Goal: Task Accomplishment & Management: Complete application form

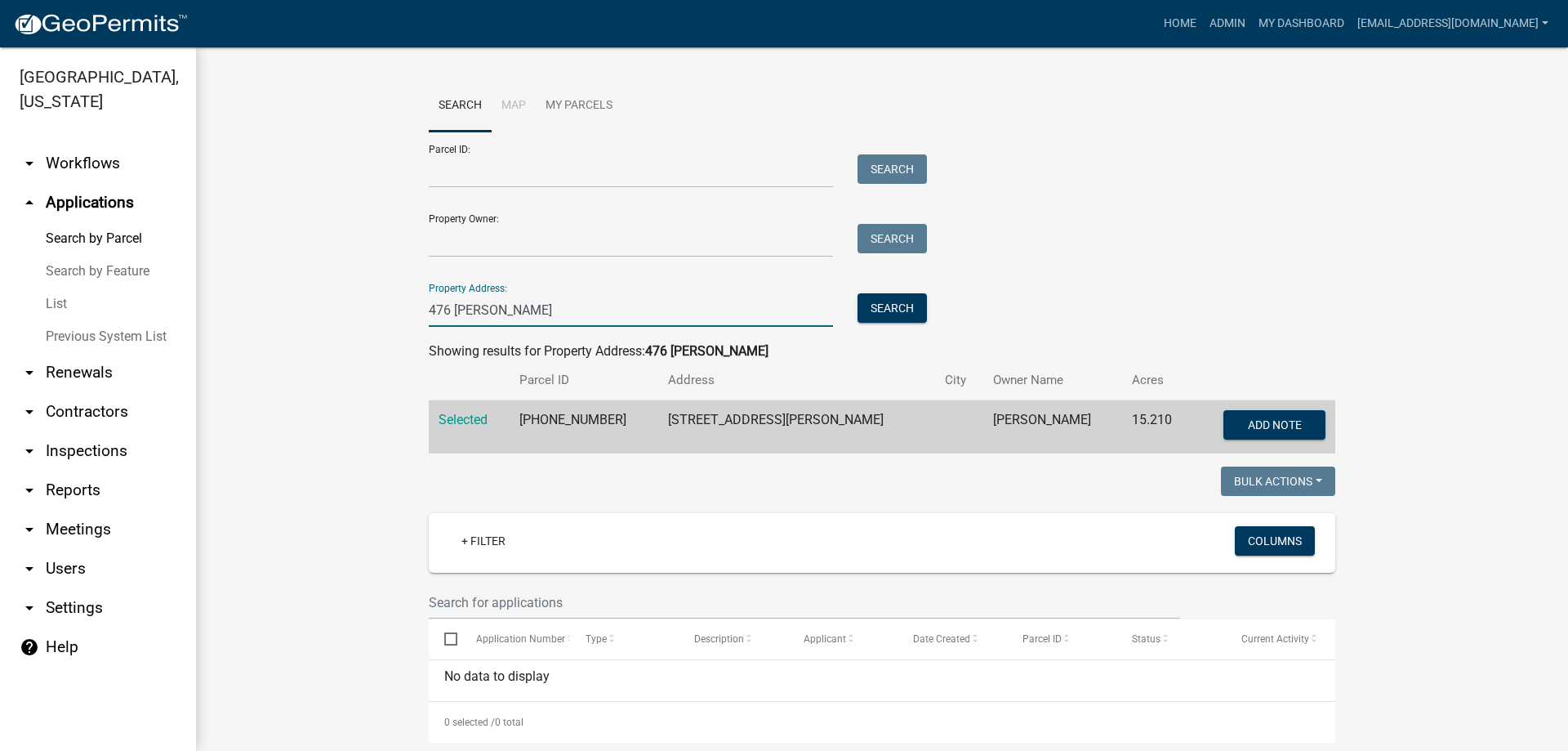
drag, startPoint x: 510, startPoint y: 305, endPoint x: 18, endPoint y: 305, distance: 492.0
click at [47, 307] on div "[GEOGRAPHIC_DATA], [US_STATE] arrow_drop_down Workflows List arrow_drop_up Appl…" at bounding box center [784, 398] width 1568 height 703
type input "791 murd"
click at [891, 308] on button "Search" at bounding box center [892, 308] width 70 height 29
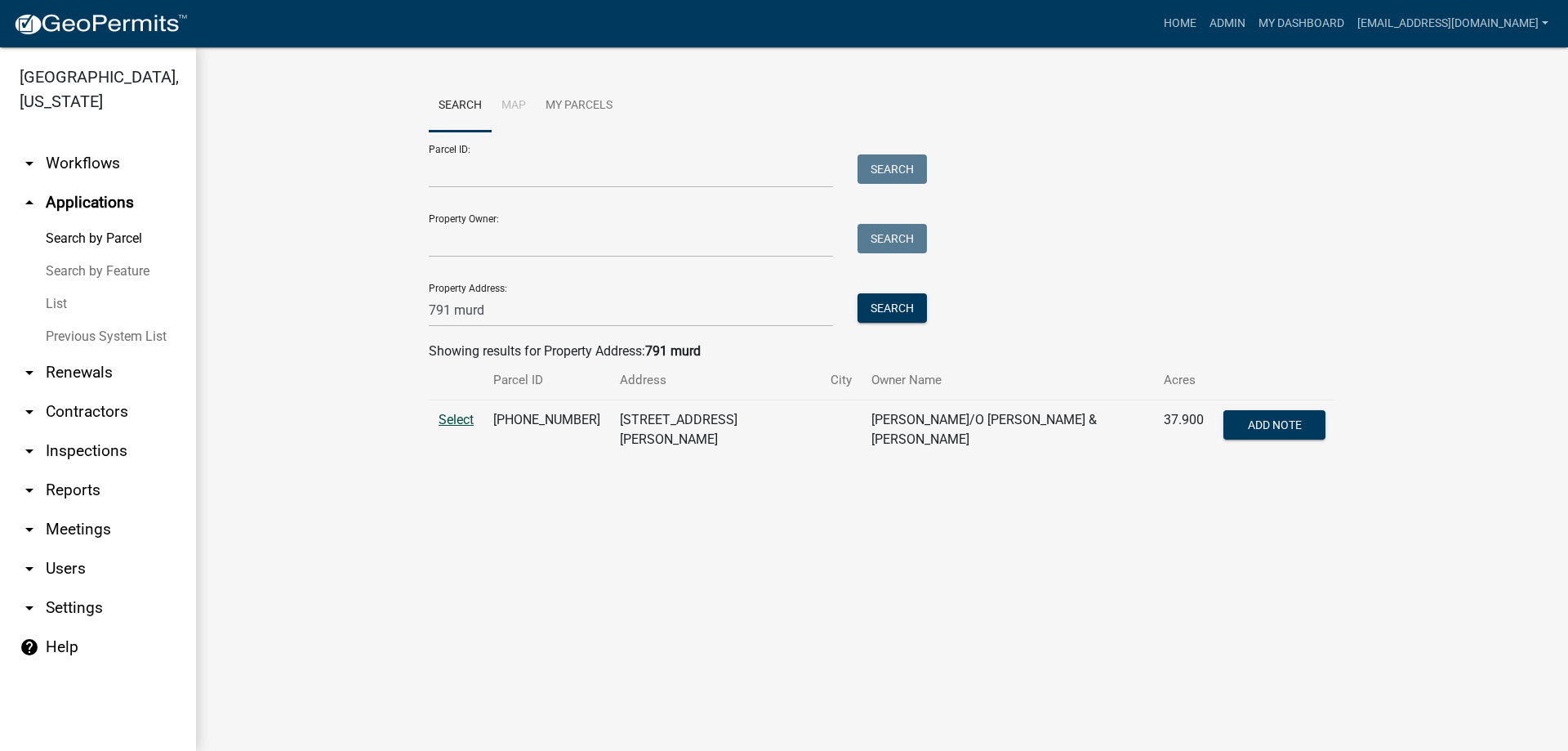
click at [465, 416] on span "Select" at bounding box center [456, 419] width 35 height 15
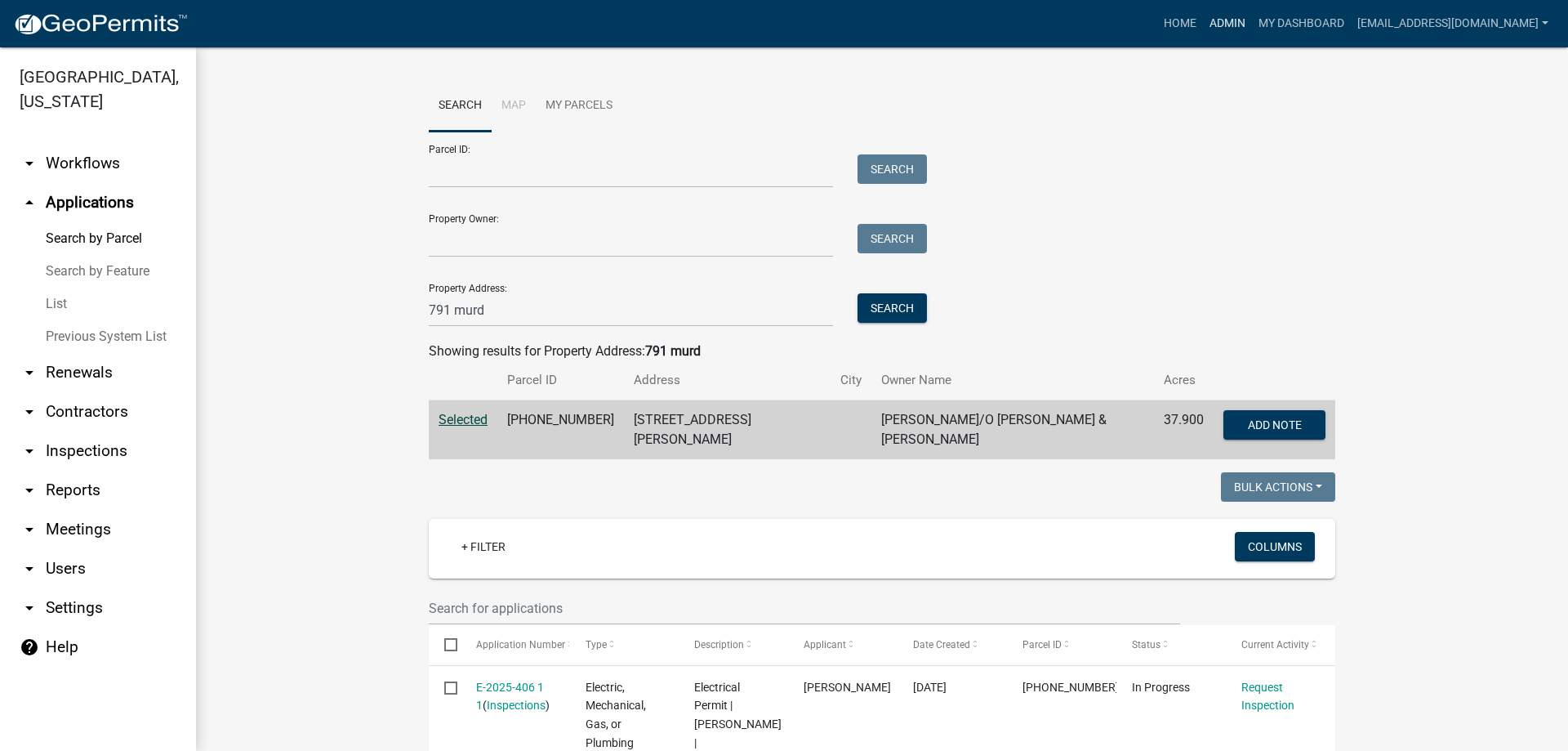
click at [1203, 23] on link "Admin" at bounding box center [1227, 24] width 49 height 31
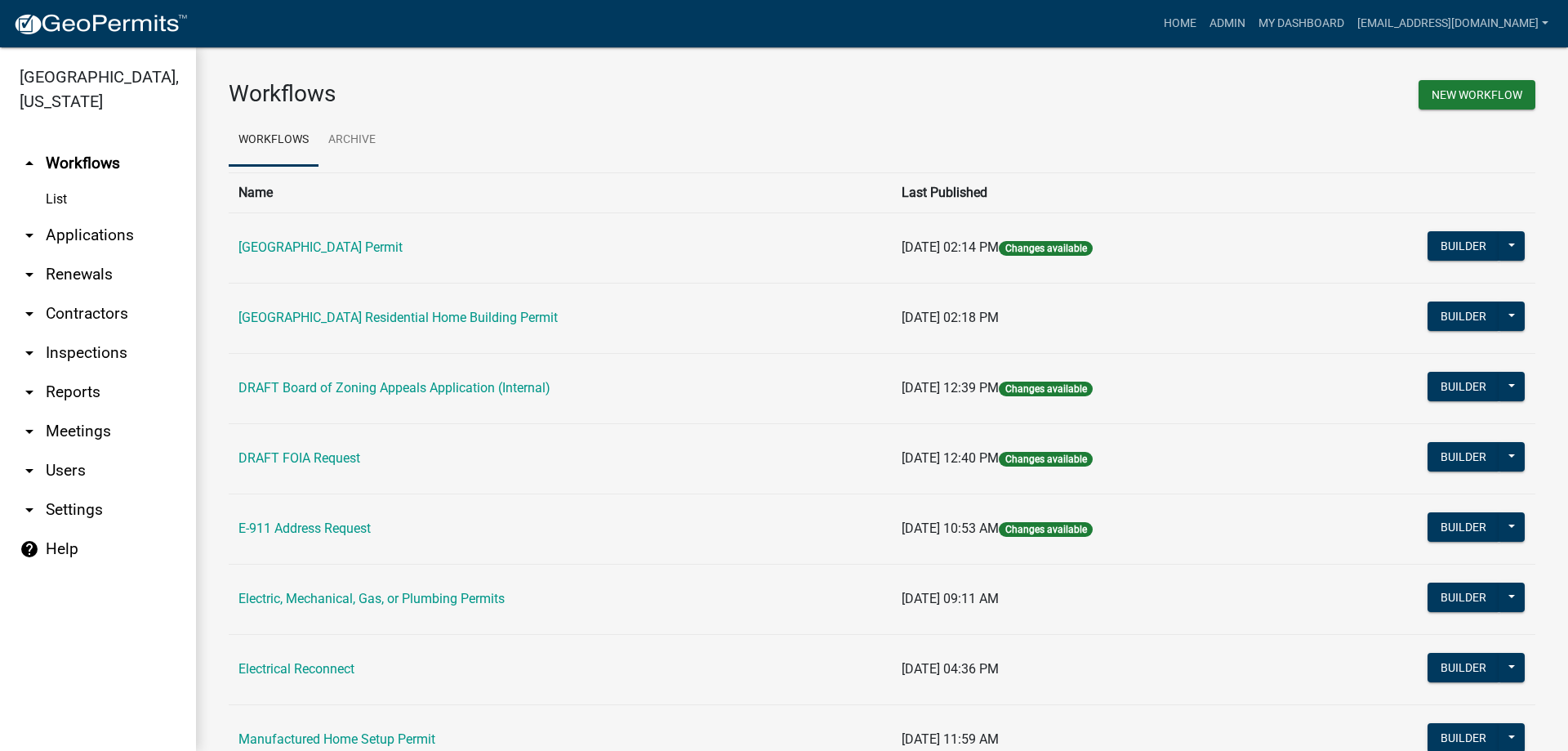
click at [91, 234] on link "arrow_drop_down Applications" at bounding box center [98, 236] width 196 height 40
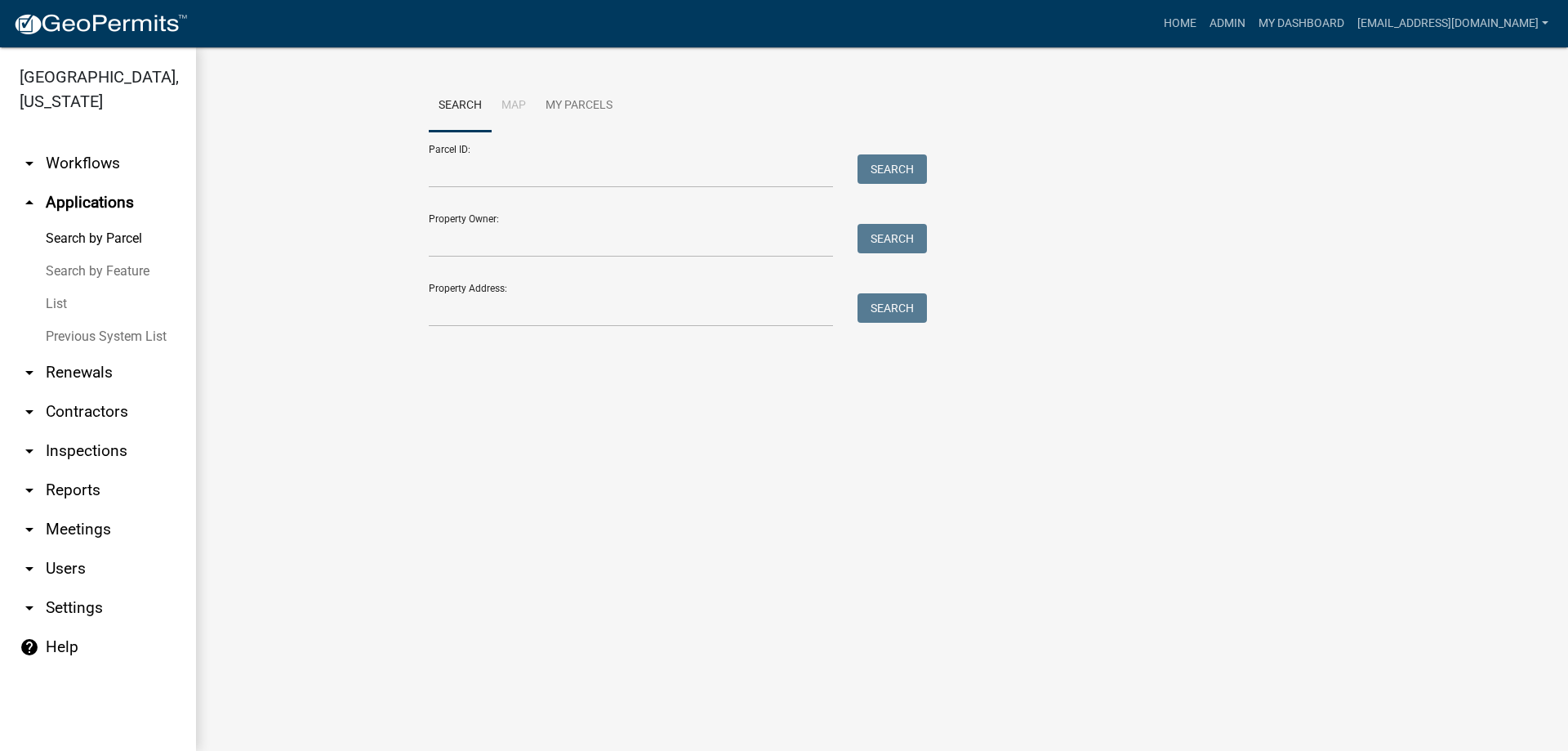
click at [49, 292] on link "List" at bounding box center [98, 304] width 196 height 33
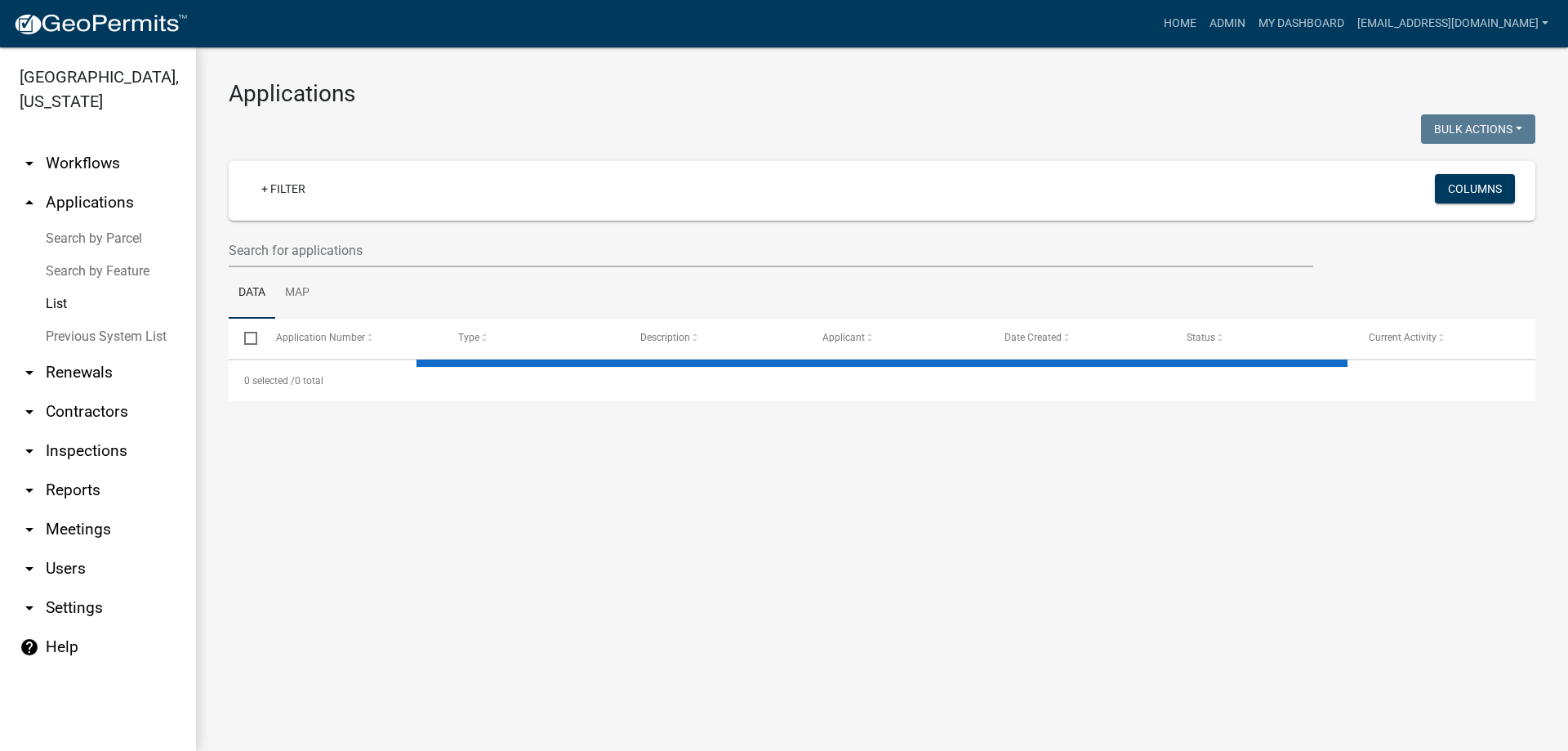
select select "1: 25"
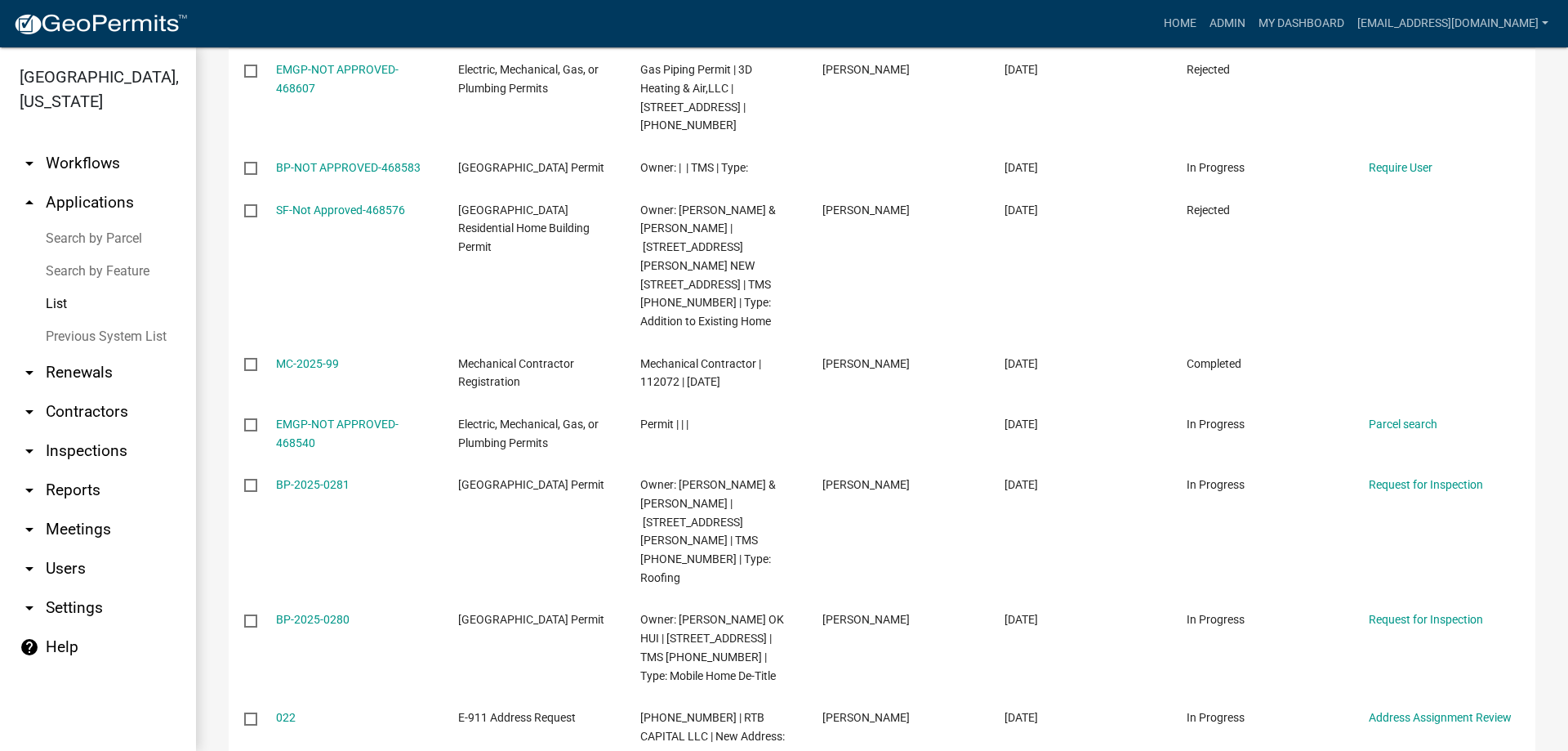
scroll to position [654, 0]
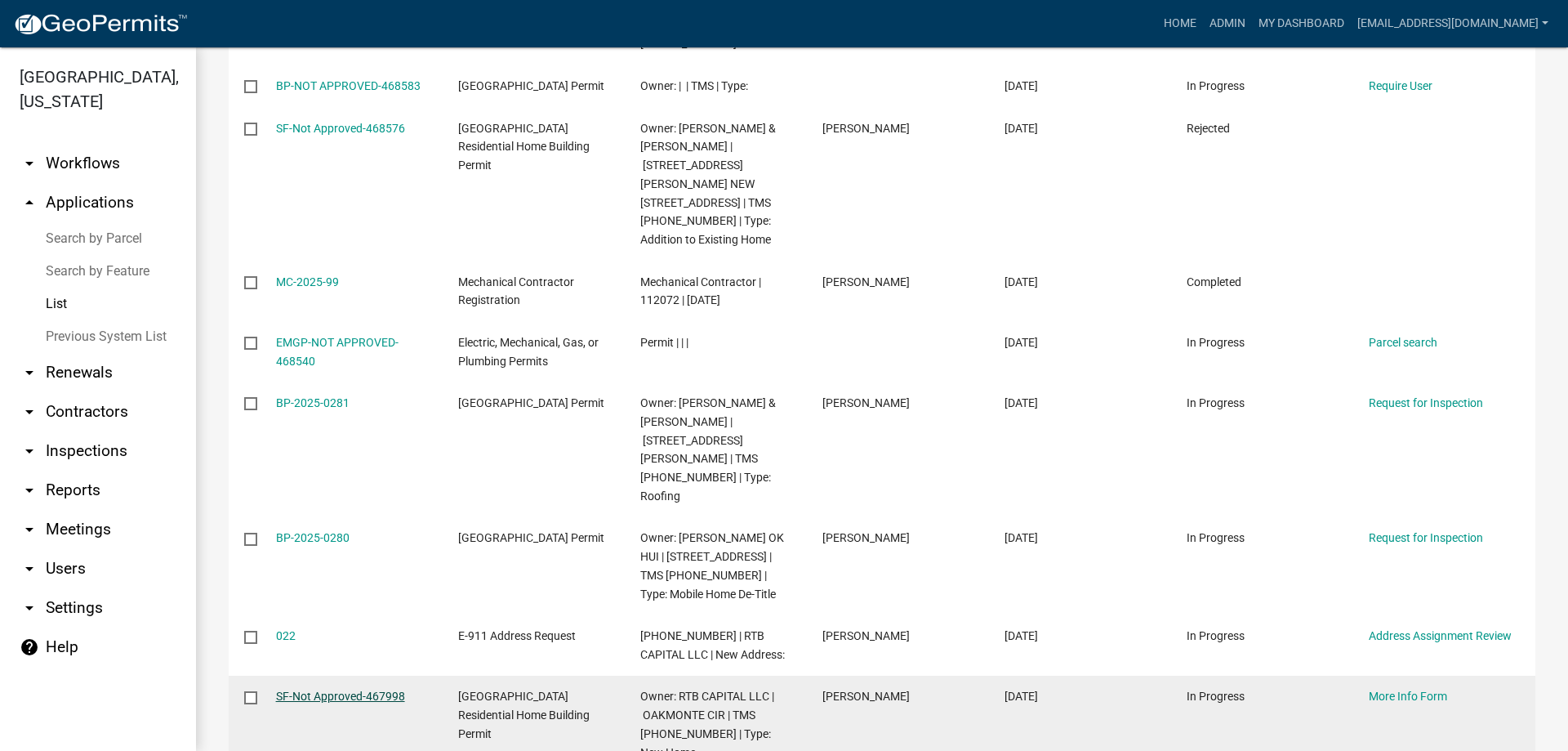
click at [357, 690] on link "SF-Not Approved-467998" at bounding box center [341, 696] width 129 height 13
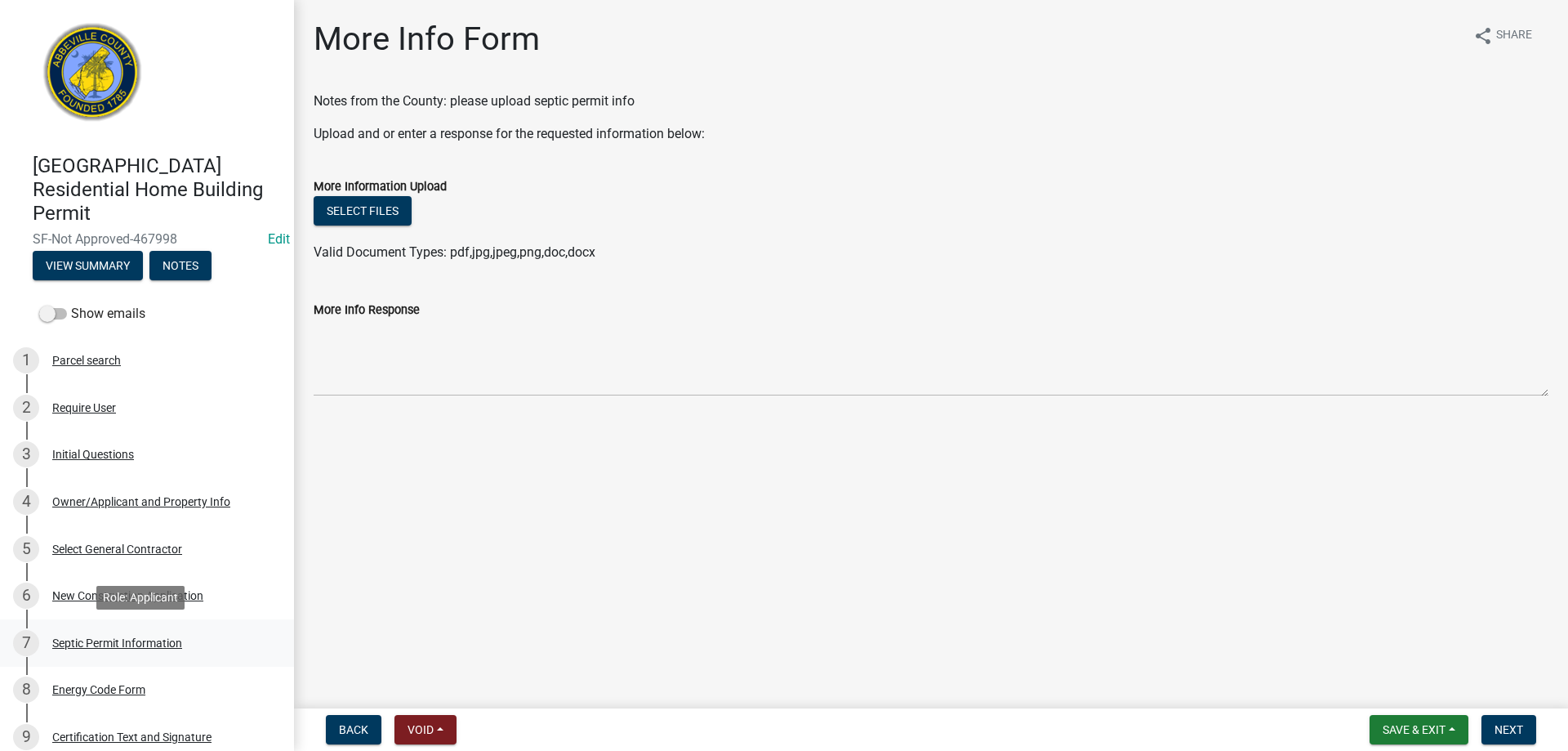
click at [177, 642] on div "Septic Permit Information" at bounding box center [117, 643] width 130 height 11
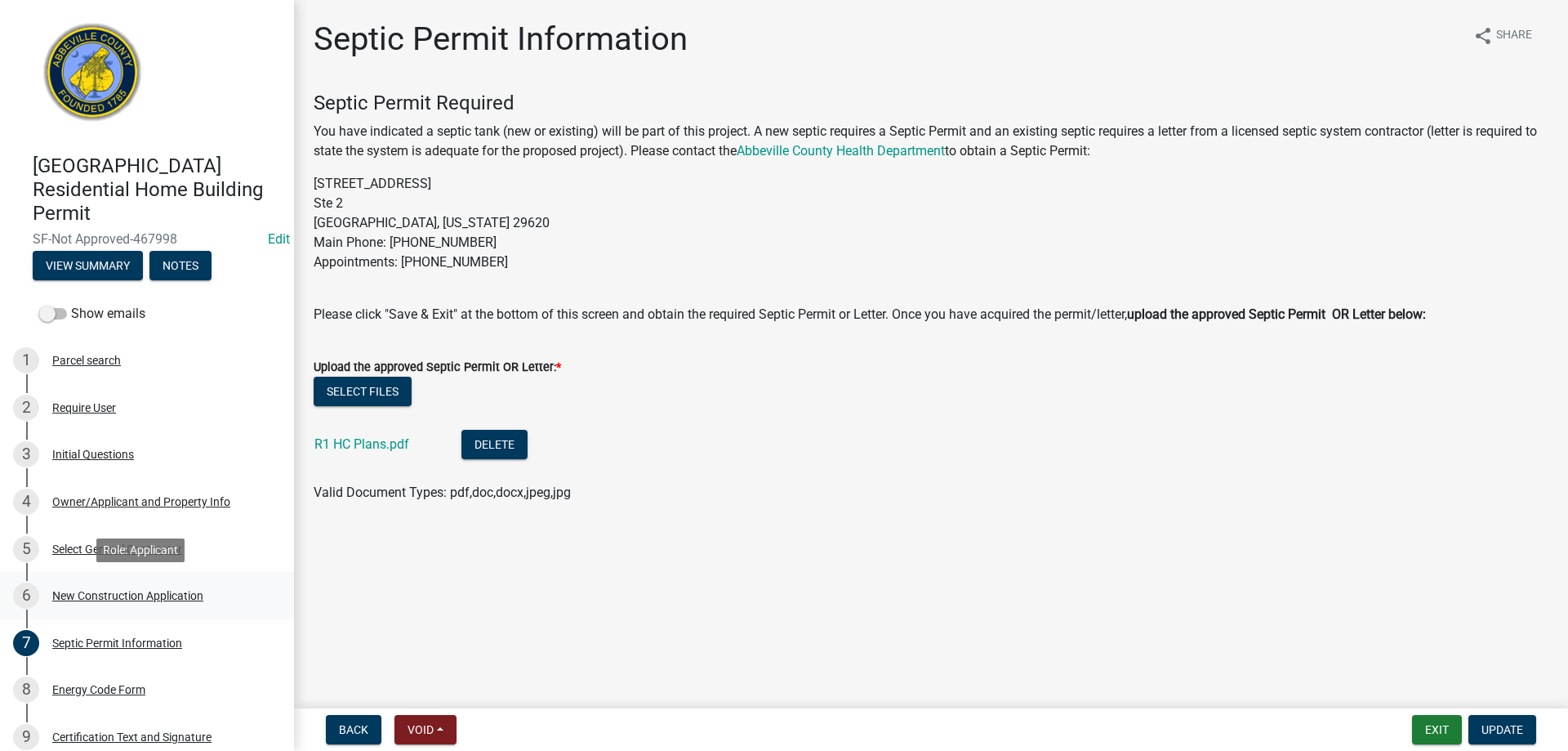
click at [76, 596] on div "New Construction Application" at bounding box center [127, 595] width 151 height 11
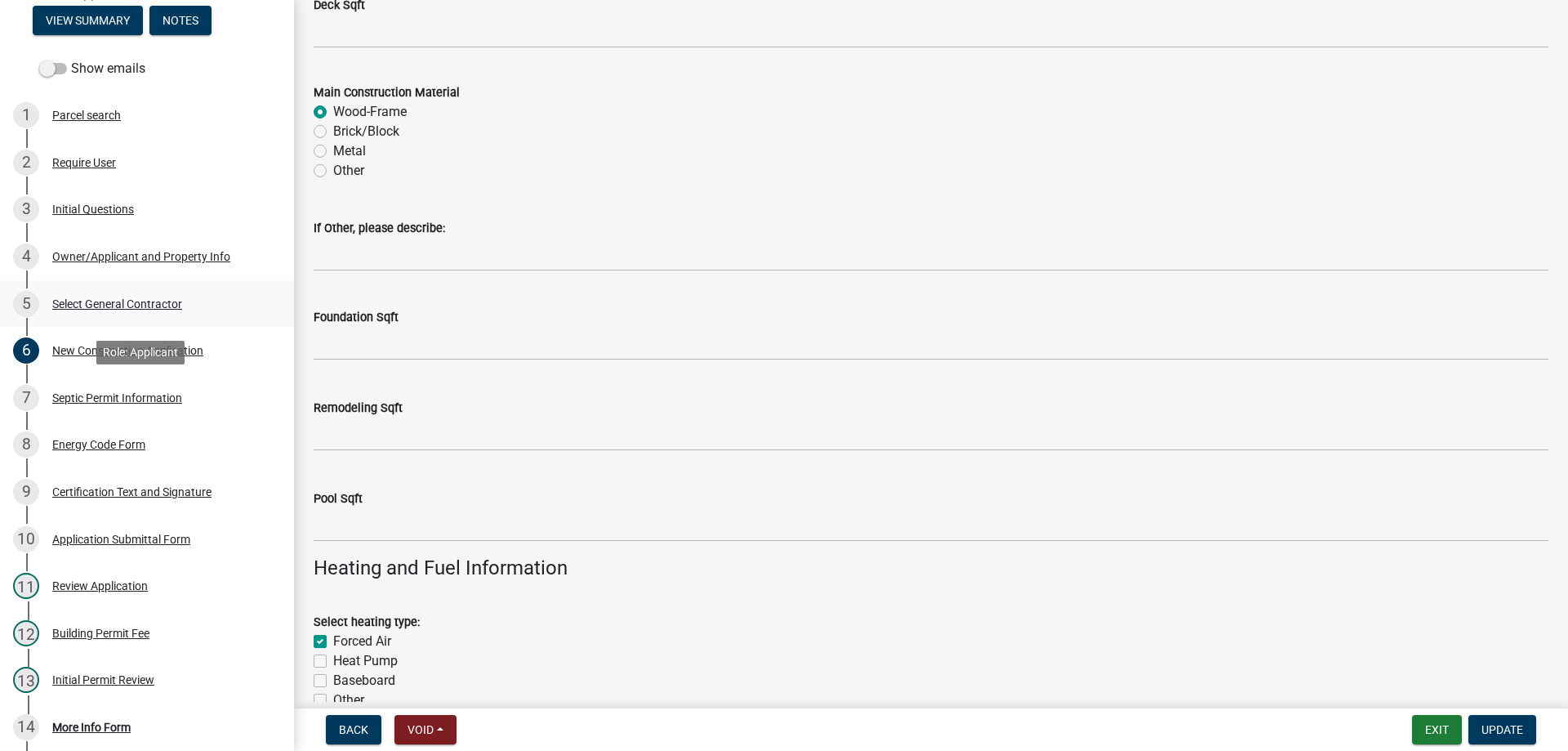
scroll to position [1926, 0]
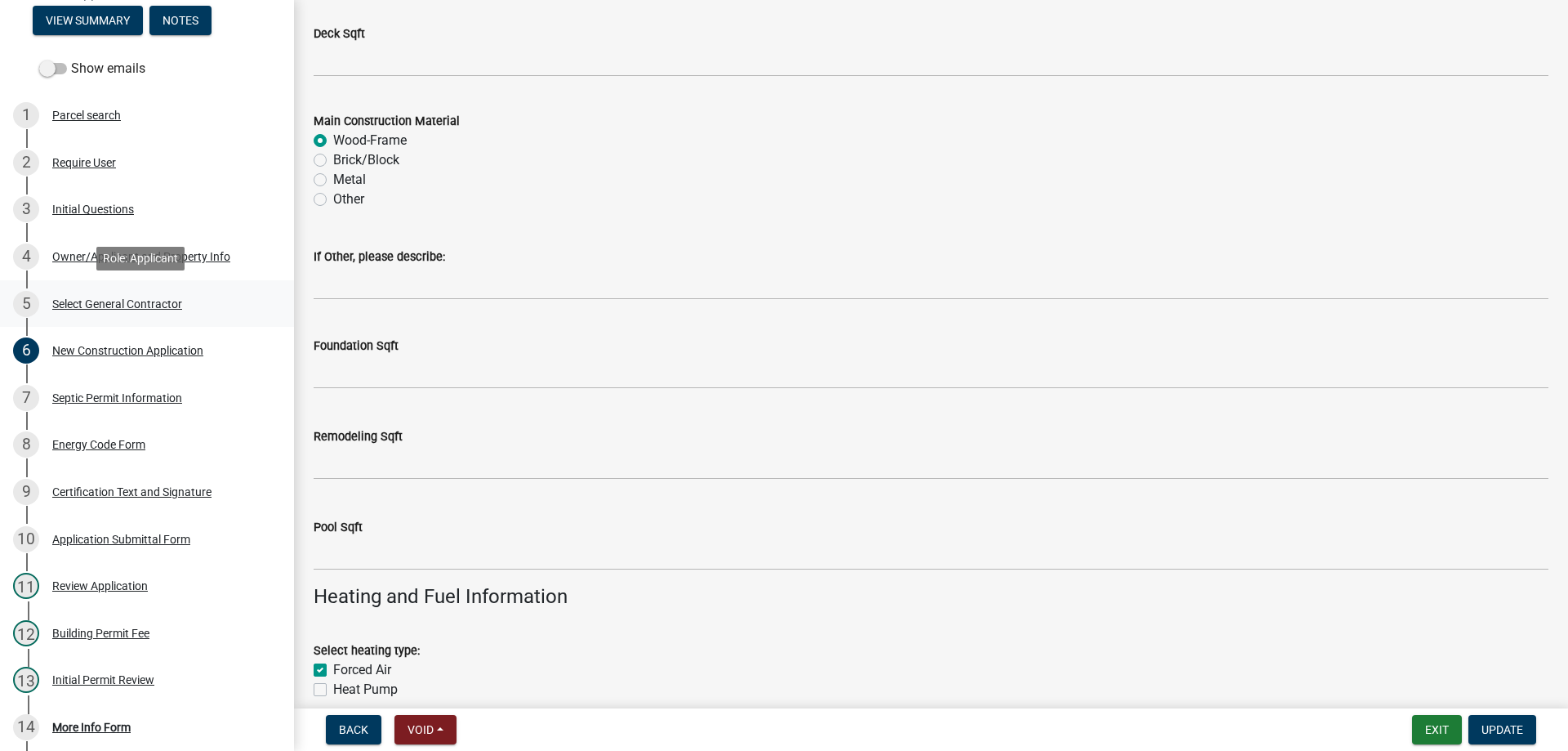
click at [86, 291] on div "5 Select General Contractor" at bounding box center [141, 304] width 255 height 26
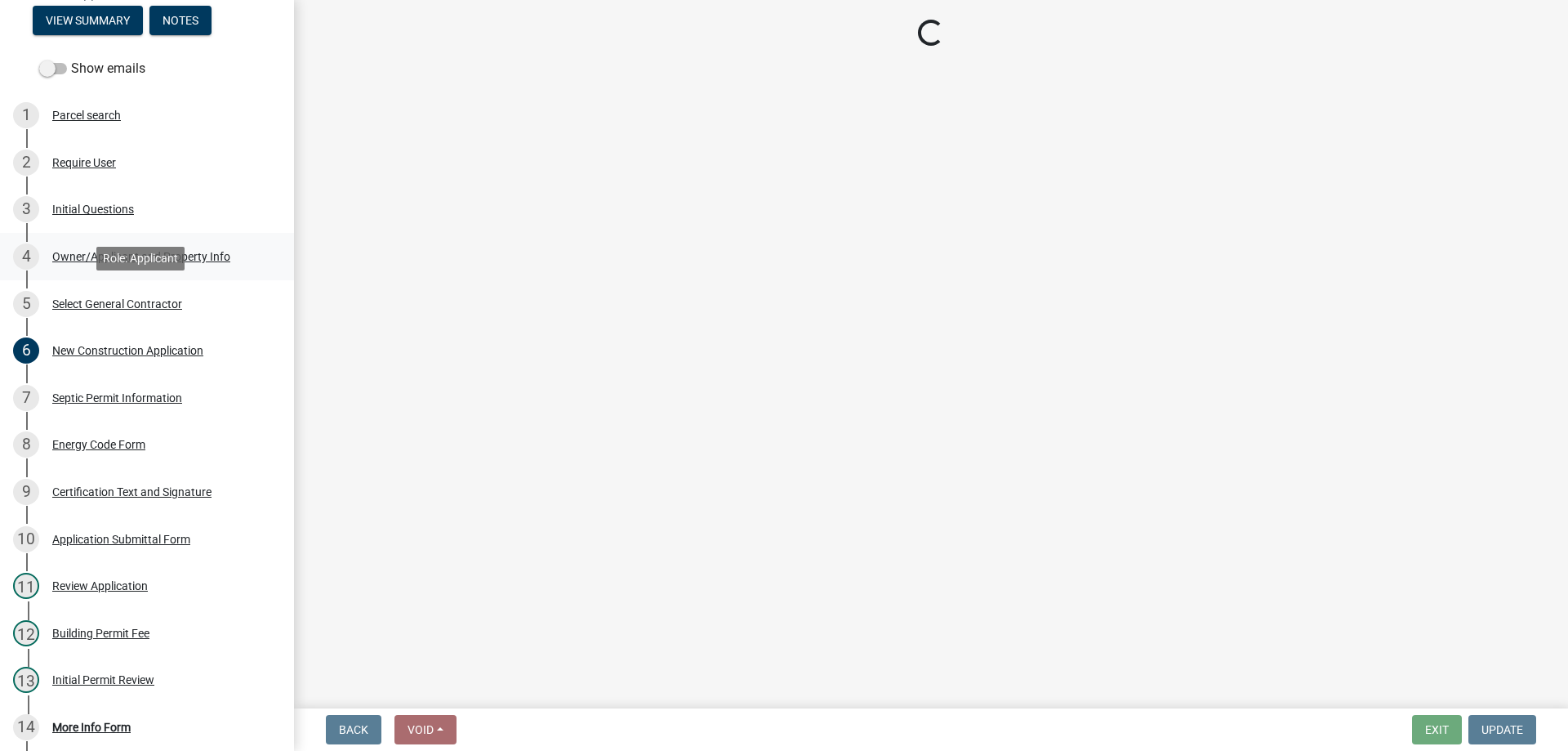
scroll to position [0, 0]
click at [82, 251] on div "Owner/Applicant and Property Info" at bounding box center [141, 257] width 178 height 11
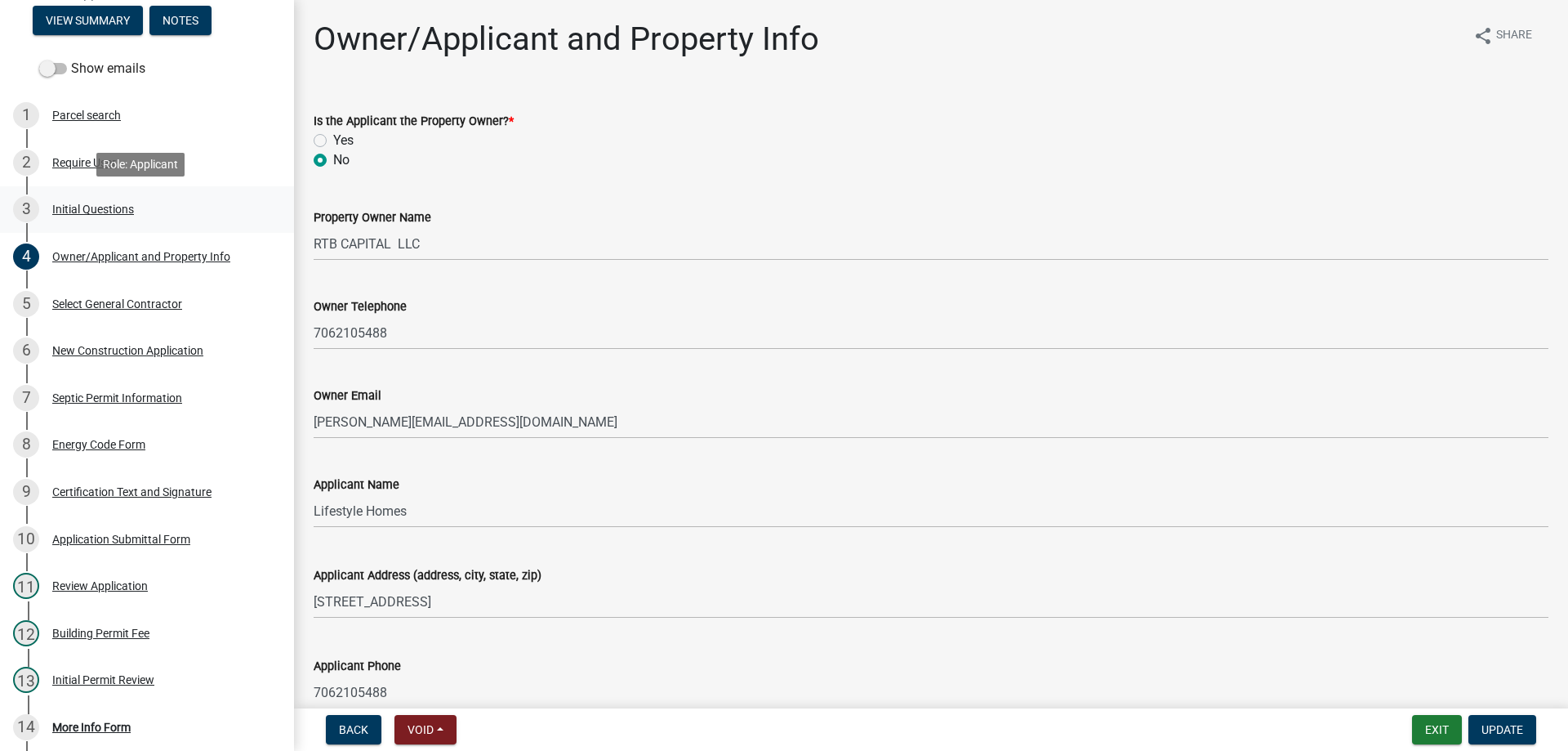
click at [82, 196] on div "3 Initial Questions" at bounding box center [141, 209] width 255 height 26
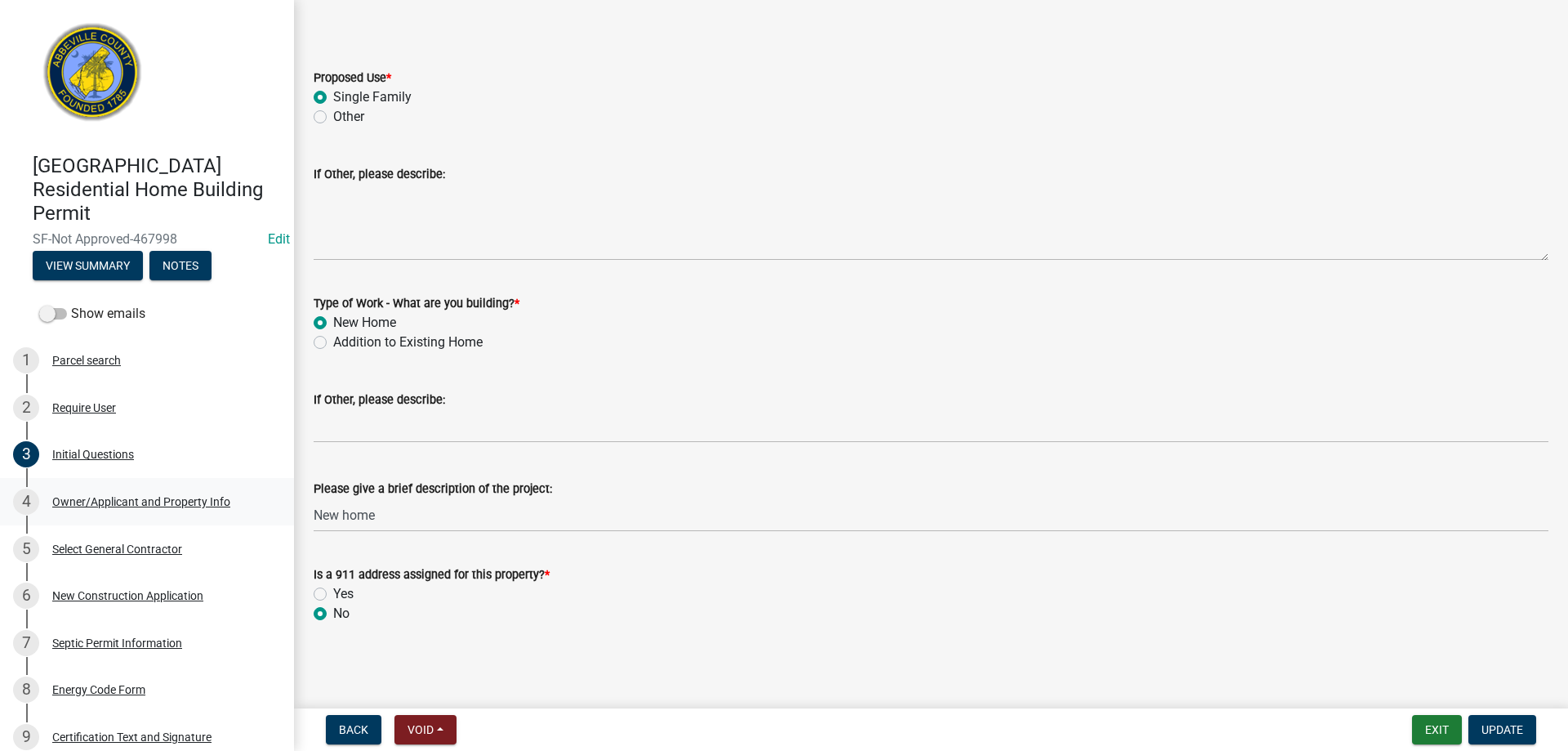
click at [64, 490] on div "4 Owner/Applicant and Property Info" at bounding box center [141, 502] width 255 height 26
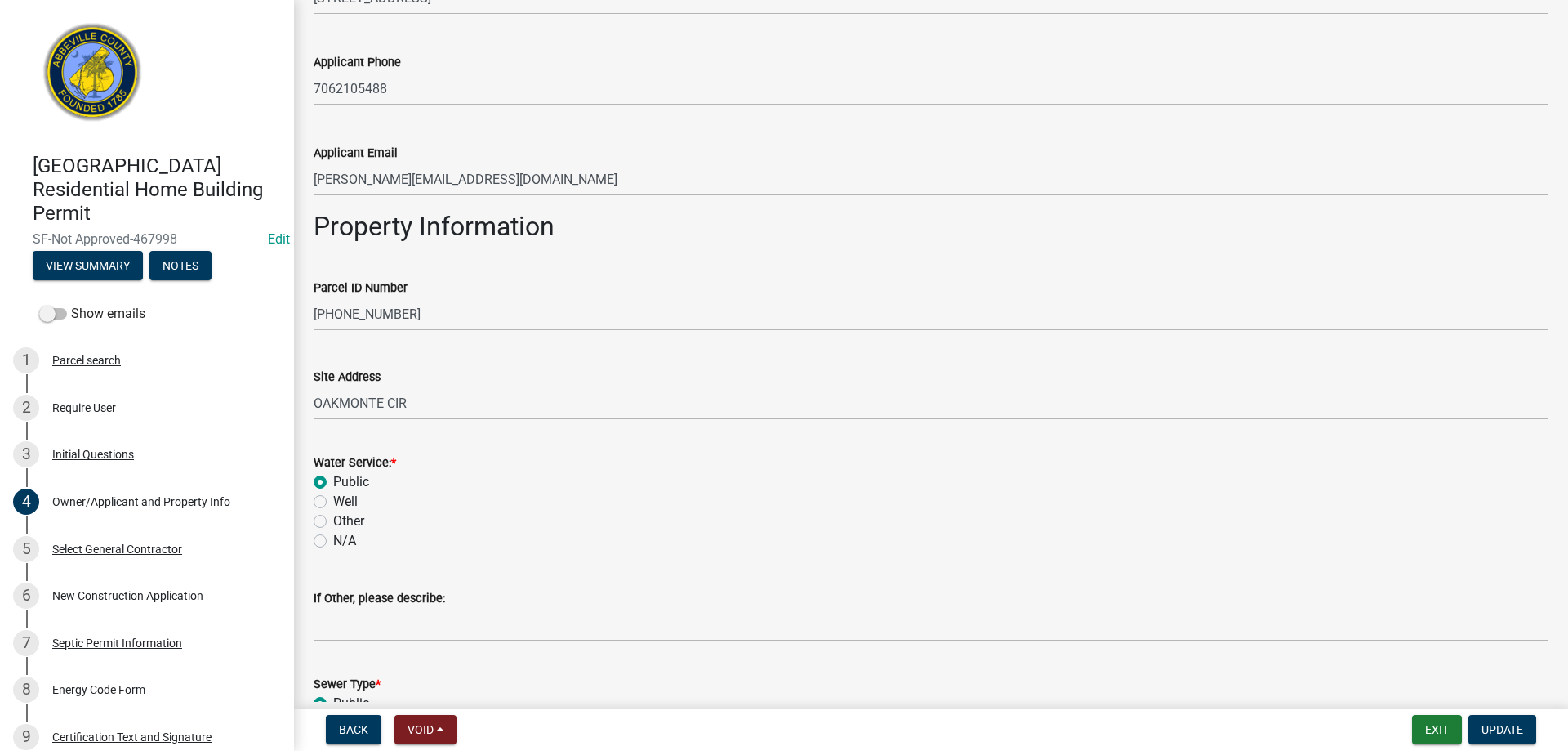
scroll to position [930, 0]
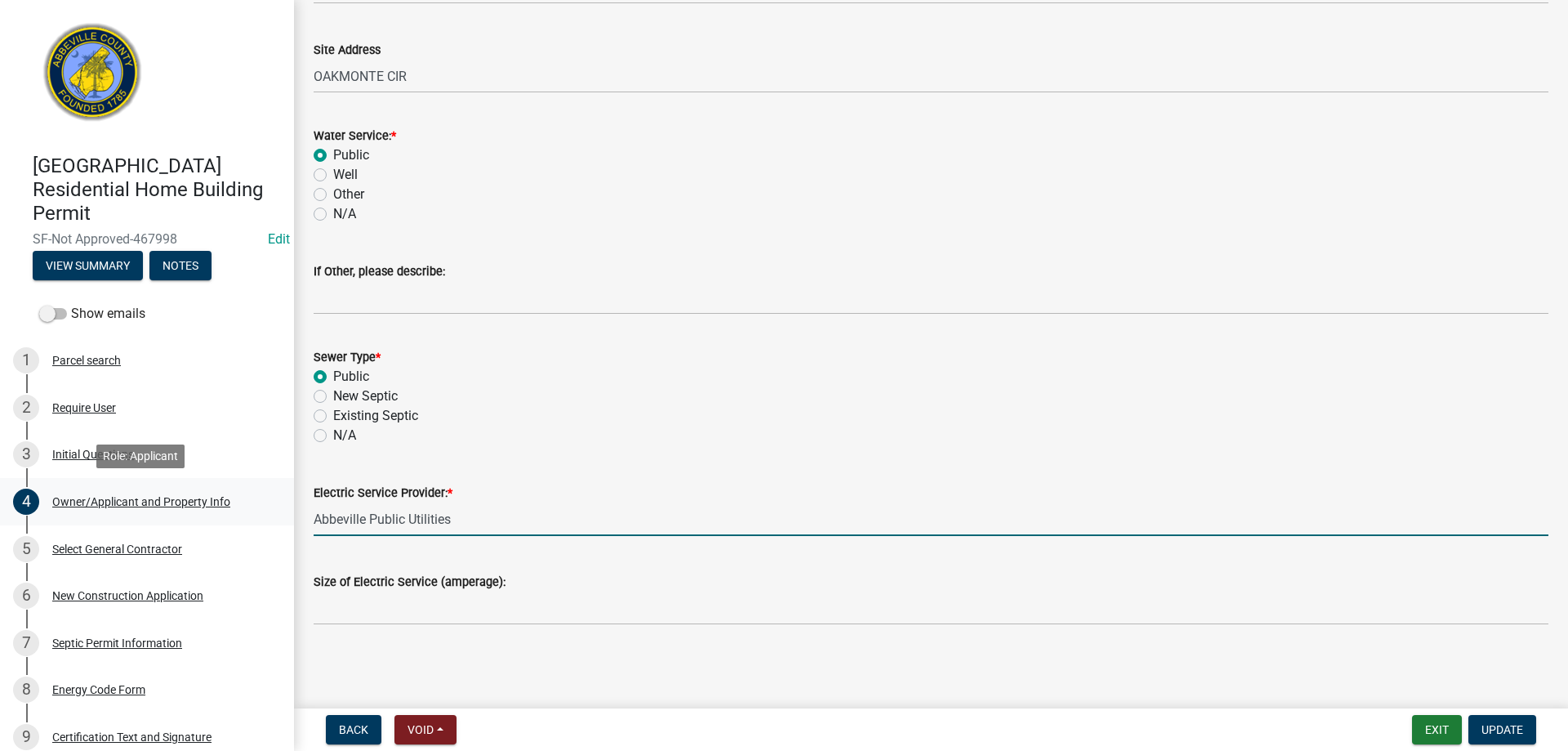
drag, startPoint x: 458, startPoint y: 513, endPoint x: 109, endPoint y: 502, distance: 349.2
click at [109, 502] on div "[GEOGRAPHIC_DATA] Residential Home Building Permit SF-Not Approved-467998 Edit …" at bounding box center [784, 376] width 1568 height 751
type input "Duke"
click at [1515, 733] on span "Update" at bounding box center [1502, 729] width 42 height 13
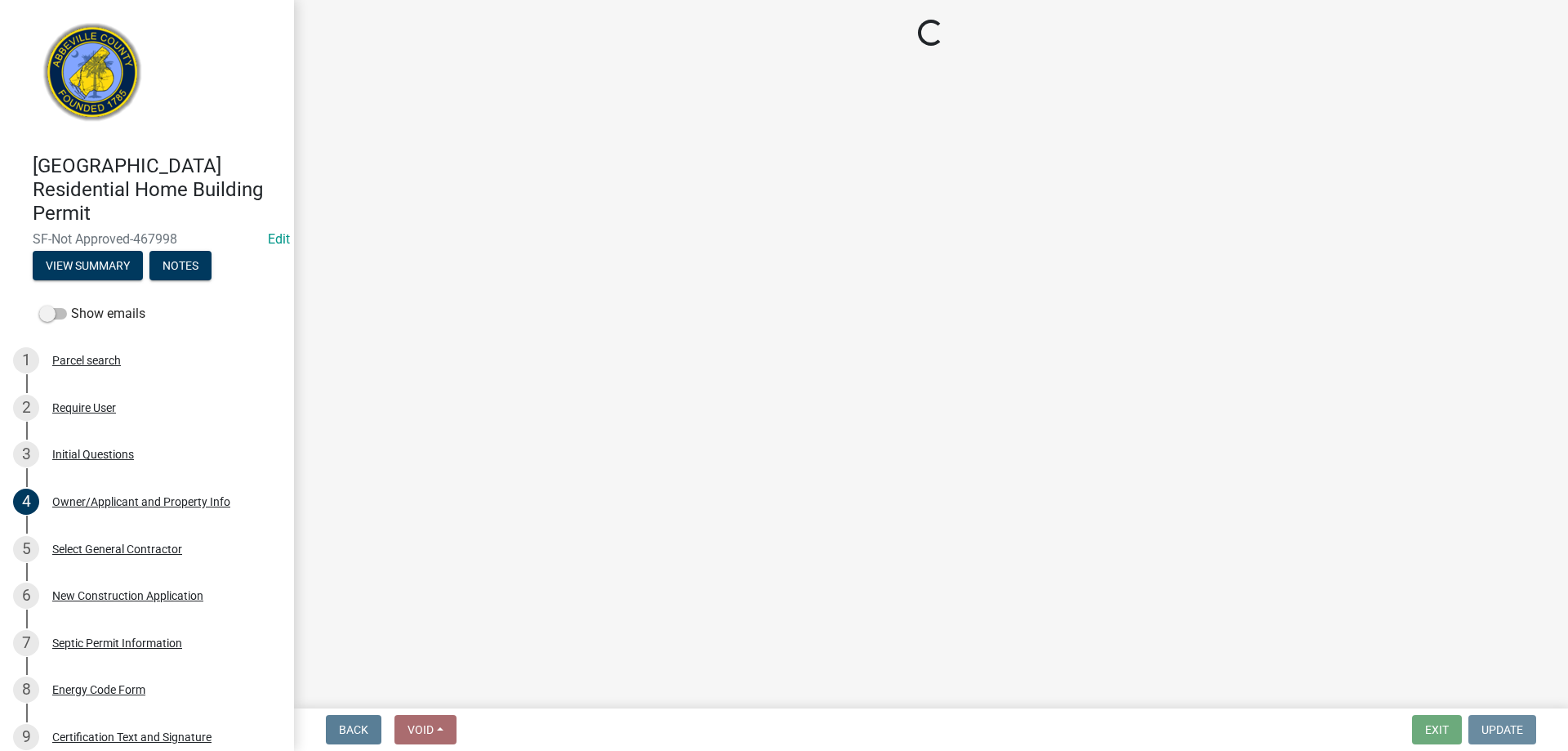
scroll to position [0, 0]
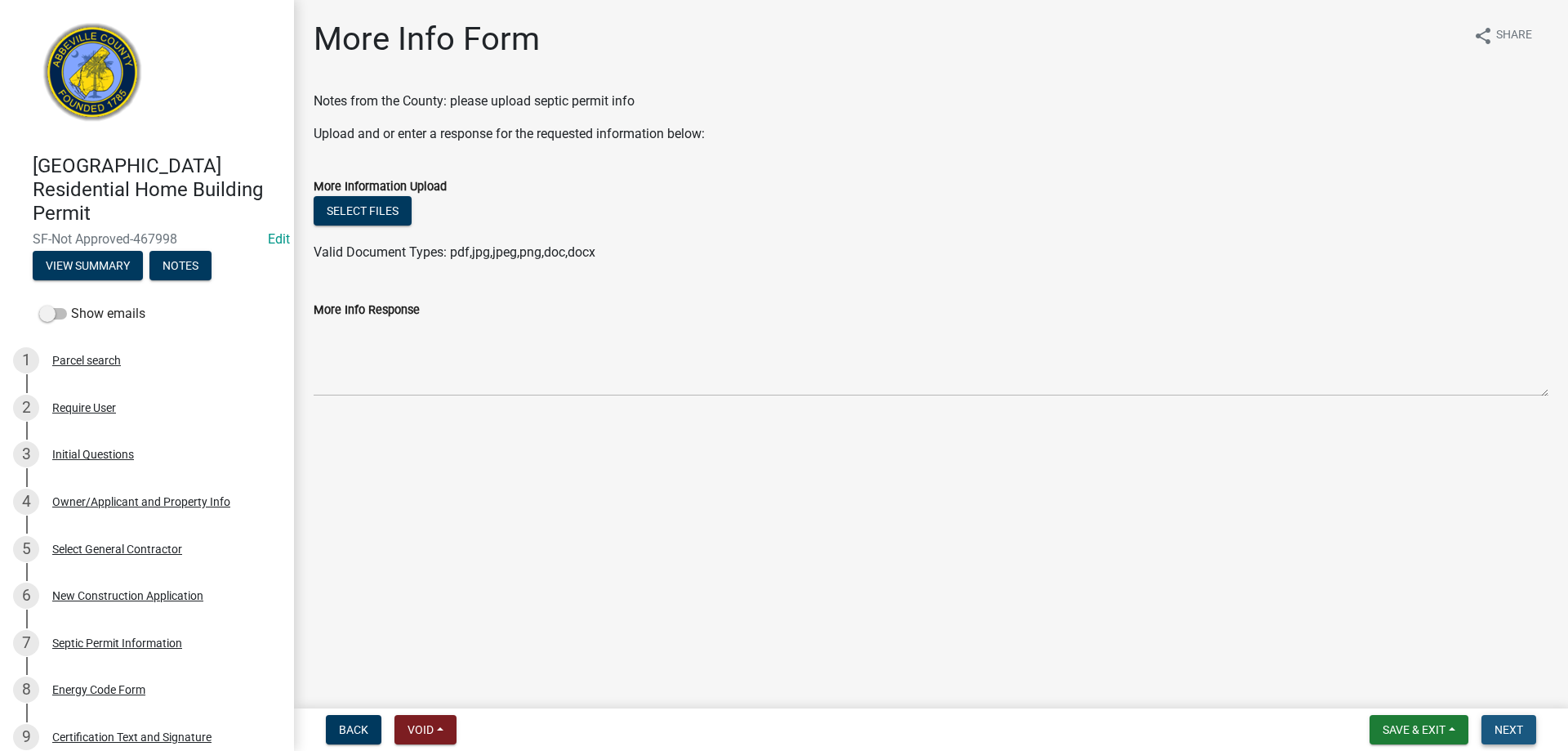
click at [1526, 726] on button "Next" at bounding box center [1509, 729] width 55 height 29
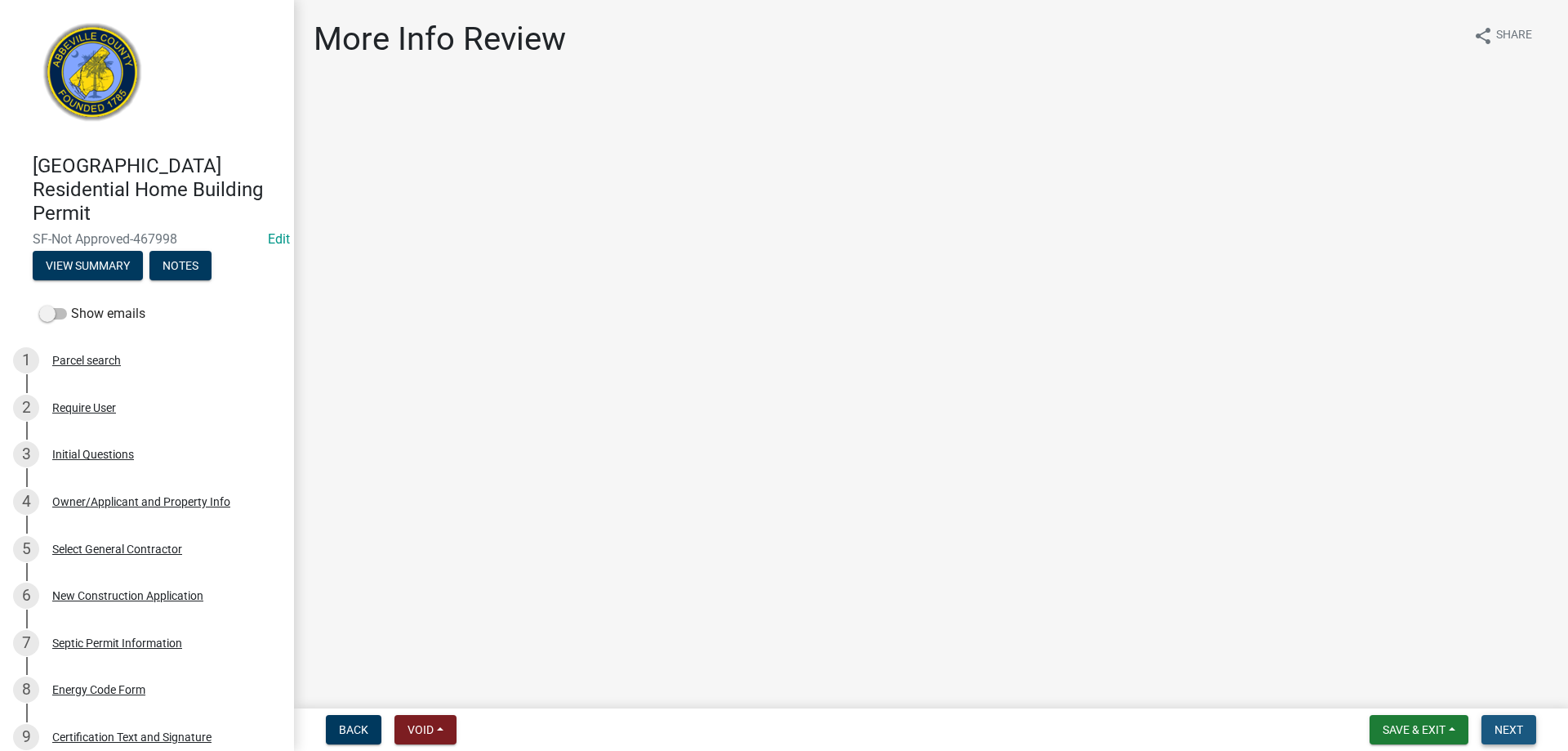
click at [1526, 726] on button "Next" at bounding box center [1509, 729] width 55 height 29
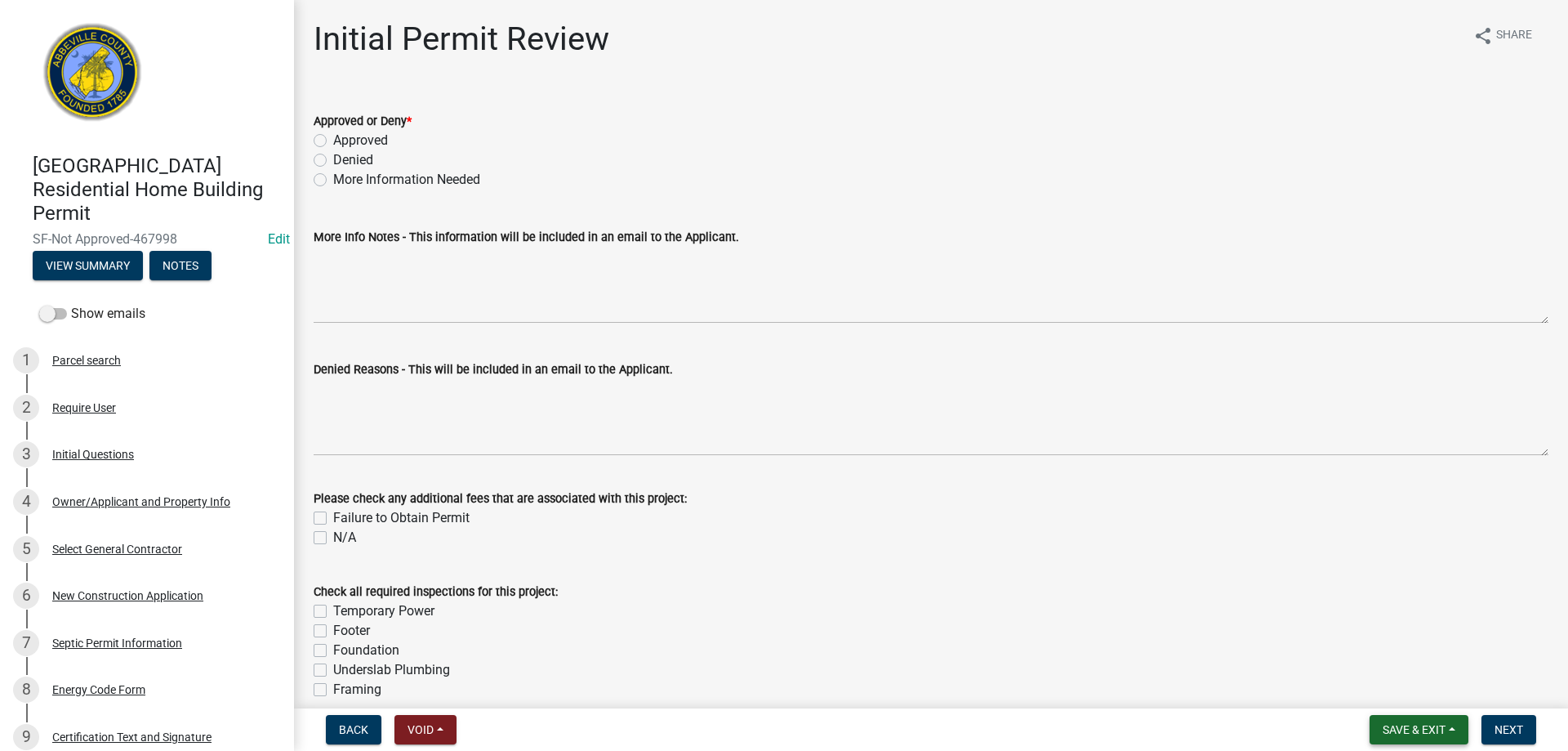
click at [1396, 733] on span "Save & Exit" at bounding box center [1414, 729] width 63 height 13
click at [1393, 696] on button "Save & Exit" at bounding box center [1403, 687] width 131 height 40
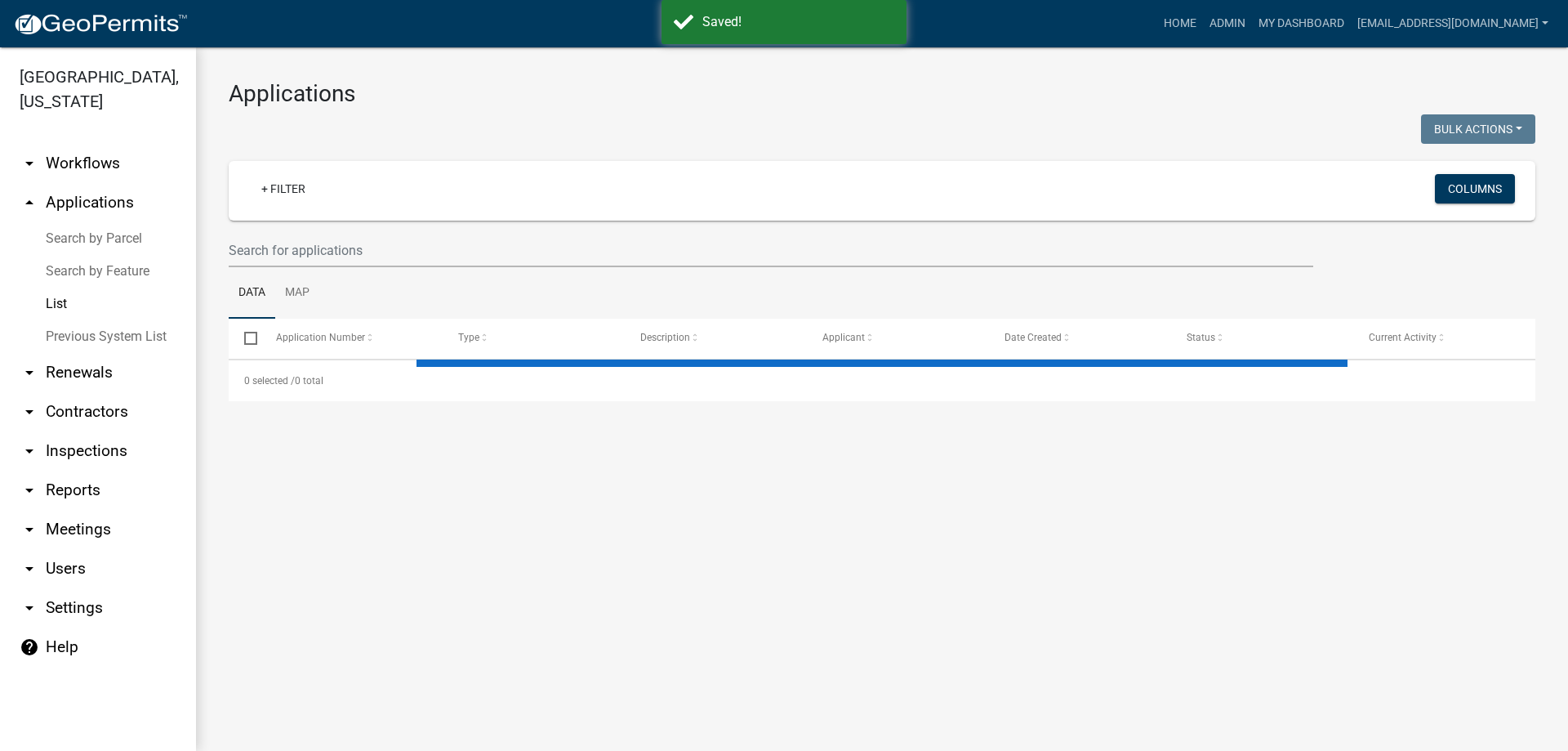
select select "1: 25"
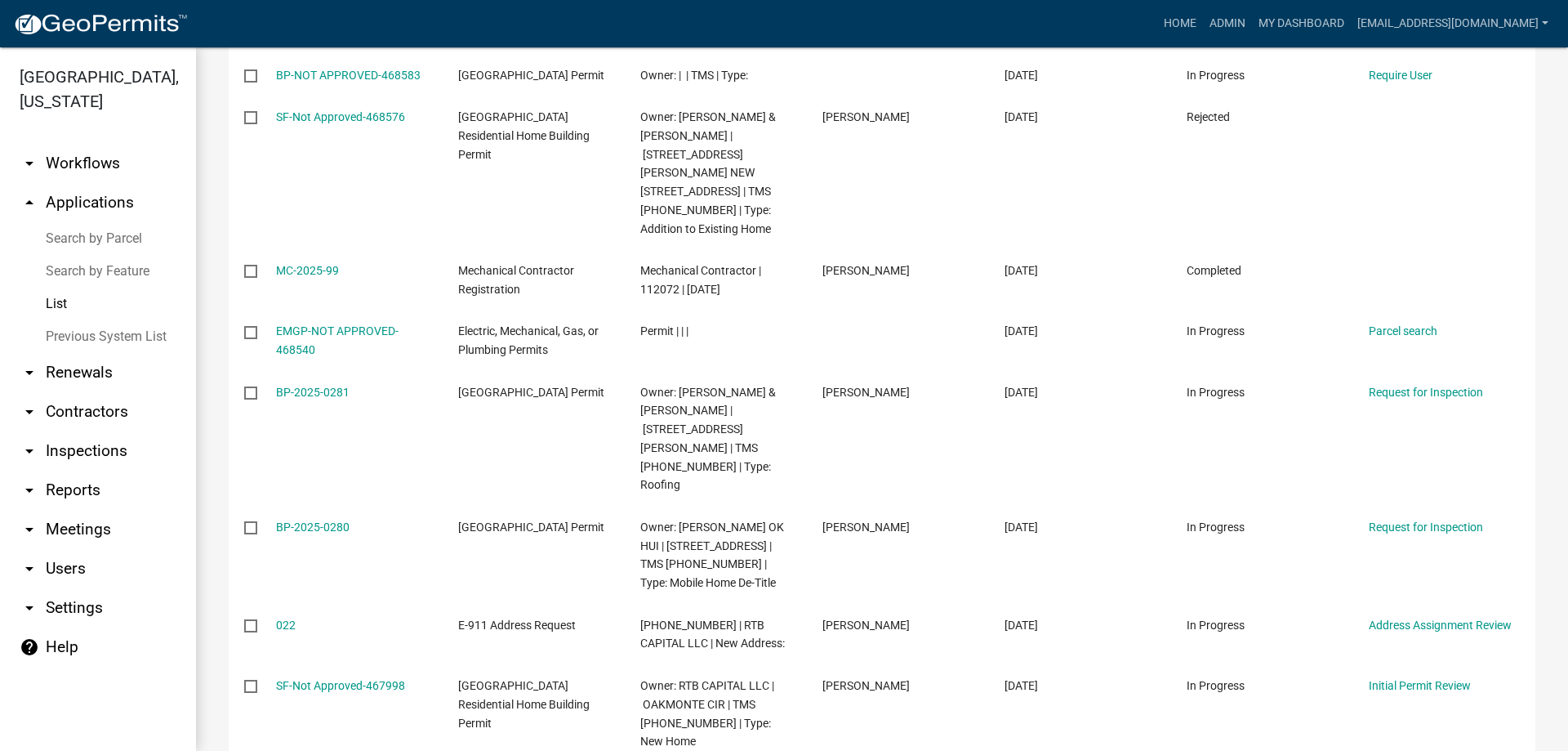
scroll to position [735, 0]
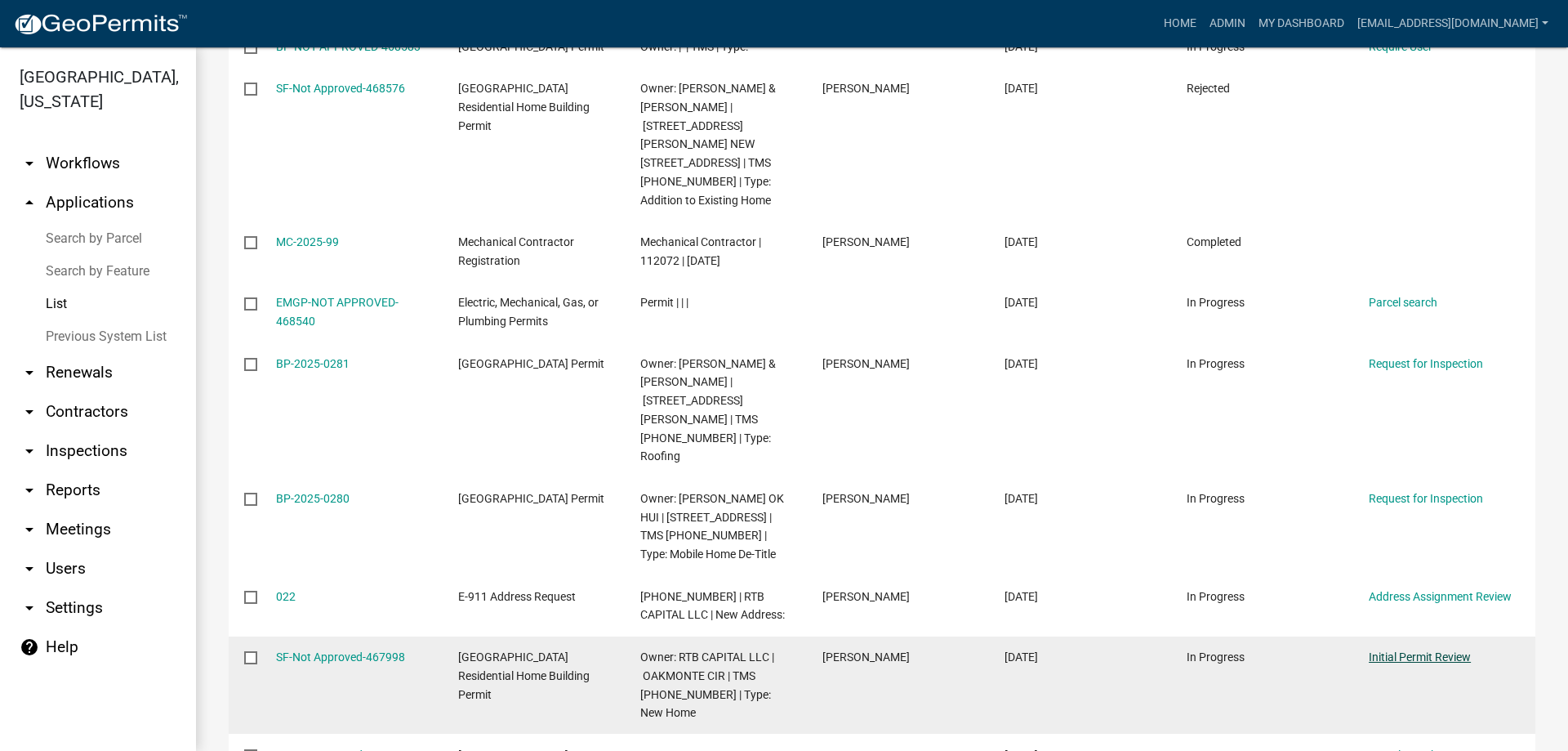
click at [1409, 650] on link "Initial Permit Review" at bounding box center [1420, 657] width 102 height 13
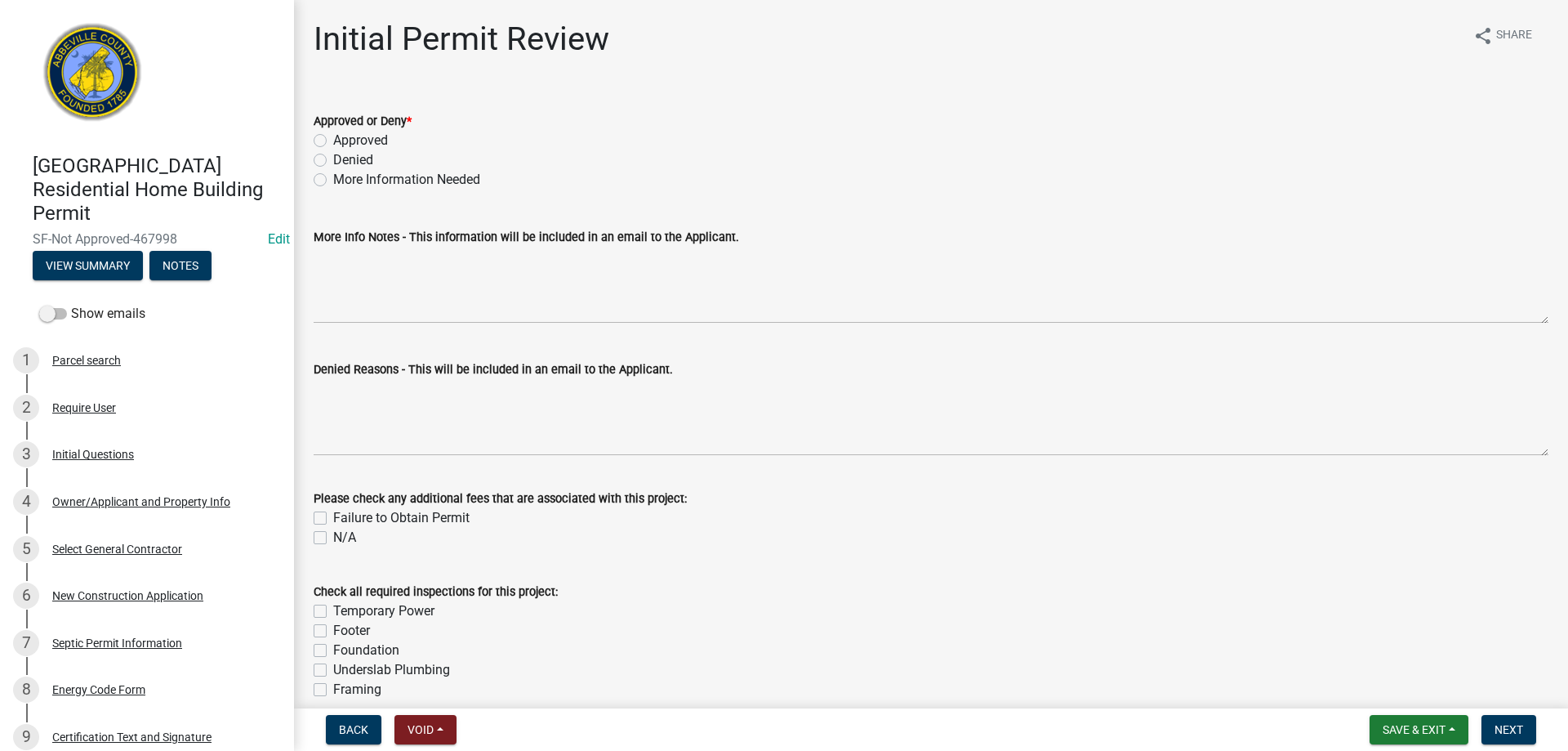
click at [333, 143] on label "Approved" at bounding box center [360, 141] width 55 height 20
click at [333, 142] on input "Approved" at bounding box center [338, 136] width 10 height 10
radio input "true"
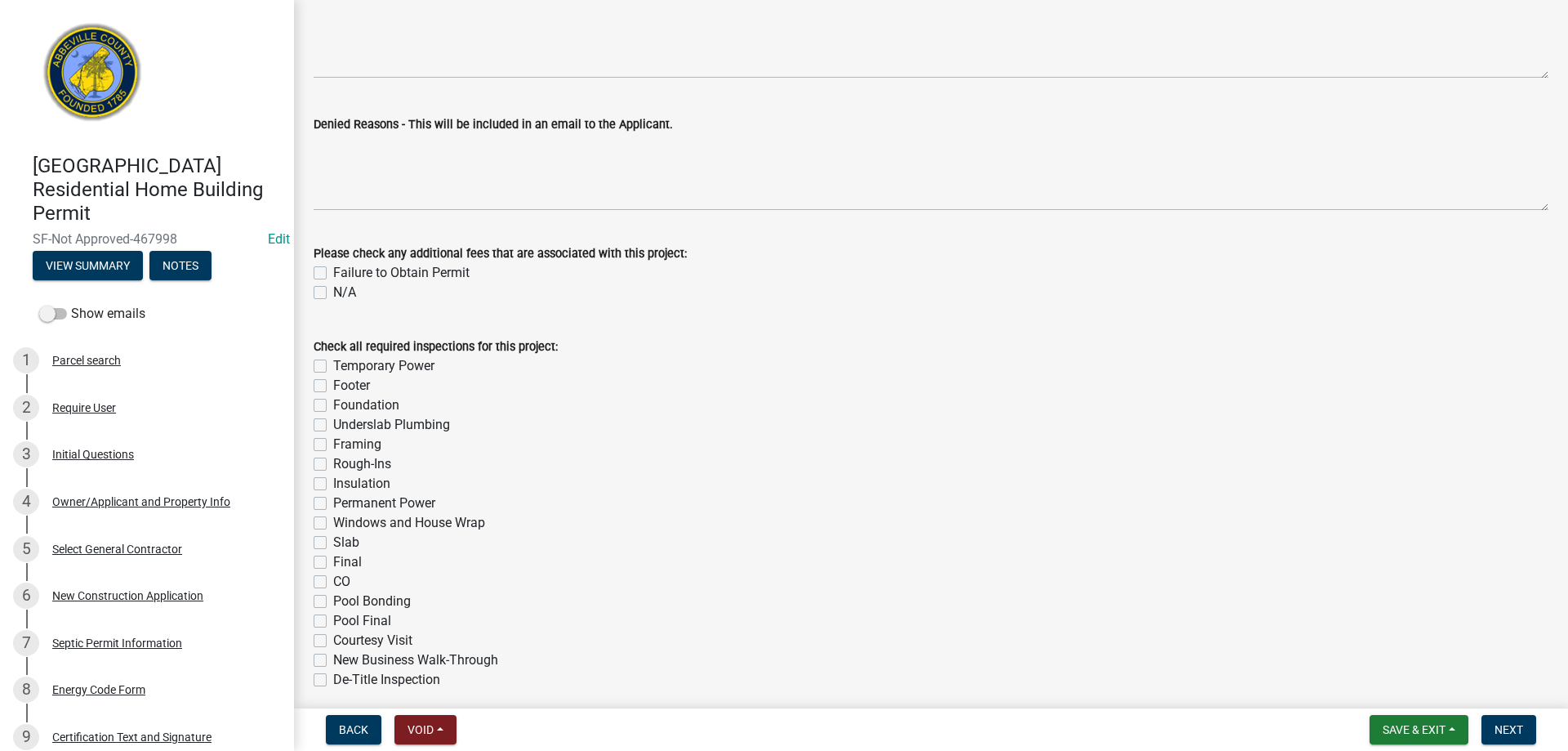
click at [333, 368] on label "Temporary Power" at bounding box center [383, 365] width 101 height 20
click at [333, 367] on input "Temporary Power" at bounding box center [338, 360] width 10 height 10
checkbox input "true"
checkbox input "false"
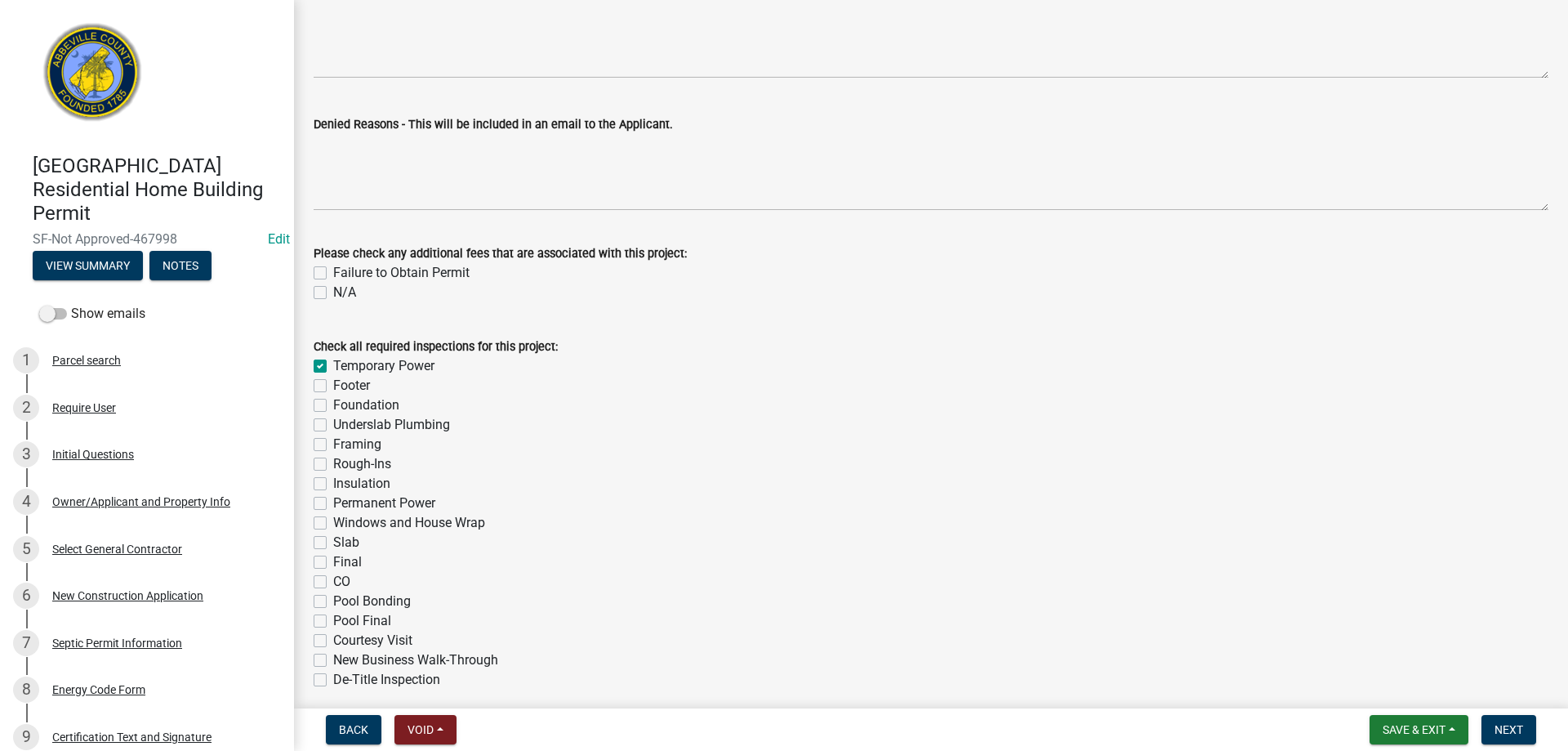
checkbox input "false"
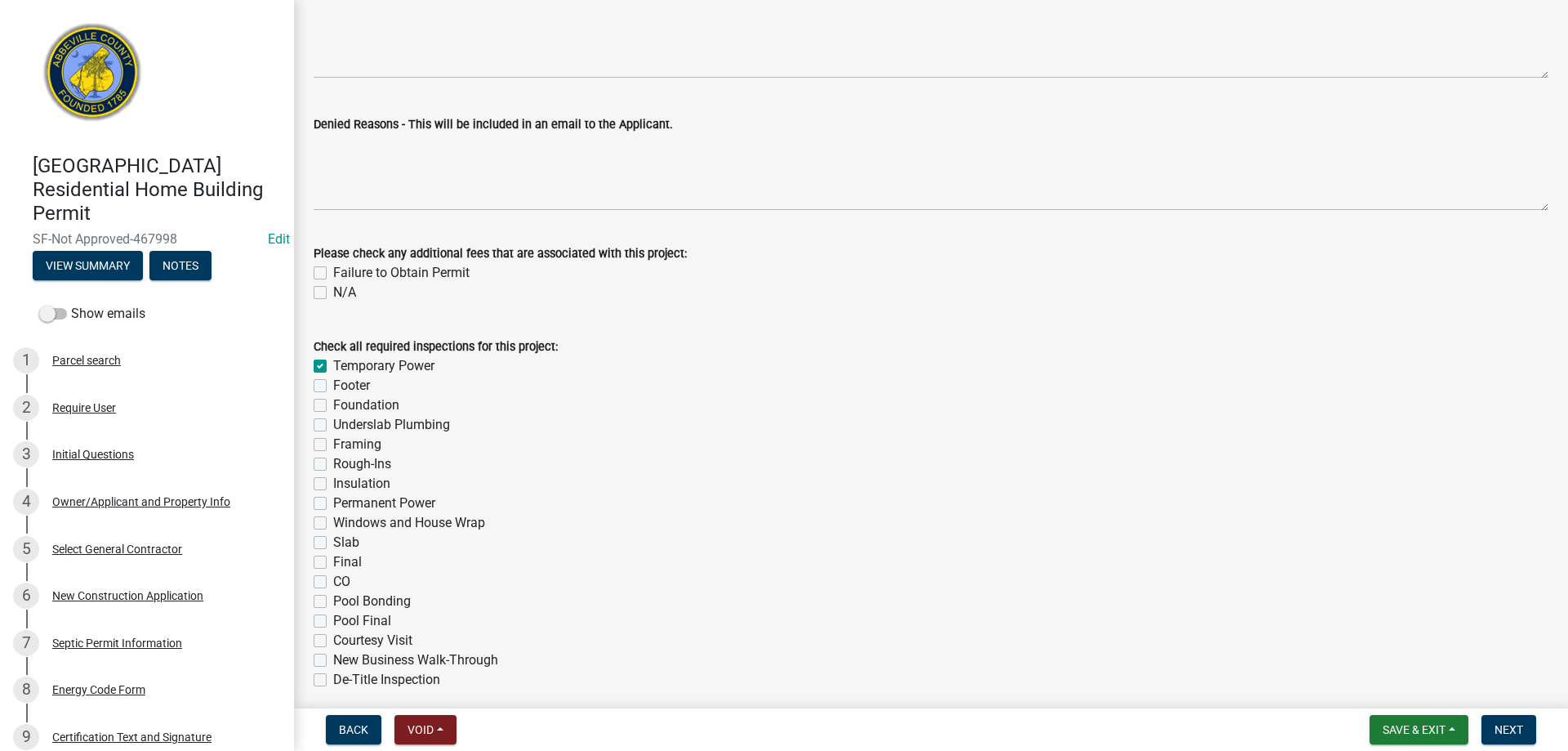
checkbox input "false"
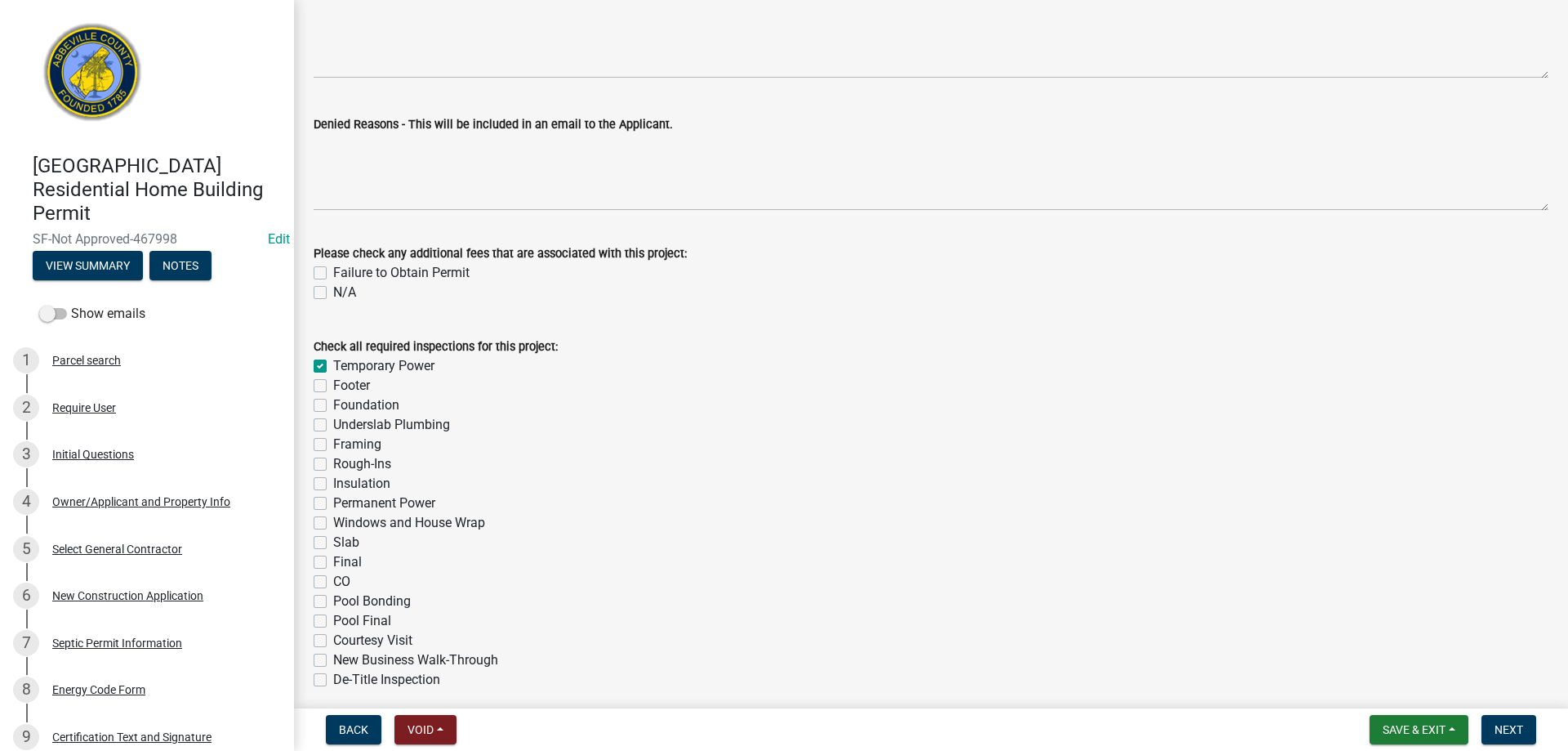
checkbox input "false"
click at [333, 426] on label "Underslab Plumbing" at bounding box center [392, 425] width 117 height 20
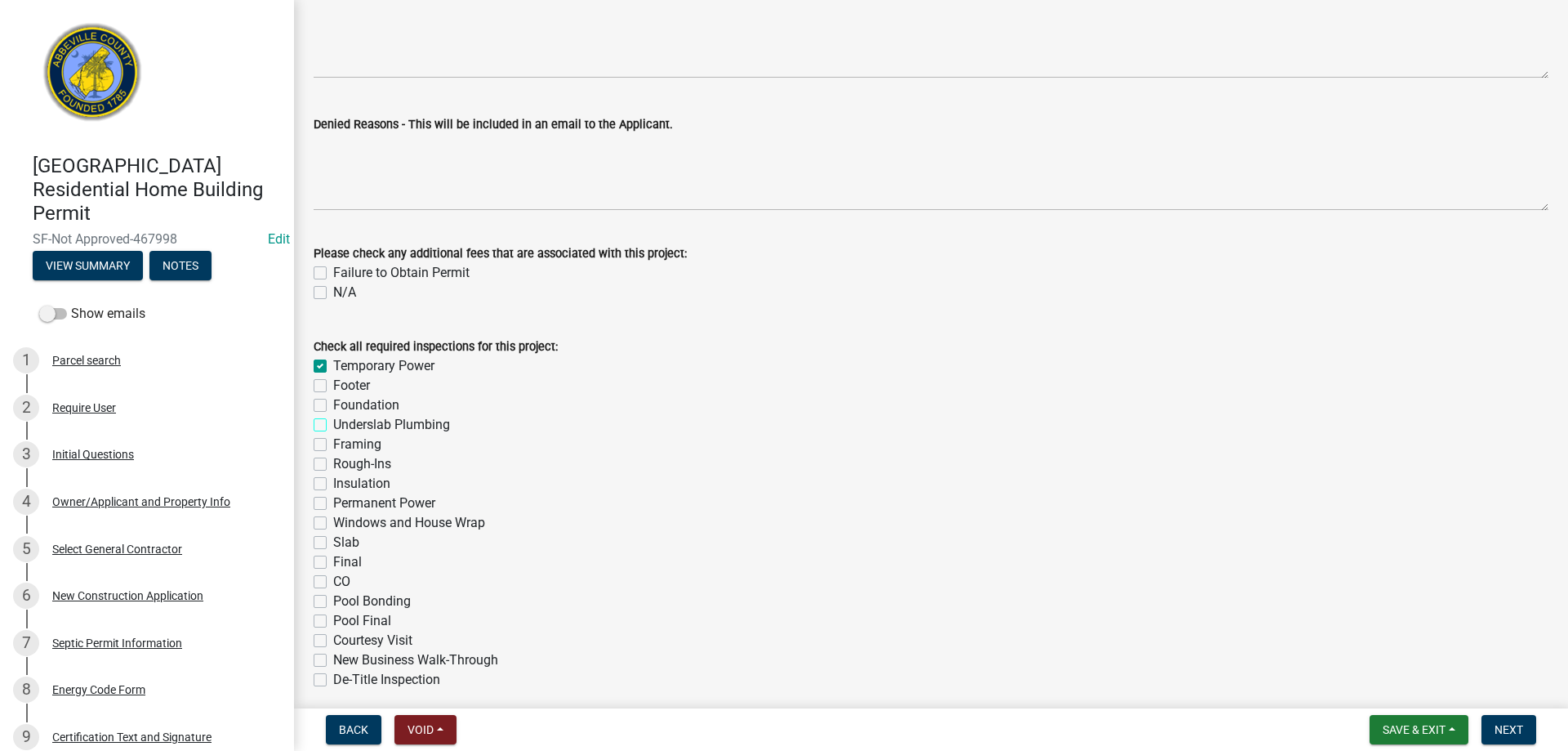
click at [333, 426] on input "Underslab Plumbing" at bounding box center [338, 420] width 10 height 10
checkbox input "true"
checkbox input "false"
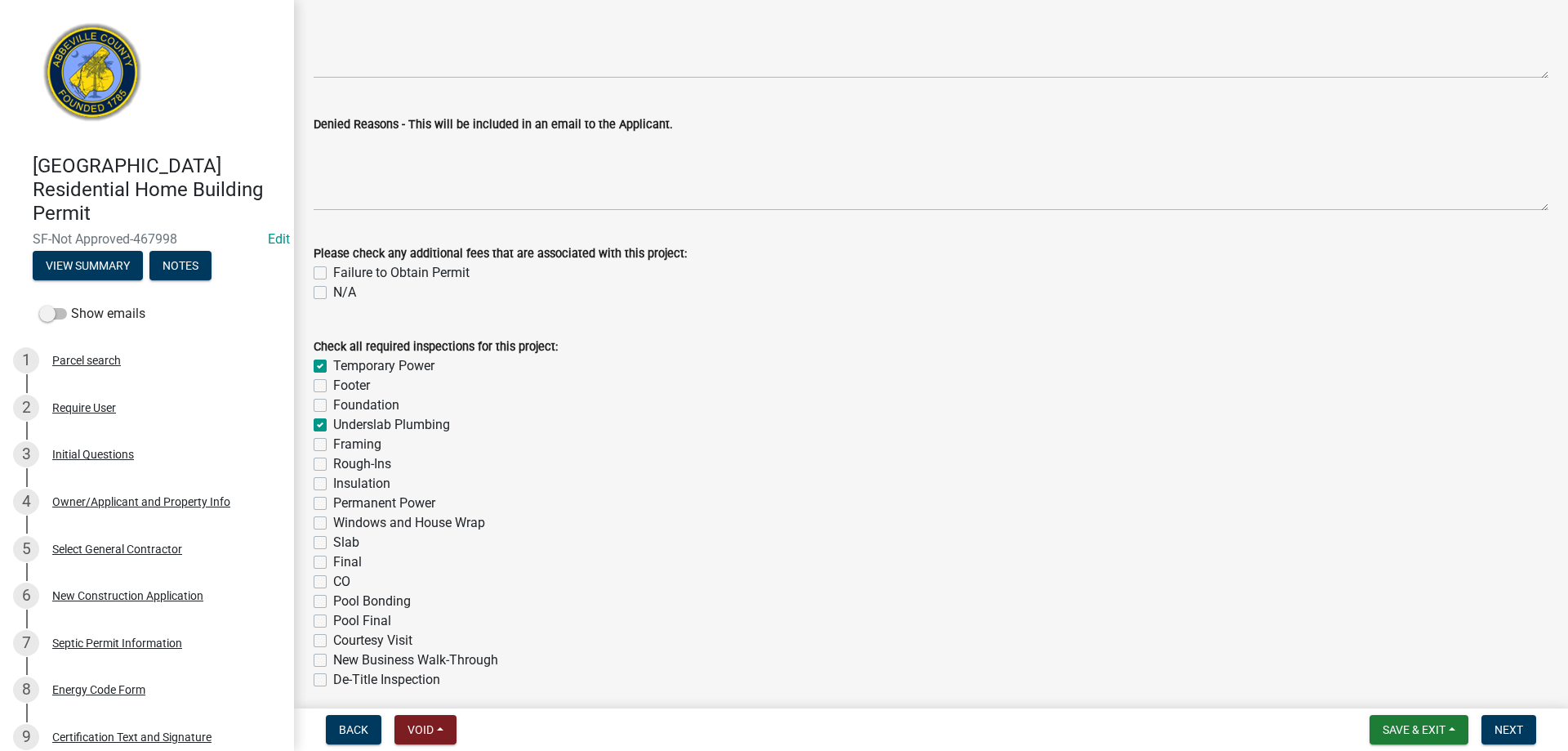
checkbox input "true"
checkbox input "false"
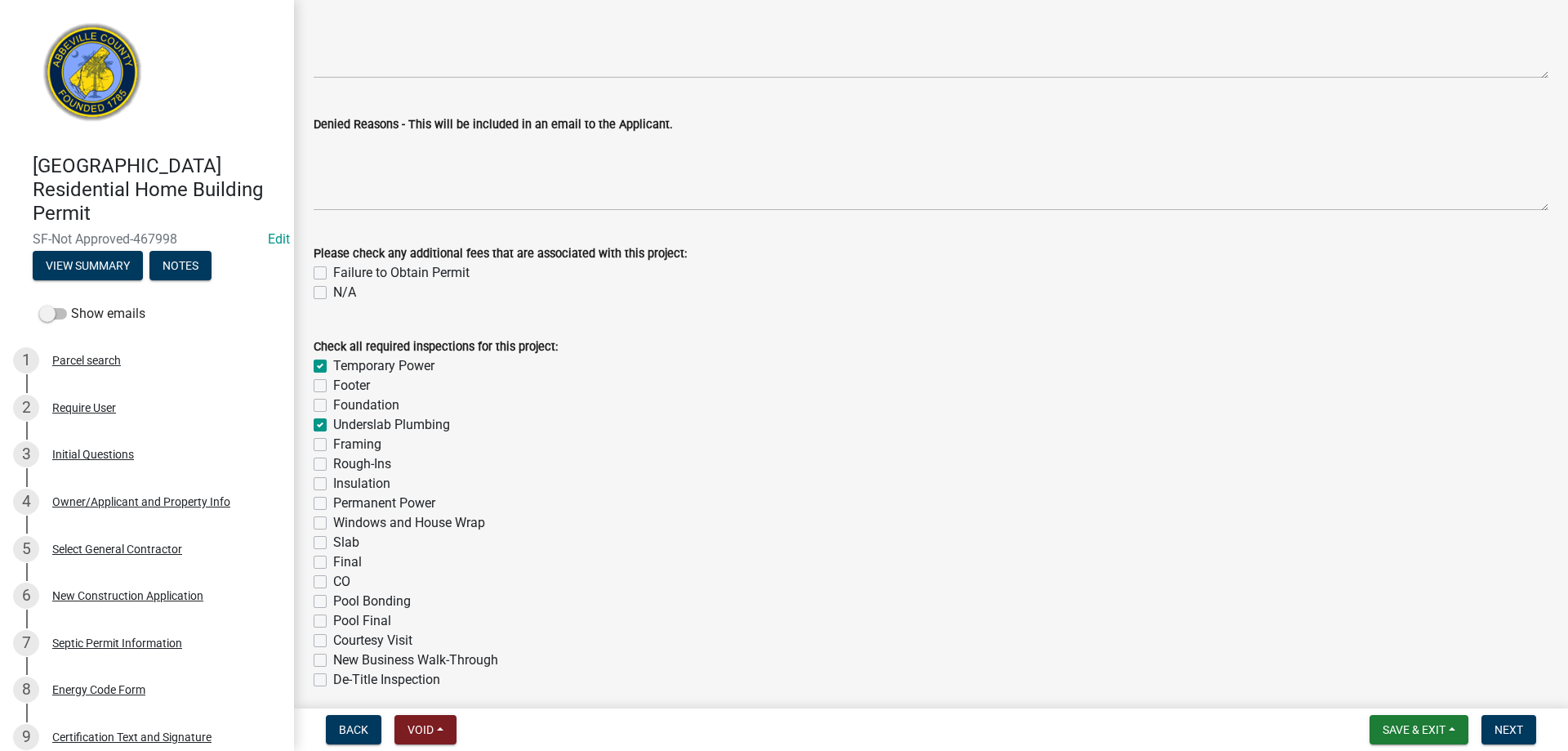
checkbox input "false"
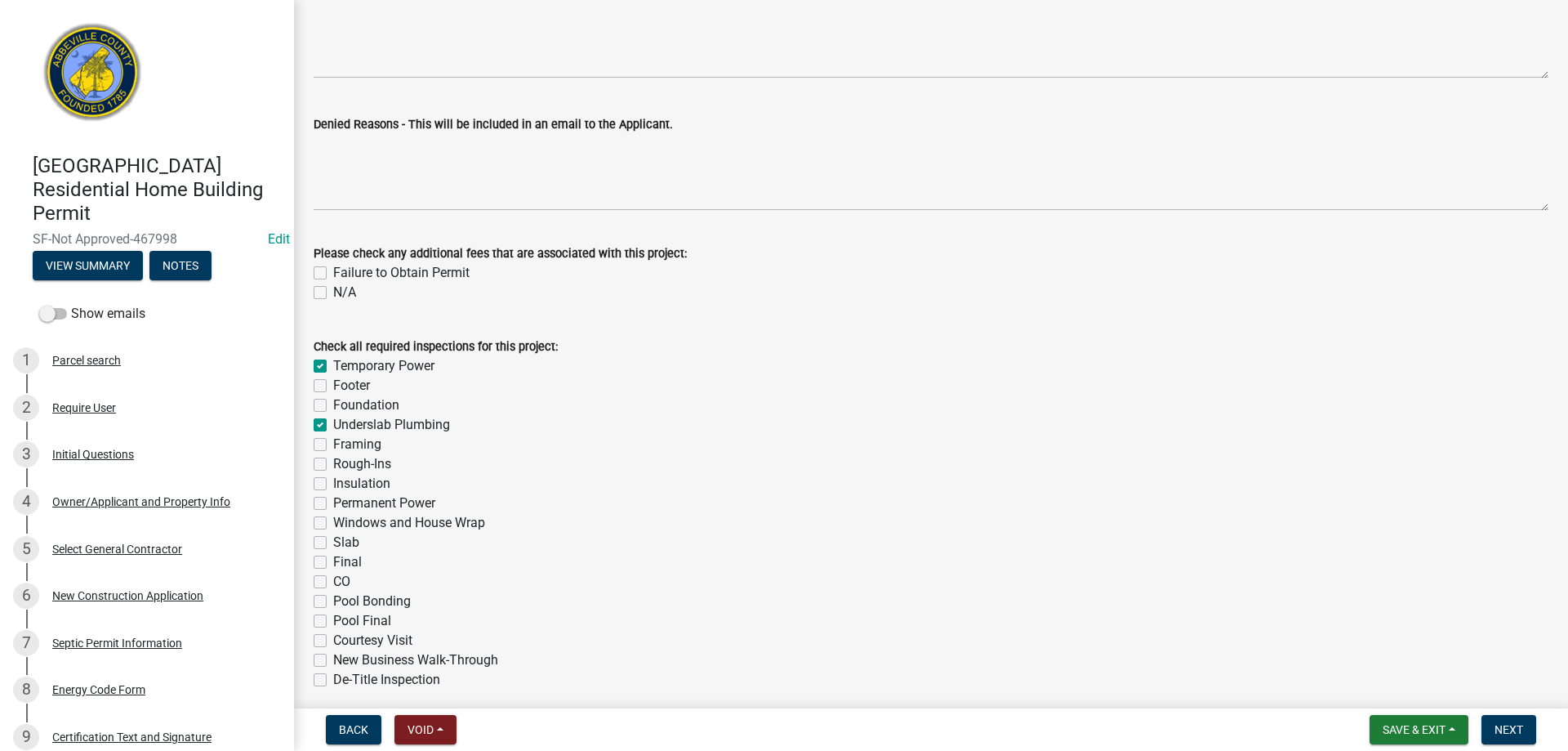
checkbox input "false"
click at [333, 446] on label "Framing" at bounding box center [357, 444] width 48 height 20
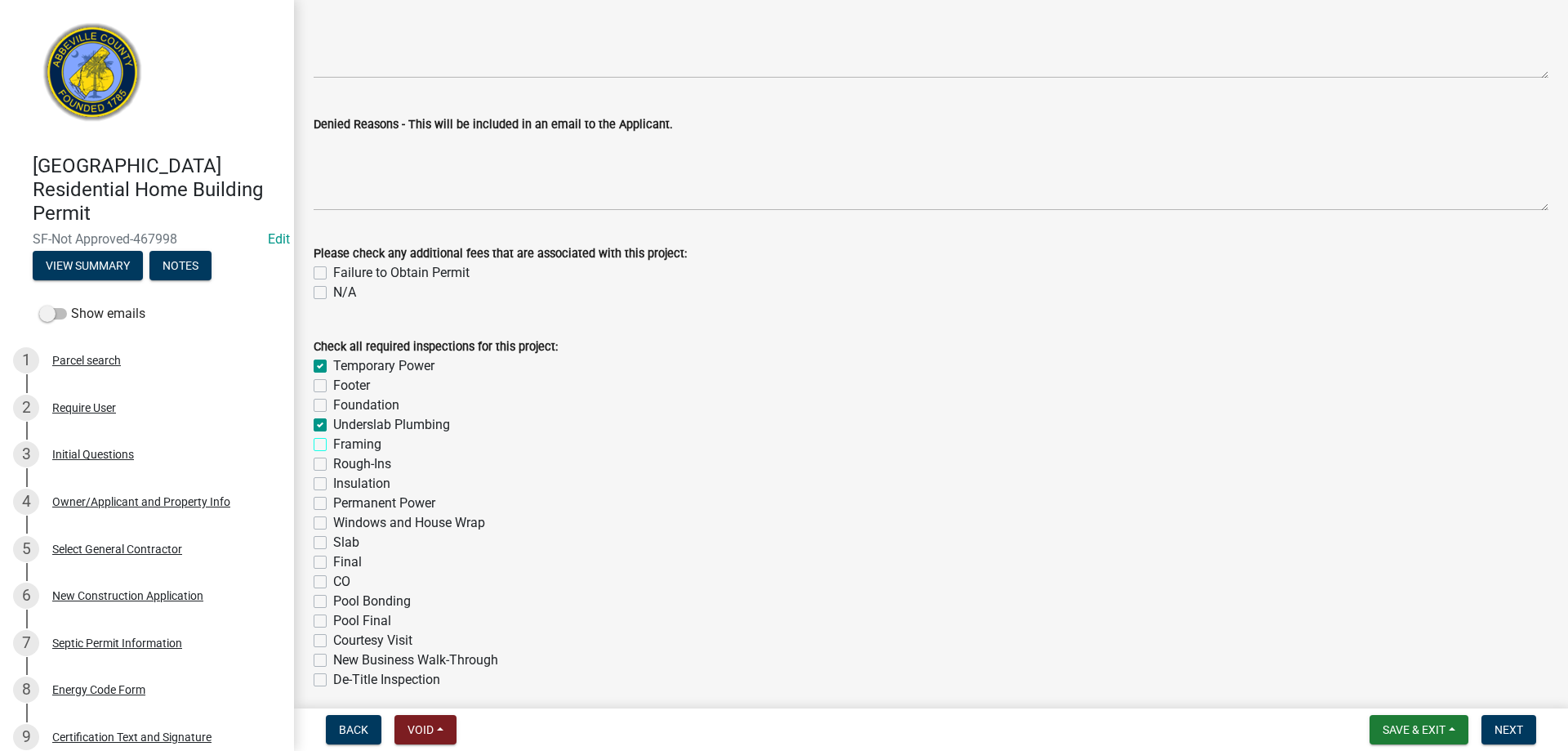
click at [333, 445] on input "Framing" at bounding box center [338, 440] width 10 height 10
checkbox input "true"
checkbox input "false"
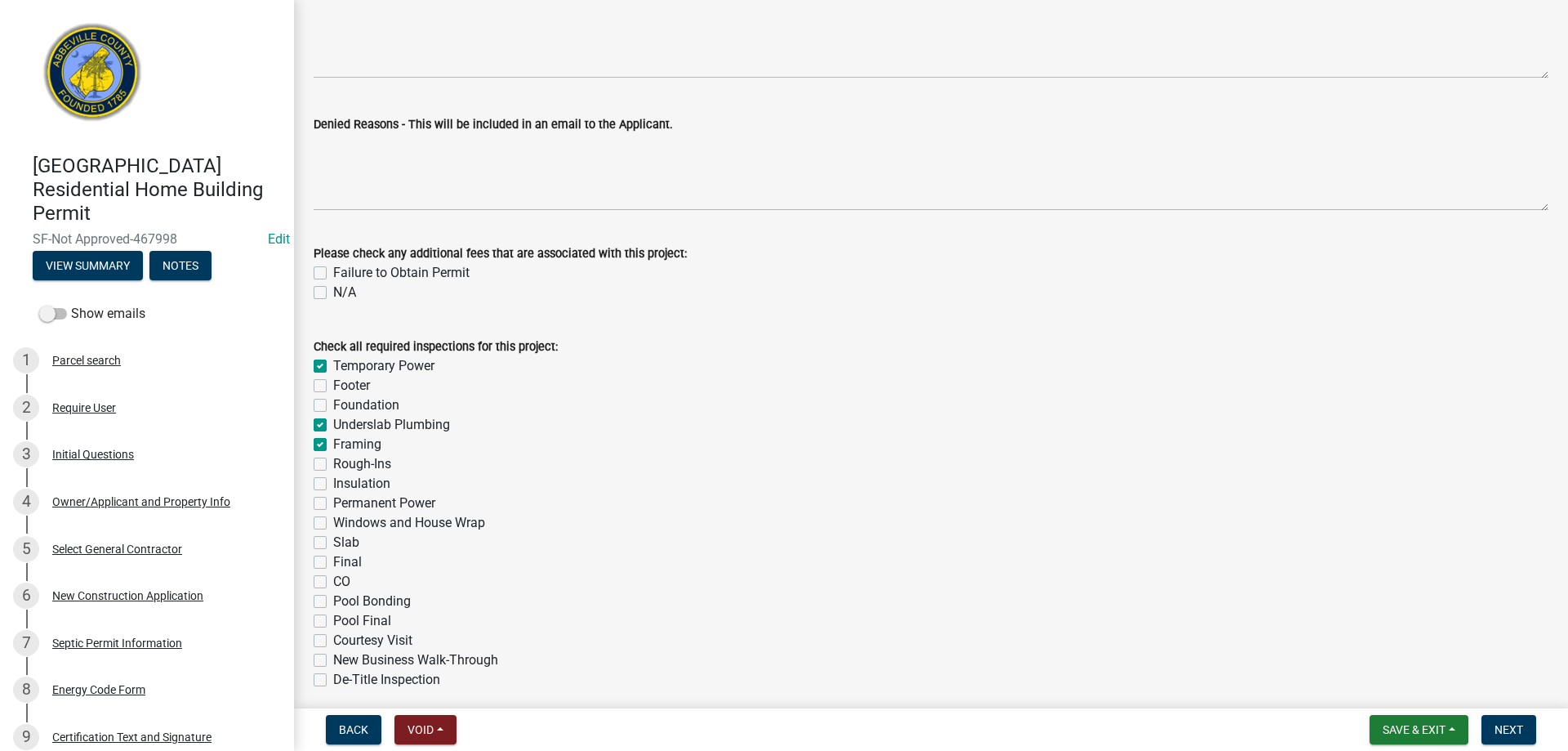
checkbox input "true"
checkbox input "false"
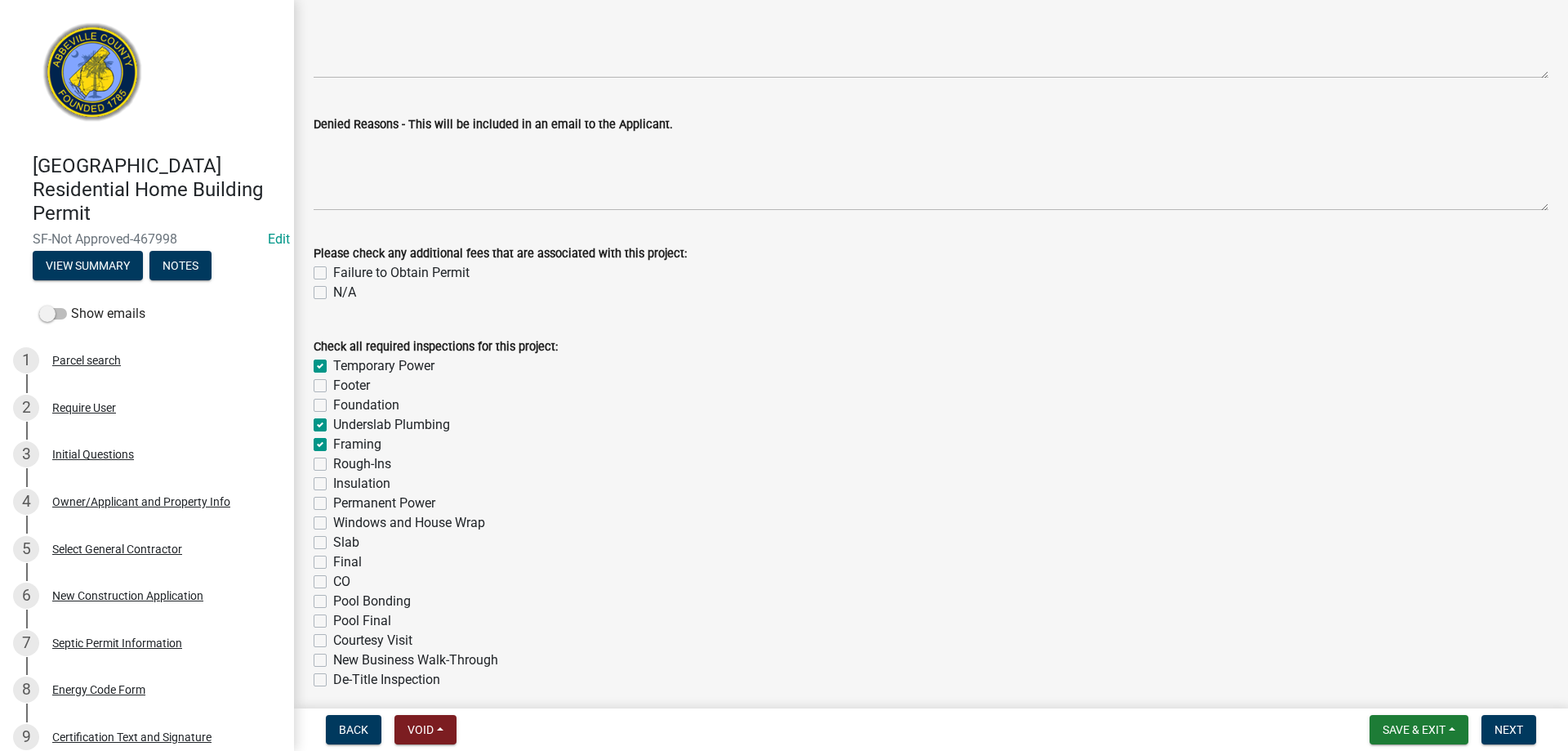
checkbox input "false"
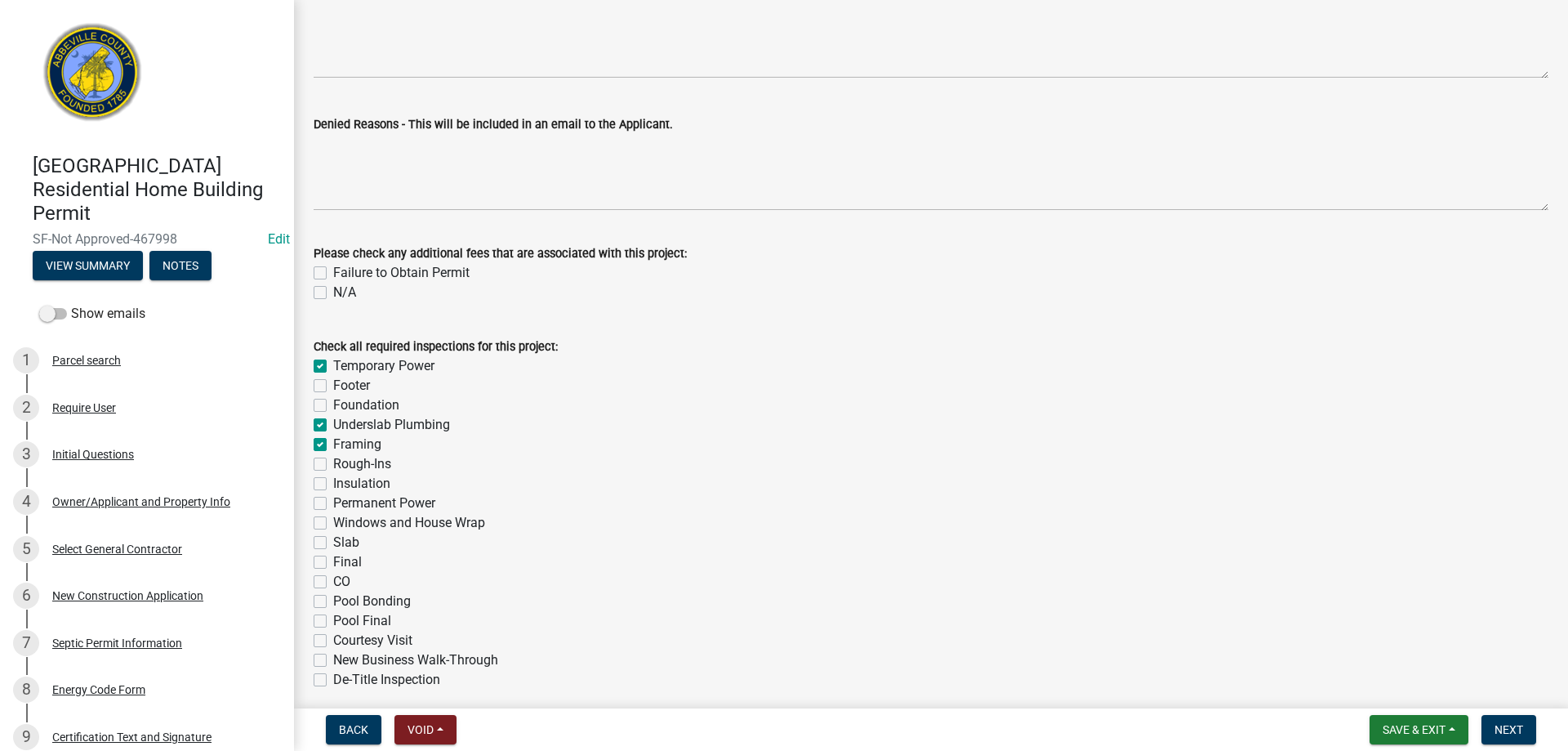
checkbox input "false"
click at [333, 405] on label "Foundation" at bounding box center [366, 405] width 66 height 20
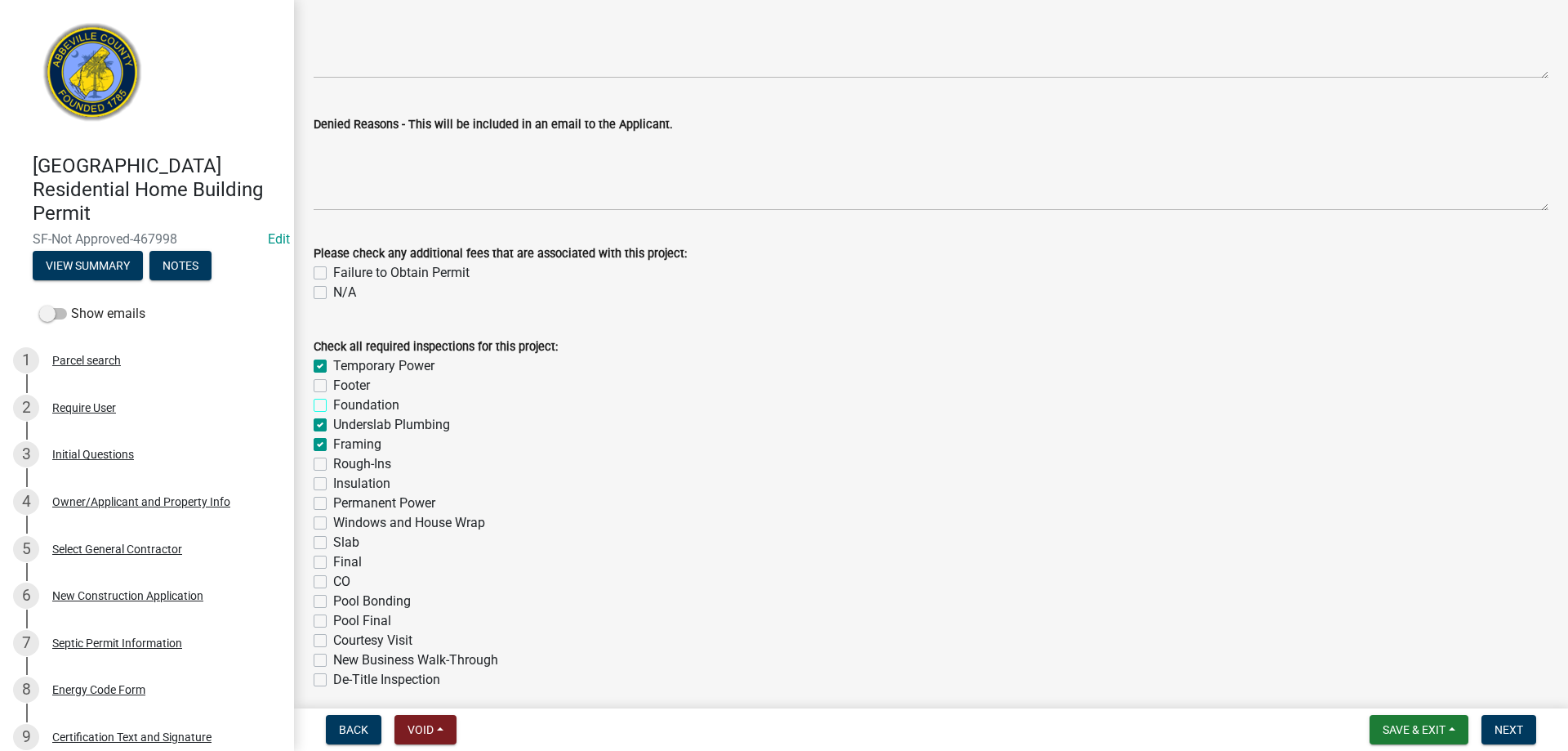
click at [333, 405] on input "Foundation" at bounding box center [338, 400] width 10 height 10
checkbox input "true"
checkbox input "false"
checkbox input "true"
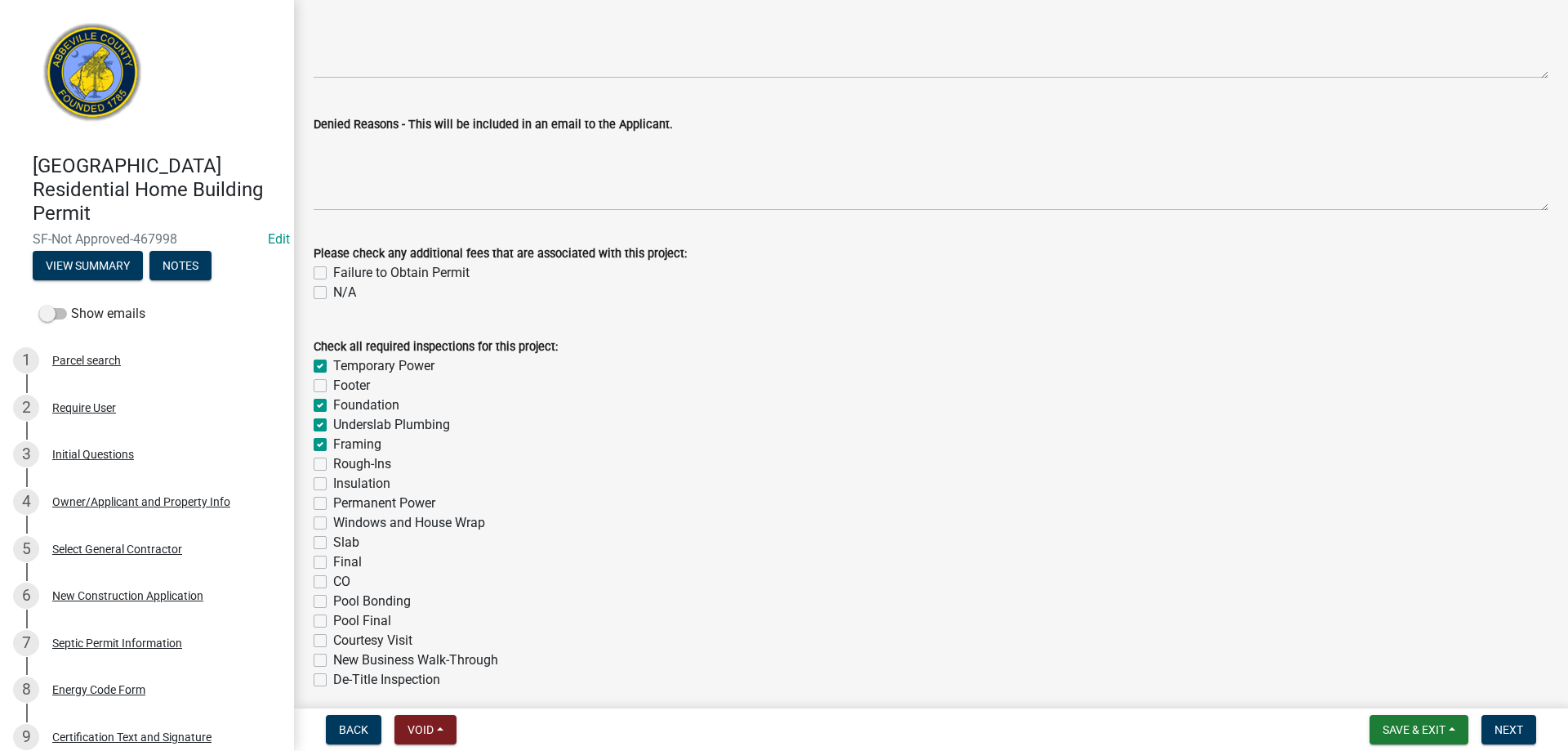
checkbox input "true"
checkbox input "false"
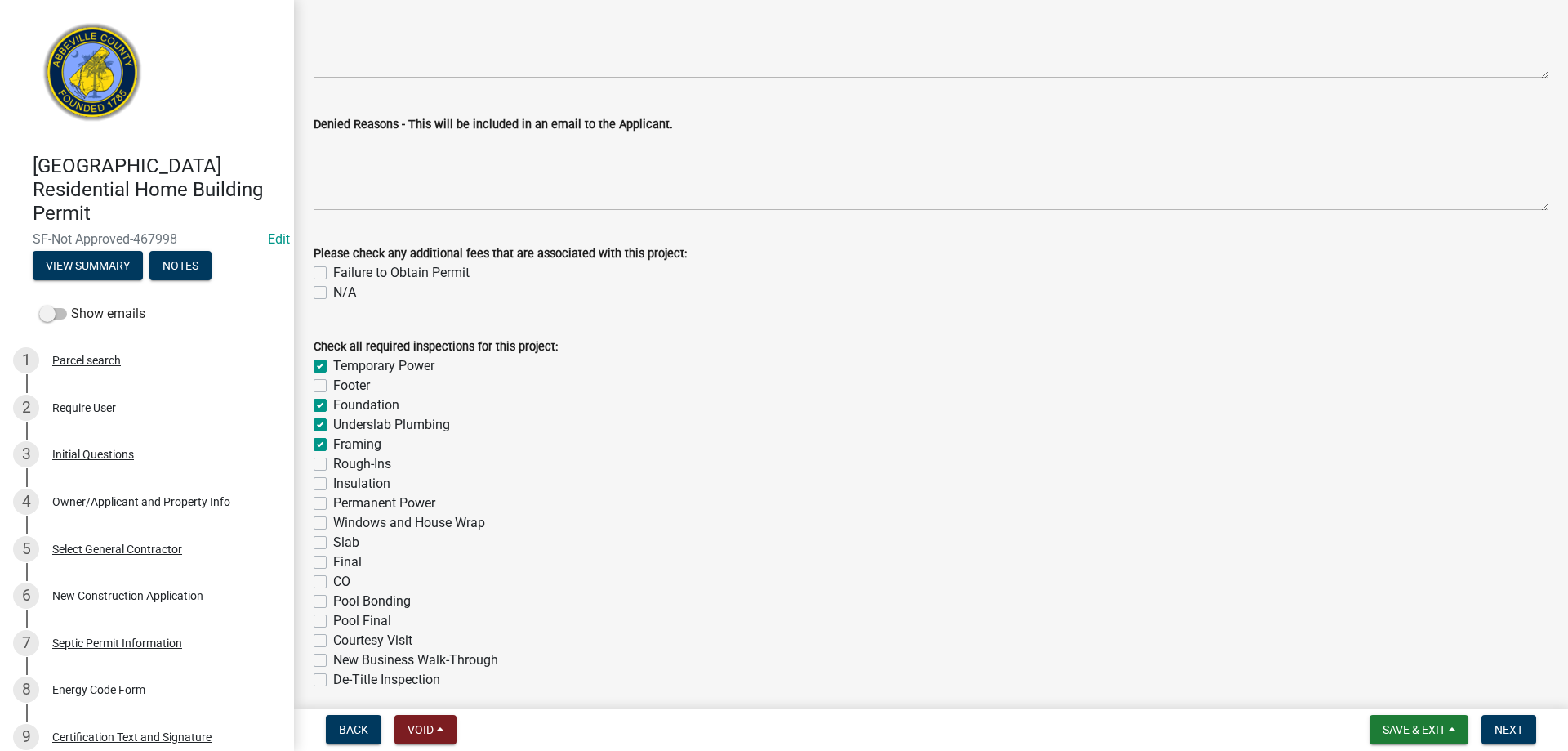
checkbox input "false"
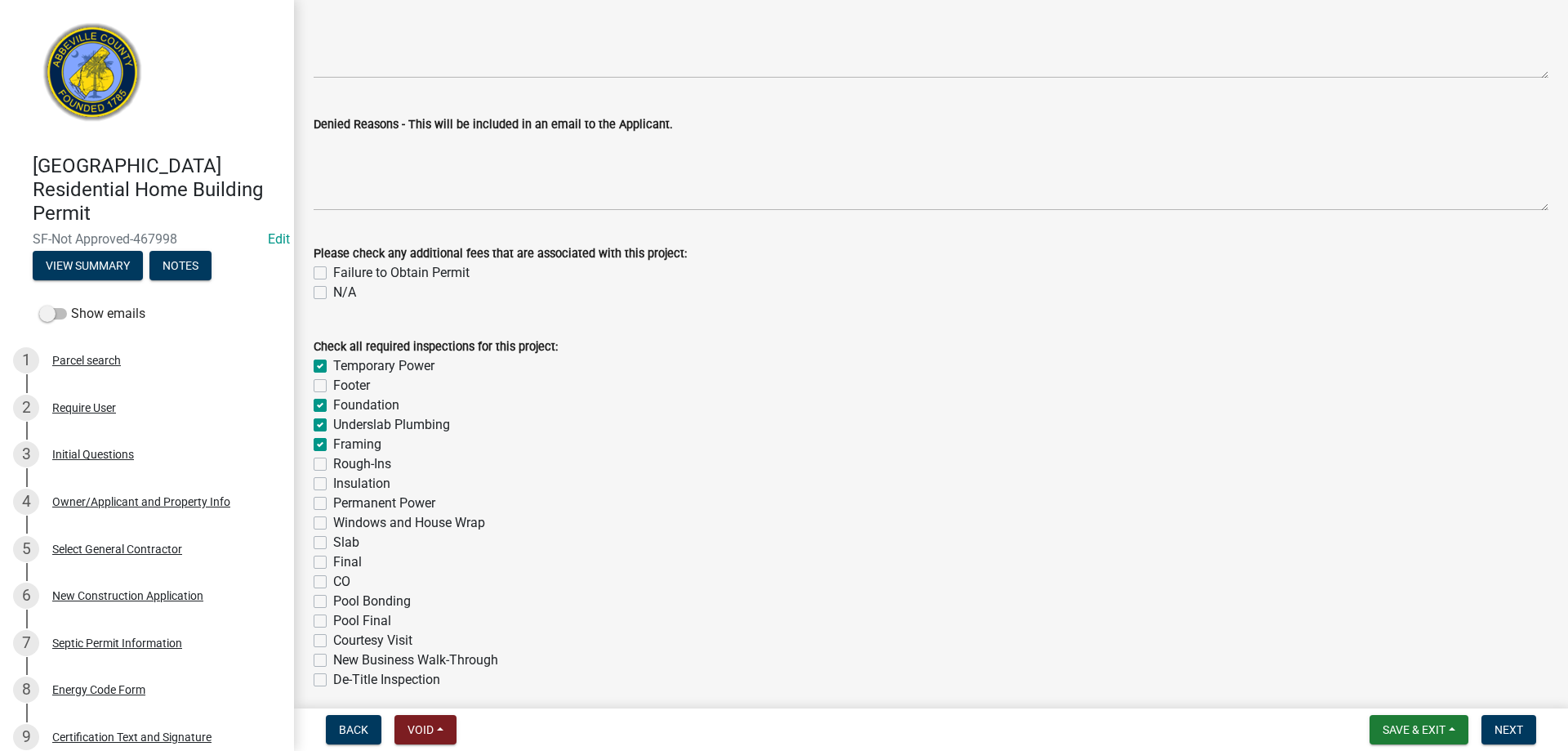
checkbox input "false"
click at [333, 459] on label "Rough-Ins" at bounding box center [361, 463] width 58 height 20
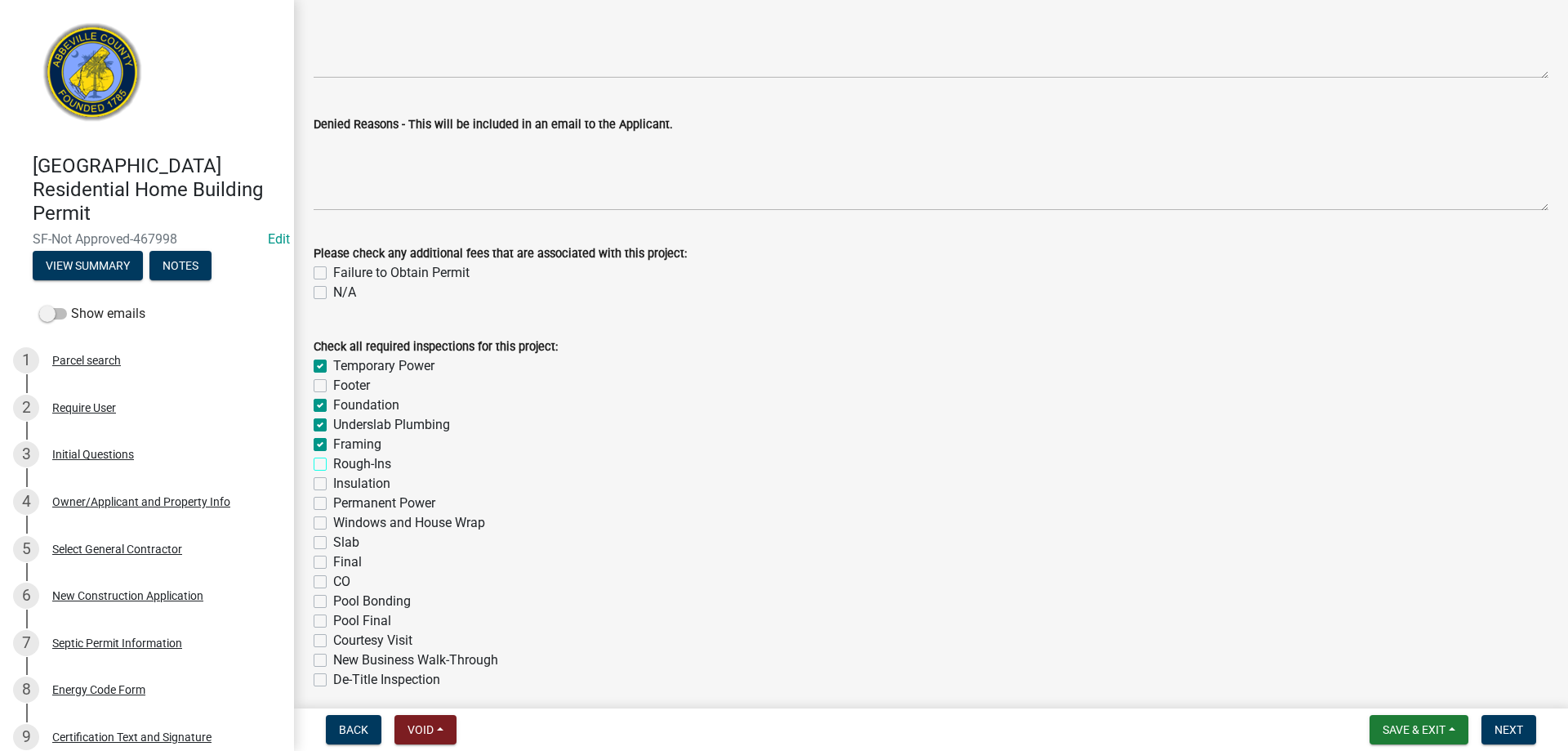
click at [333, 459] on input "Rough-Ins" at bounding box center [338, 459] width 10 height 10
checkbox input "true"
checkbox input "false"
checkbox input "true"
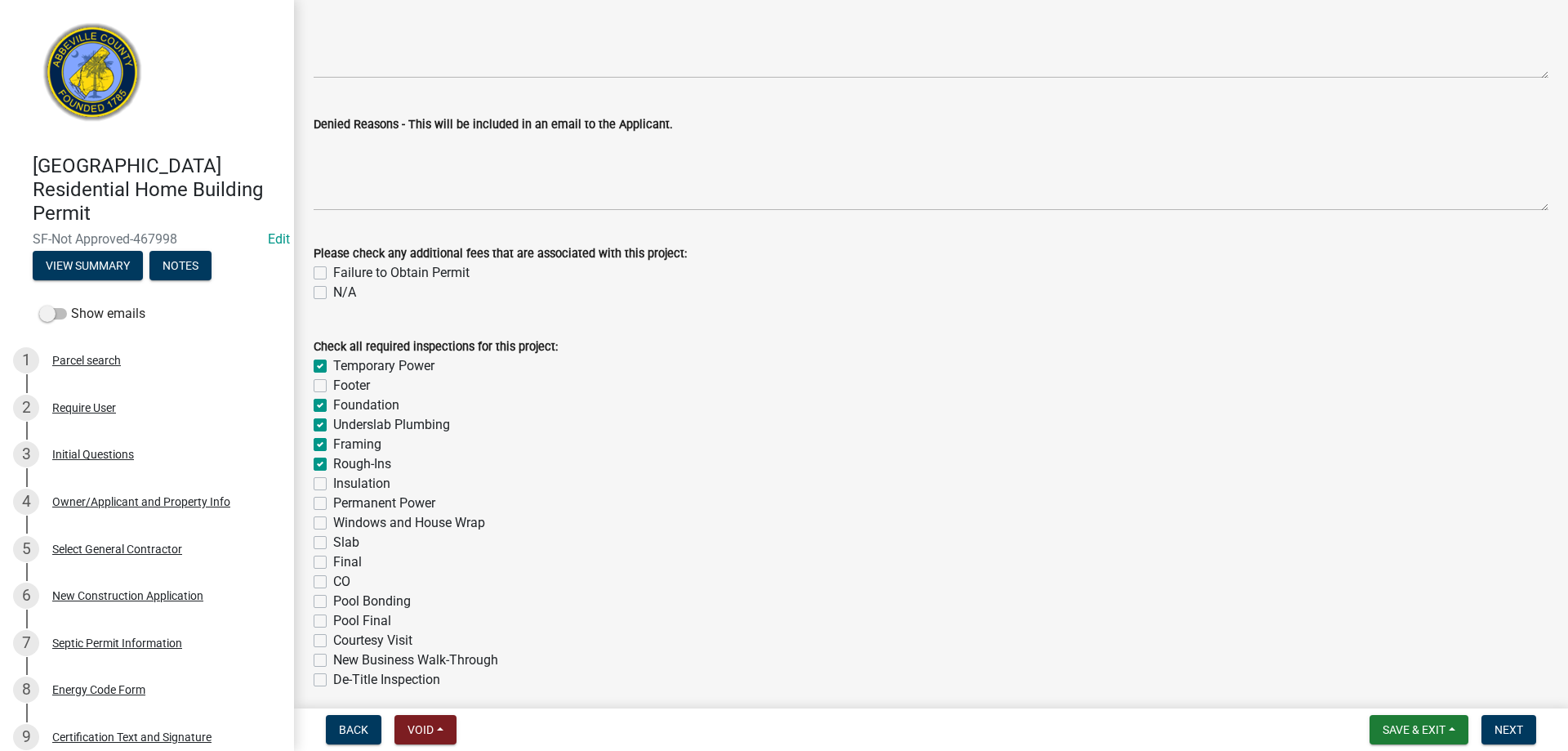
checkbox input "true"
checkbox input "false"
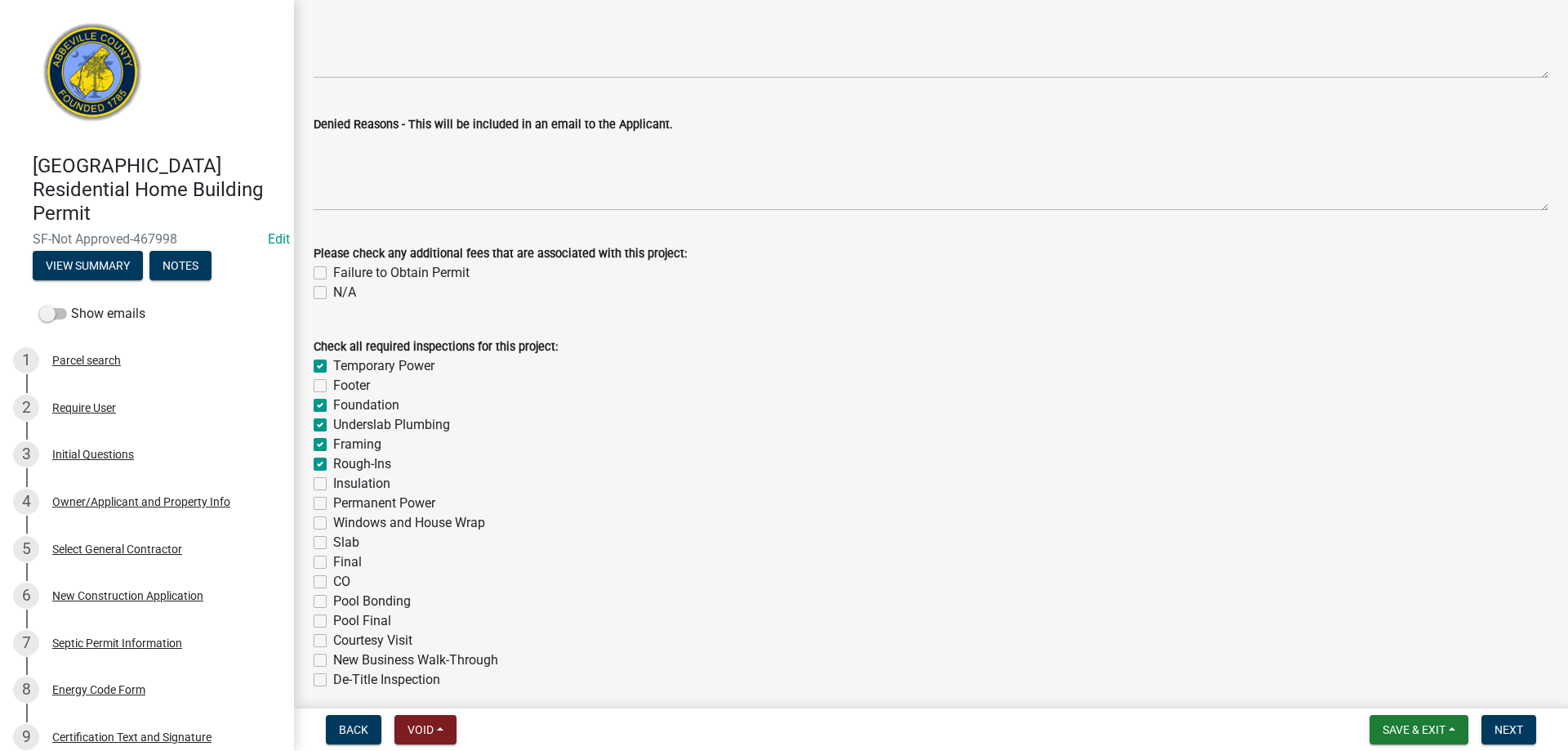
checkbox input "false"
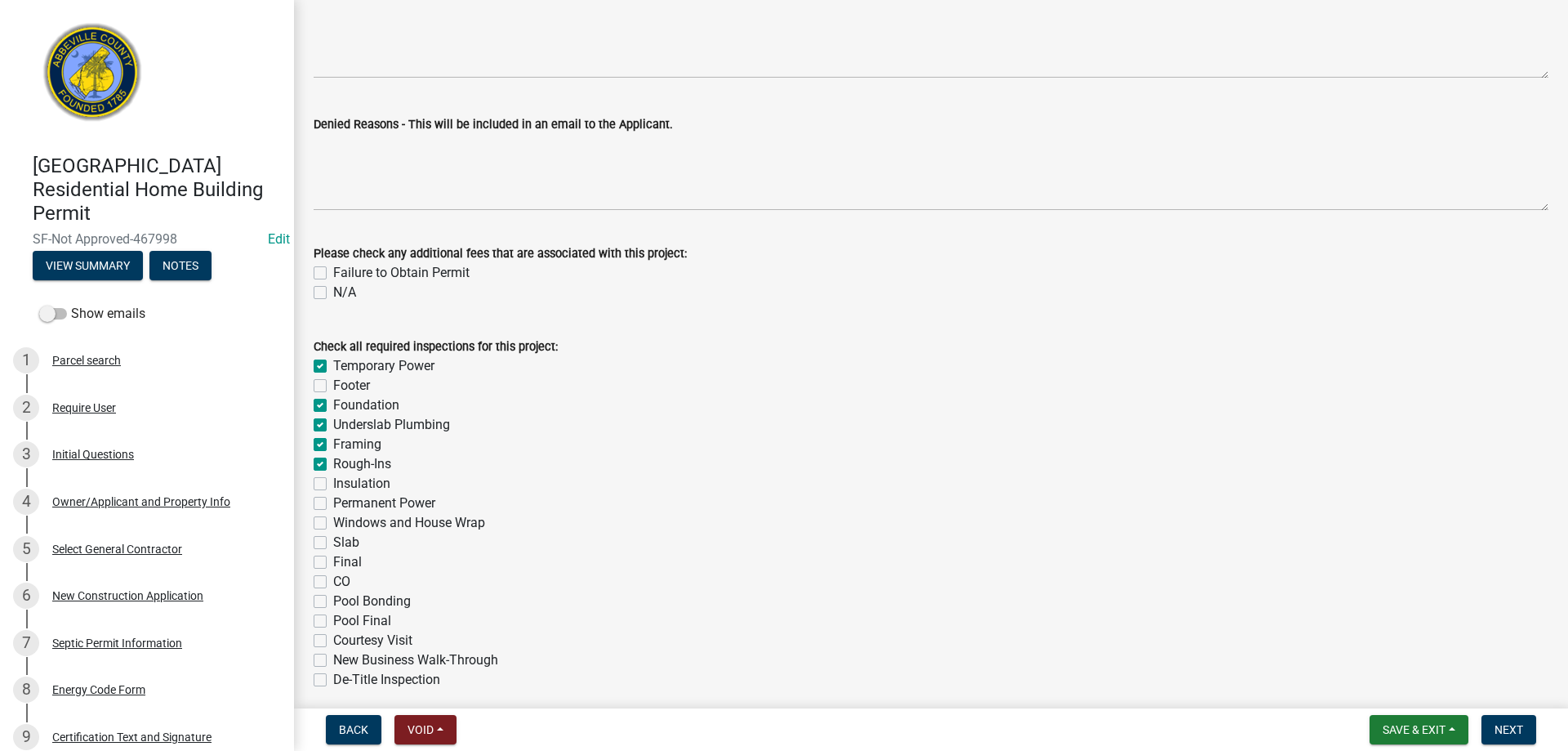
checkbox input "false"
click at [313, 481] on div "Check all required inspections for this project: Temporary Power Footer Foundat…" at bounding box center [930, 503] width 1259 height 373
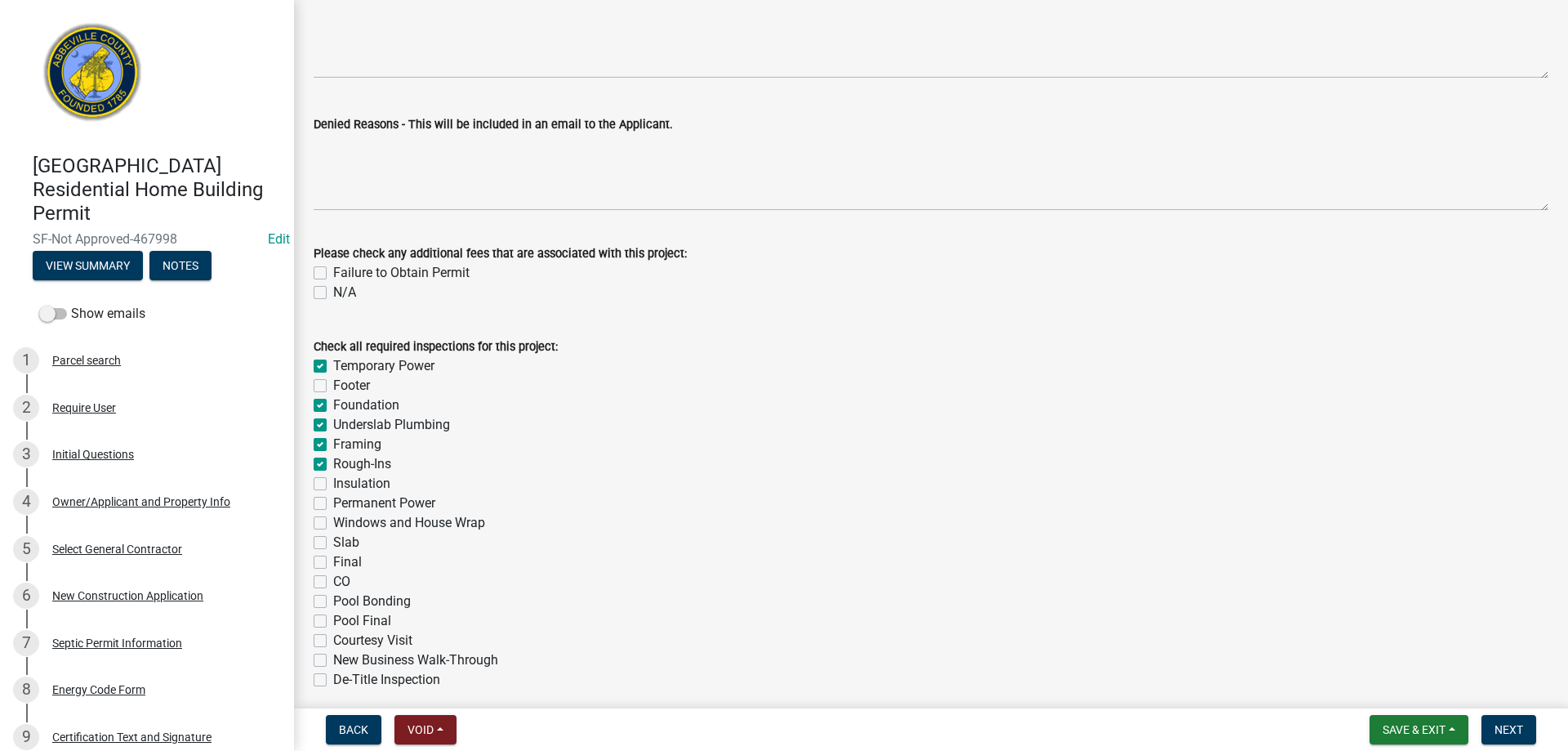
click at [333, 499] on label "Permanent Power" at bounding box center [384, 503] width 102 height 20
click at [333, 499] on input "Permanent Power" at bounding box center [338, 498] width 10 height 10
checkbox input "true"
checkbox input "false"
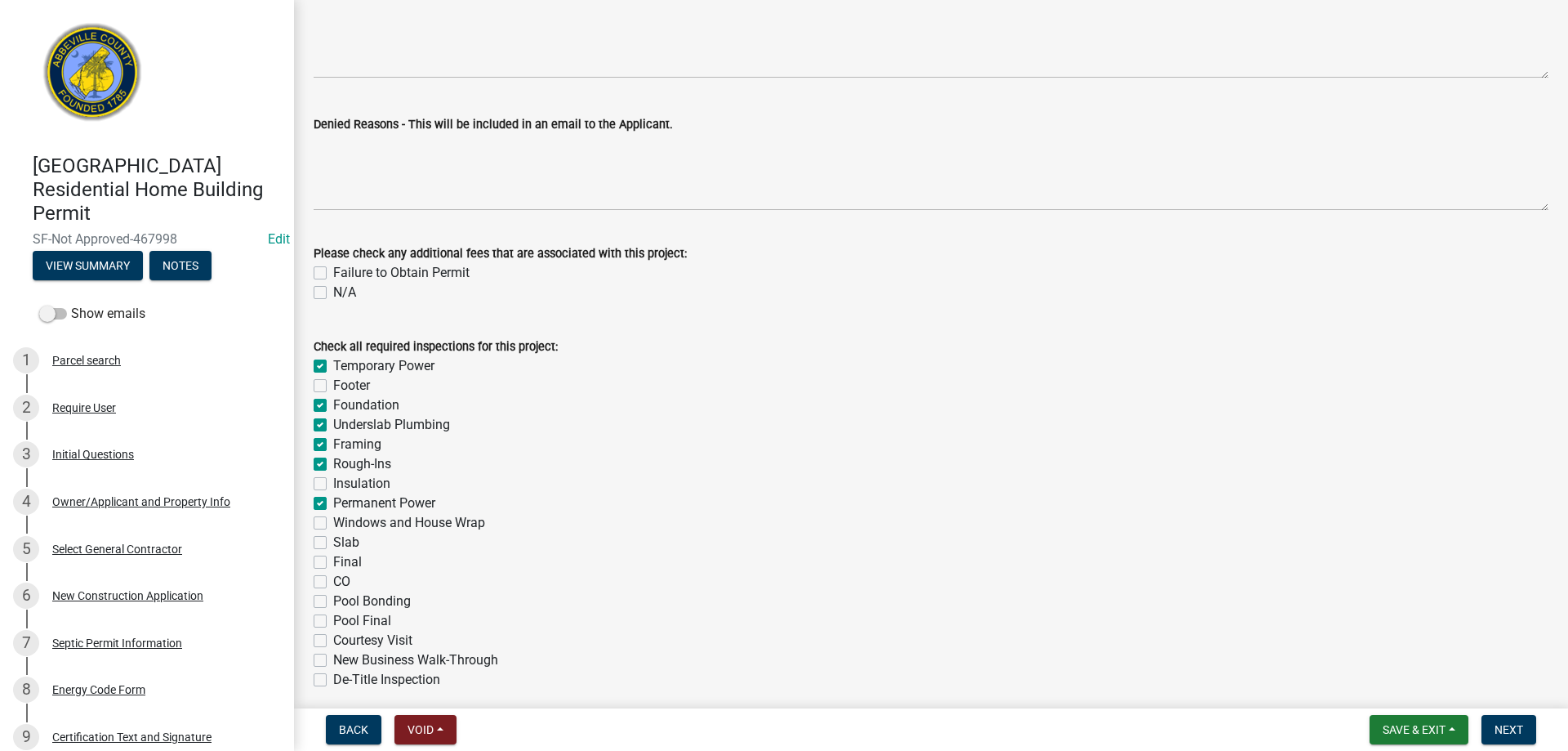
checkbox input "true"
checkbox input "false"
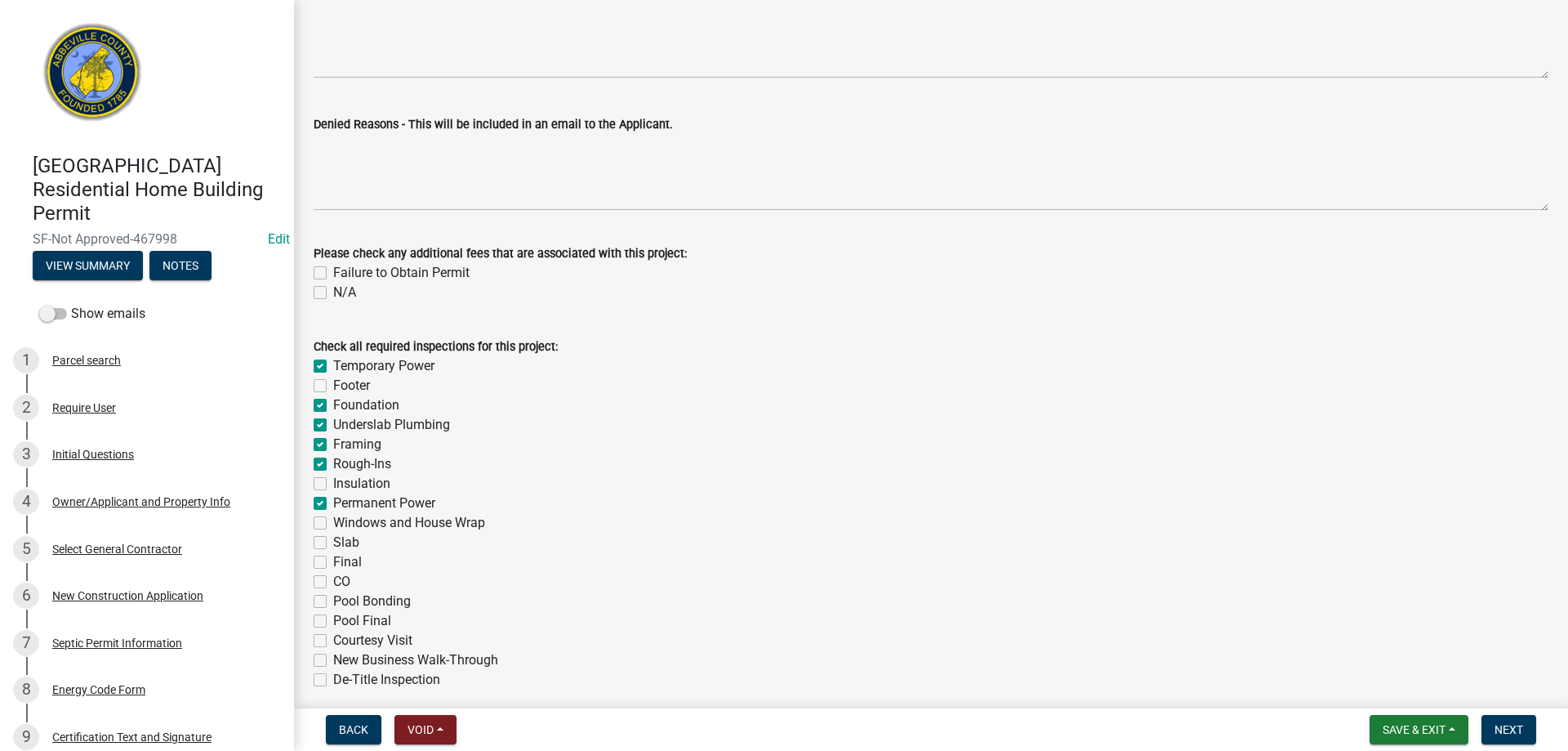
checkbox input "true"
checkbox input "false"
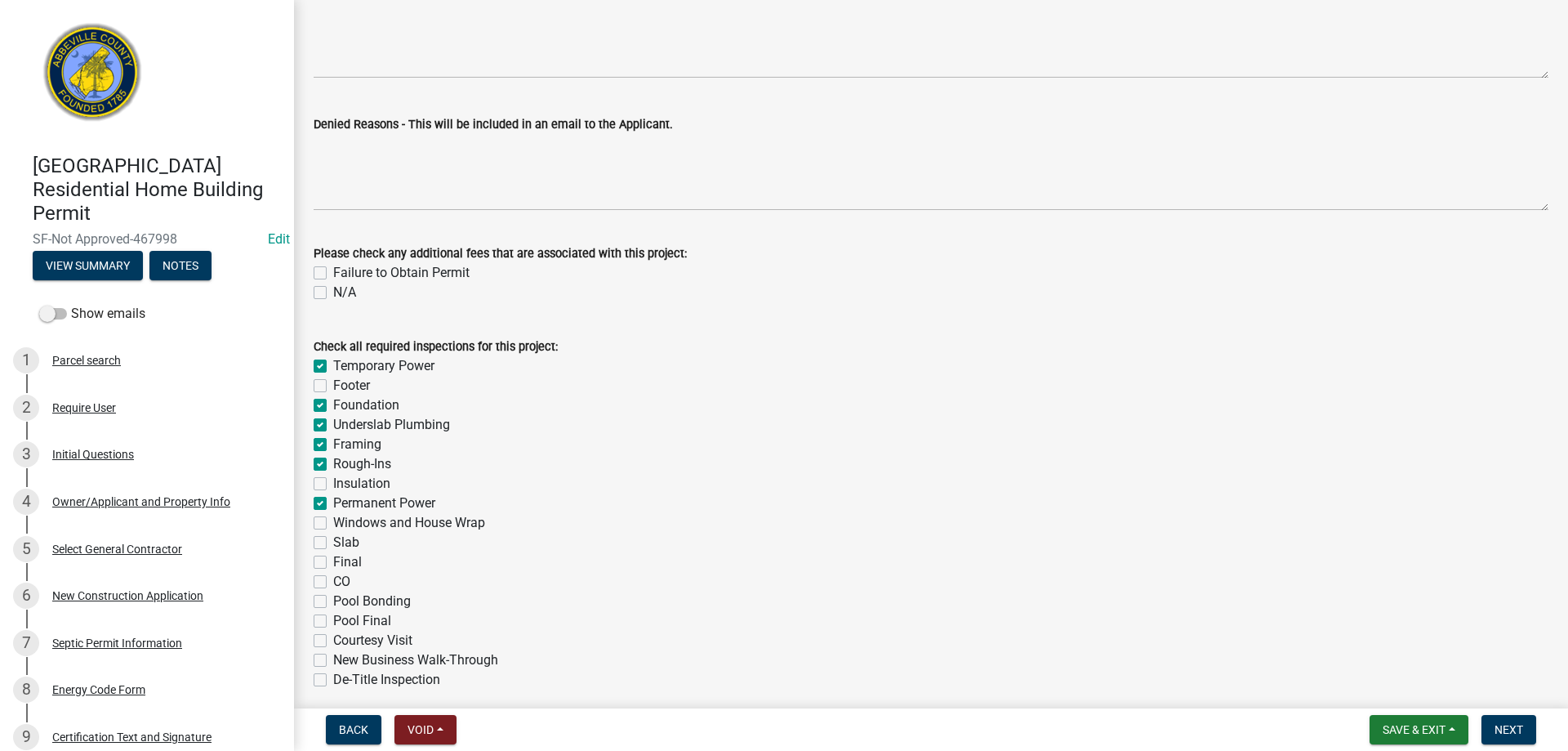
checkbox input "false"
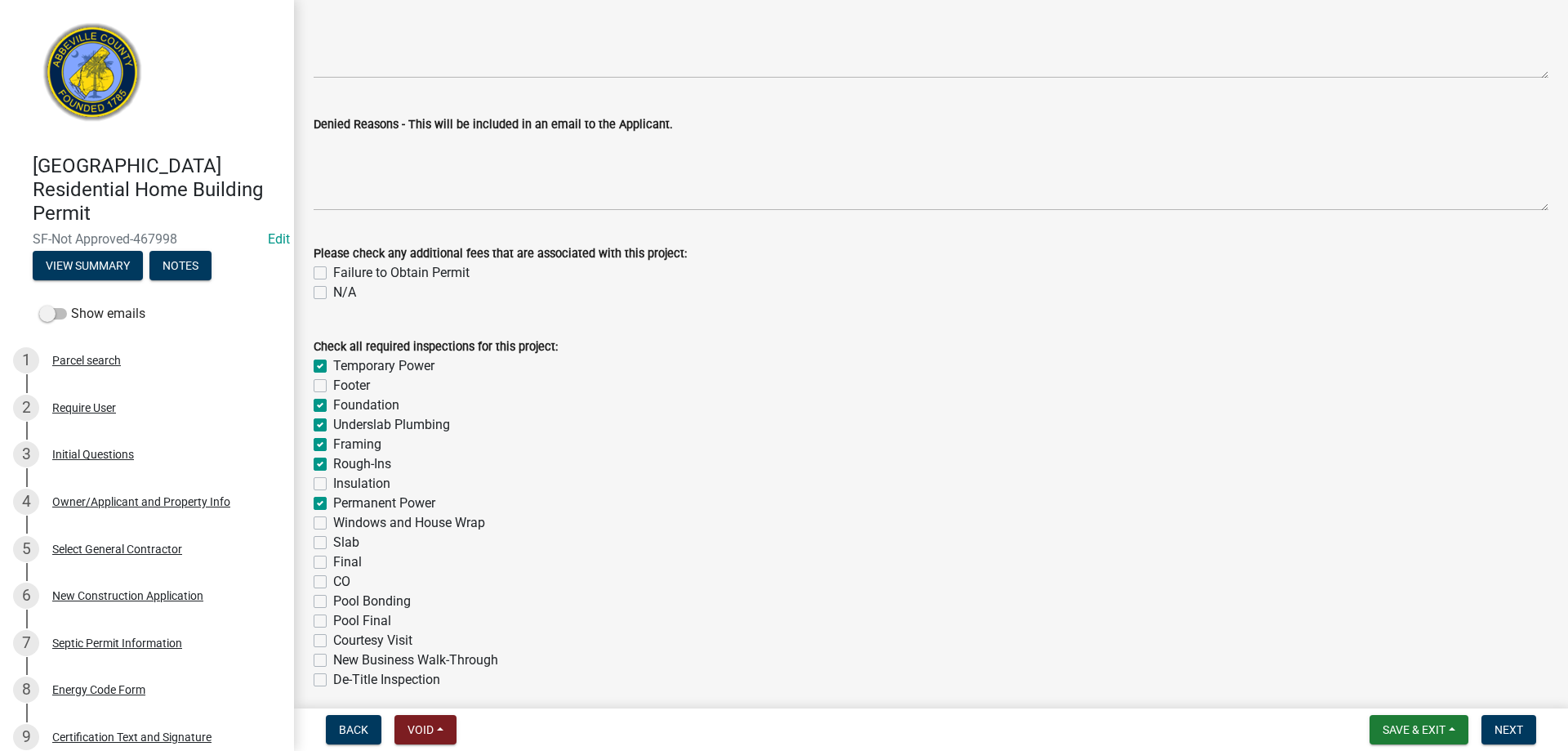
click at [333, 484] on label "Insulation" at bounding box center [361, 483] width 58 height 20
click at [333, 484] on input "Insulation" at bounding box center [338, 478] width 10 height 10
checkbox input "true"
checkbox input "false"
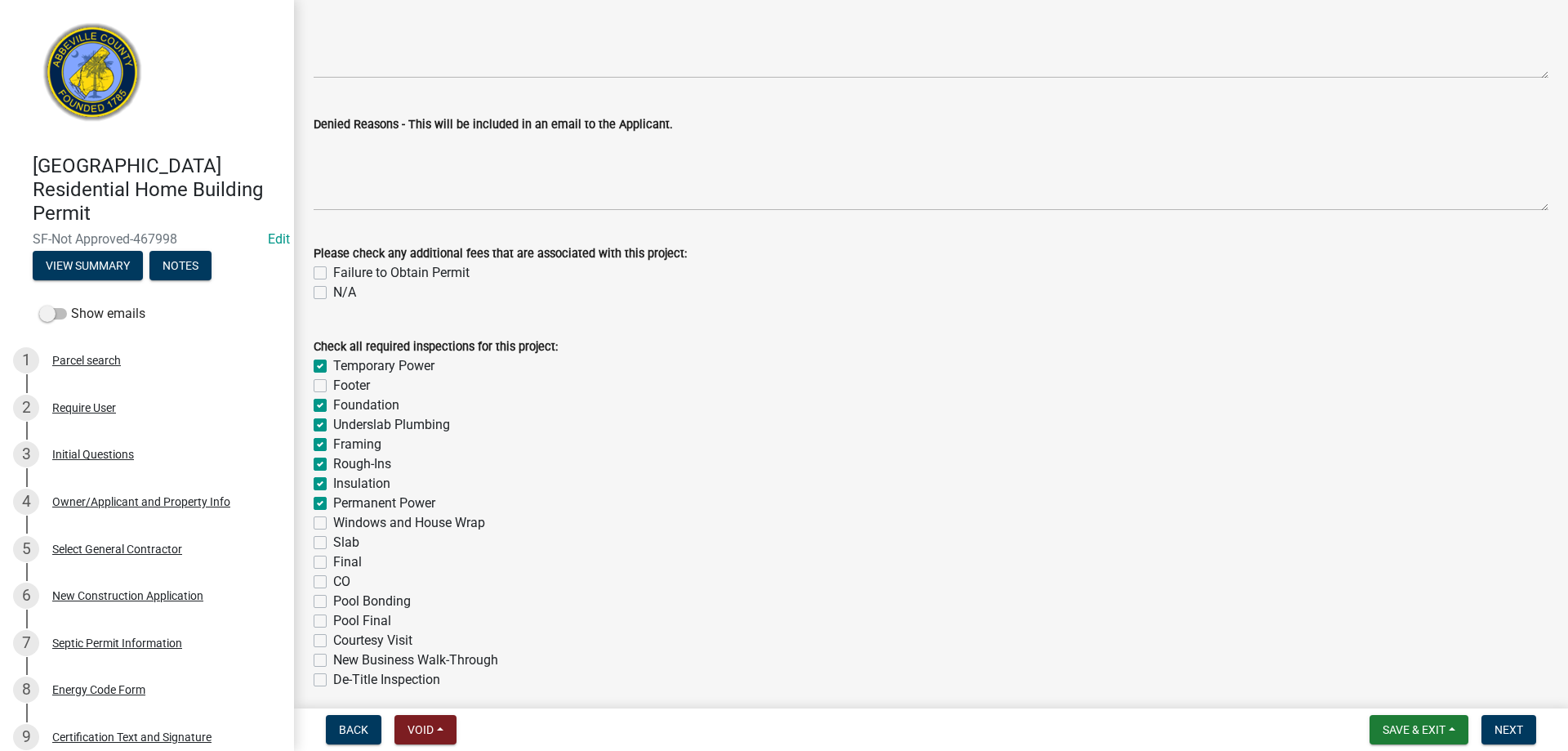
checkbox input "true"
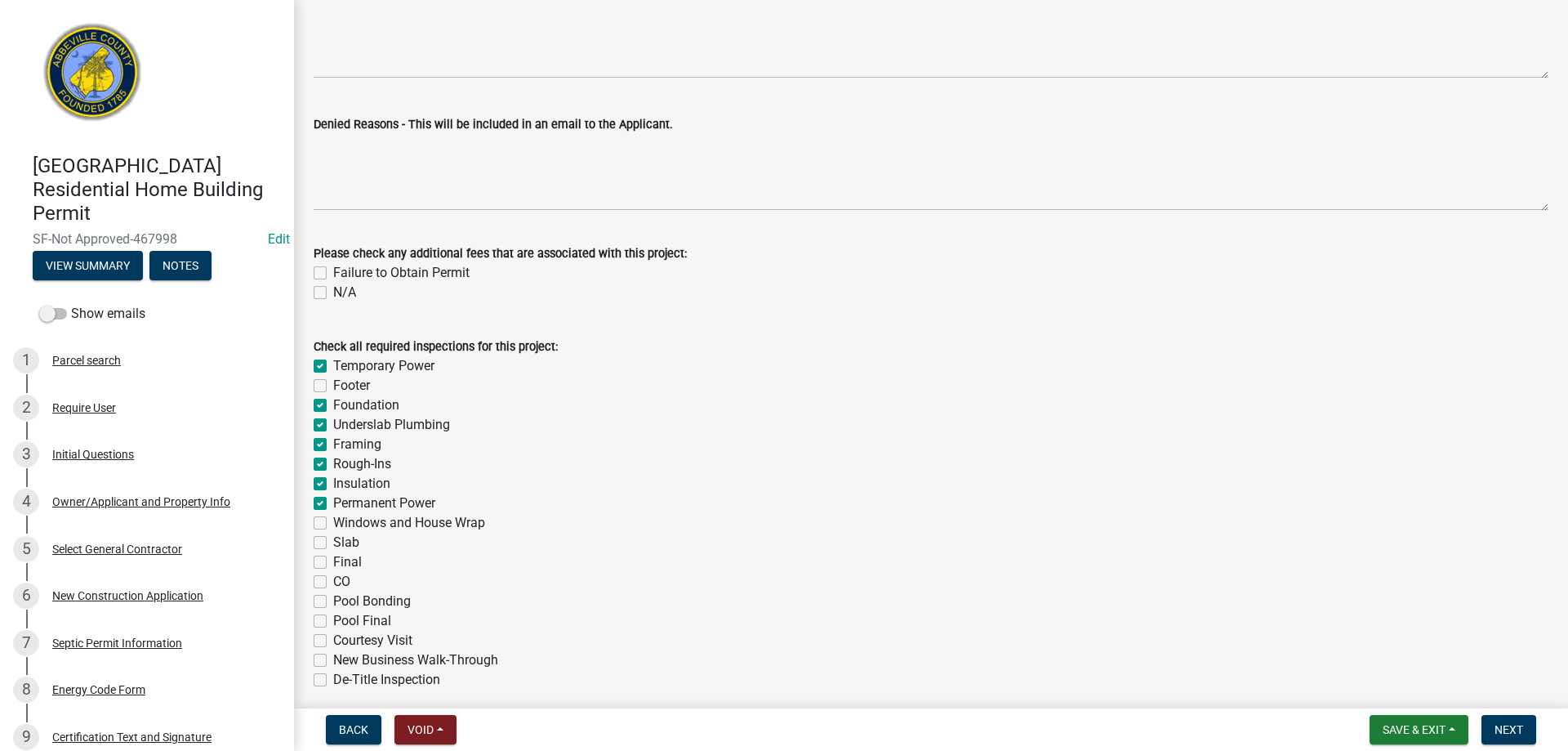
checkbox input "true"
checkbox input "false"
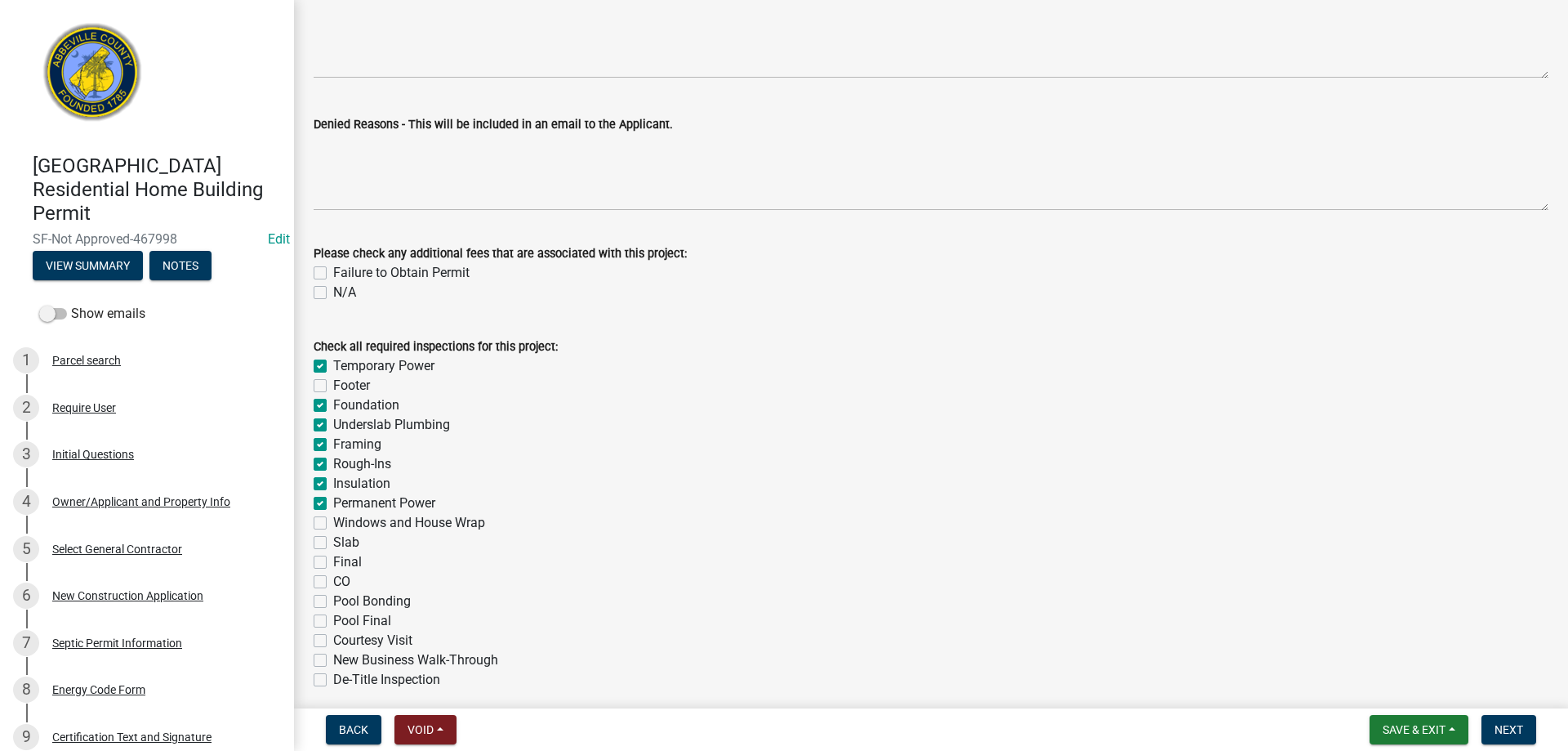
checkbox input "false"
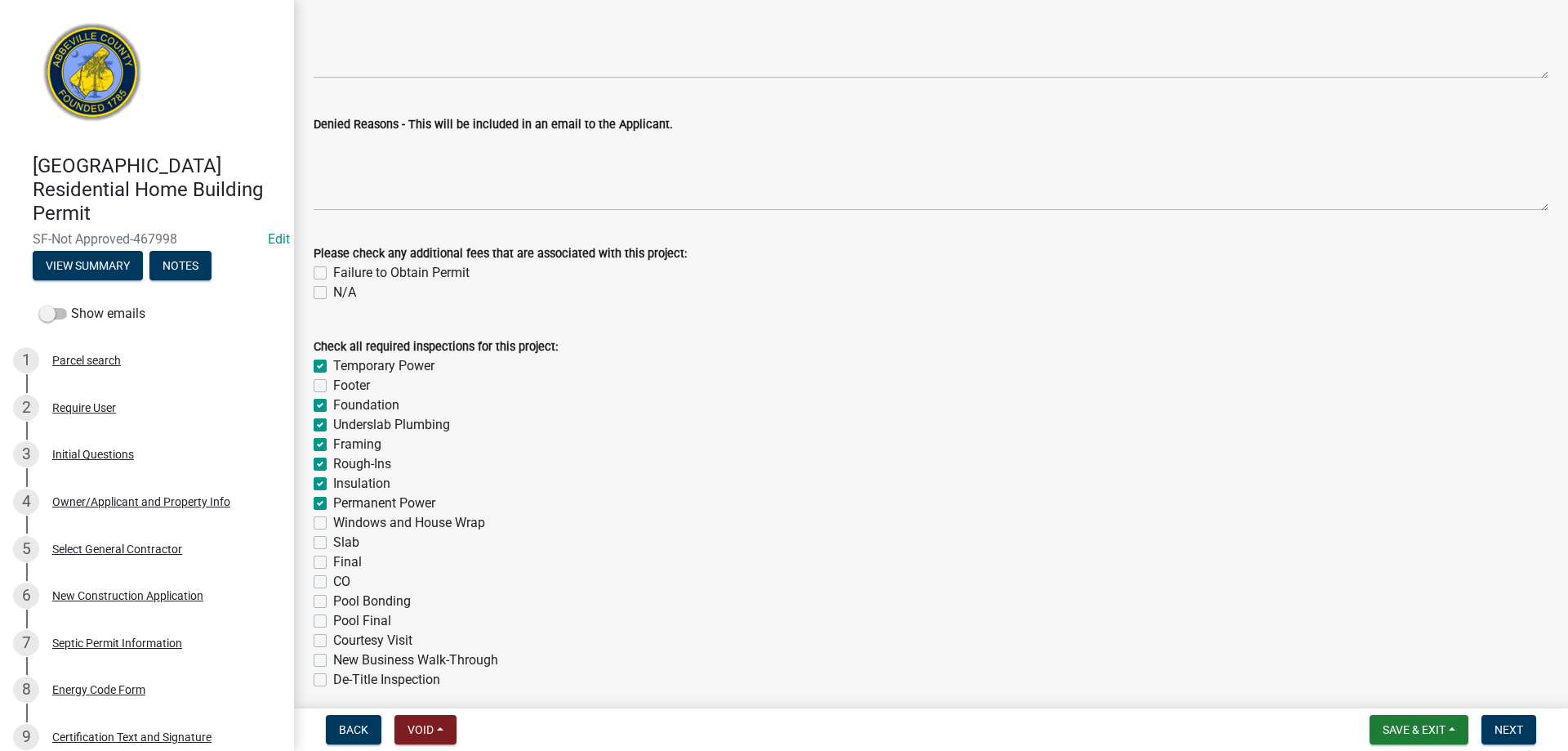
click at [333, 526] on label "Windows and House Wrap" at bounding box center [409, 523] width 152 height 20
click at [333, 524] on input "Windows and House Wrap" at bounding box center [338, 518] width 10 height 10
checkbox input "true"
checkbox input "false"
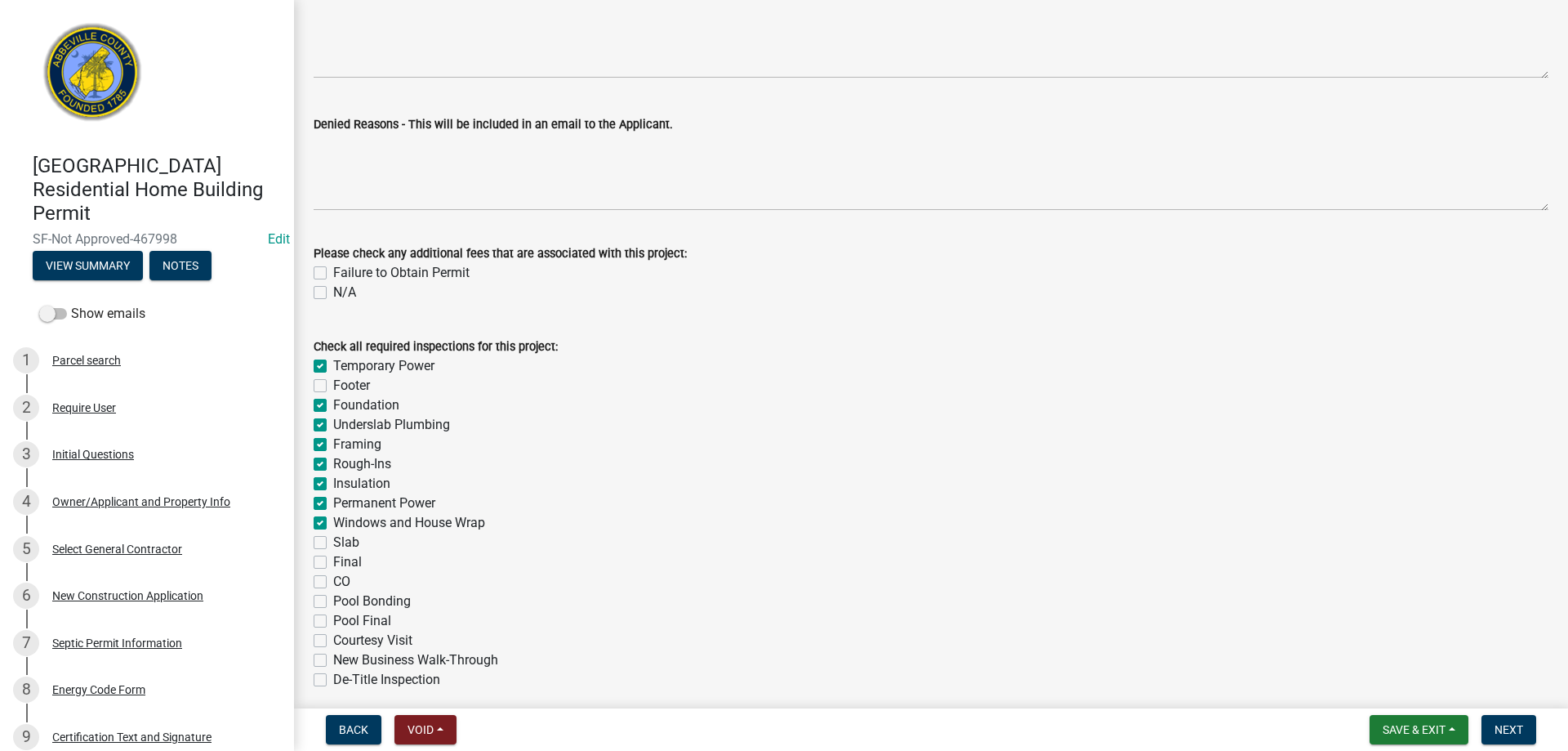
checkbox input "true"
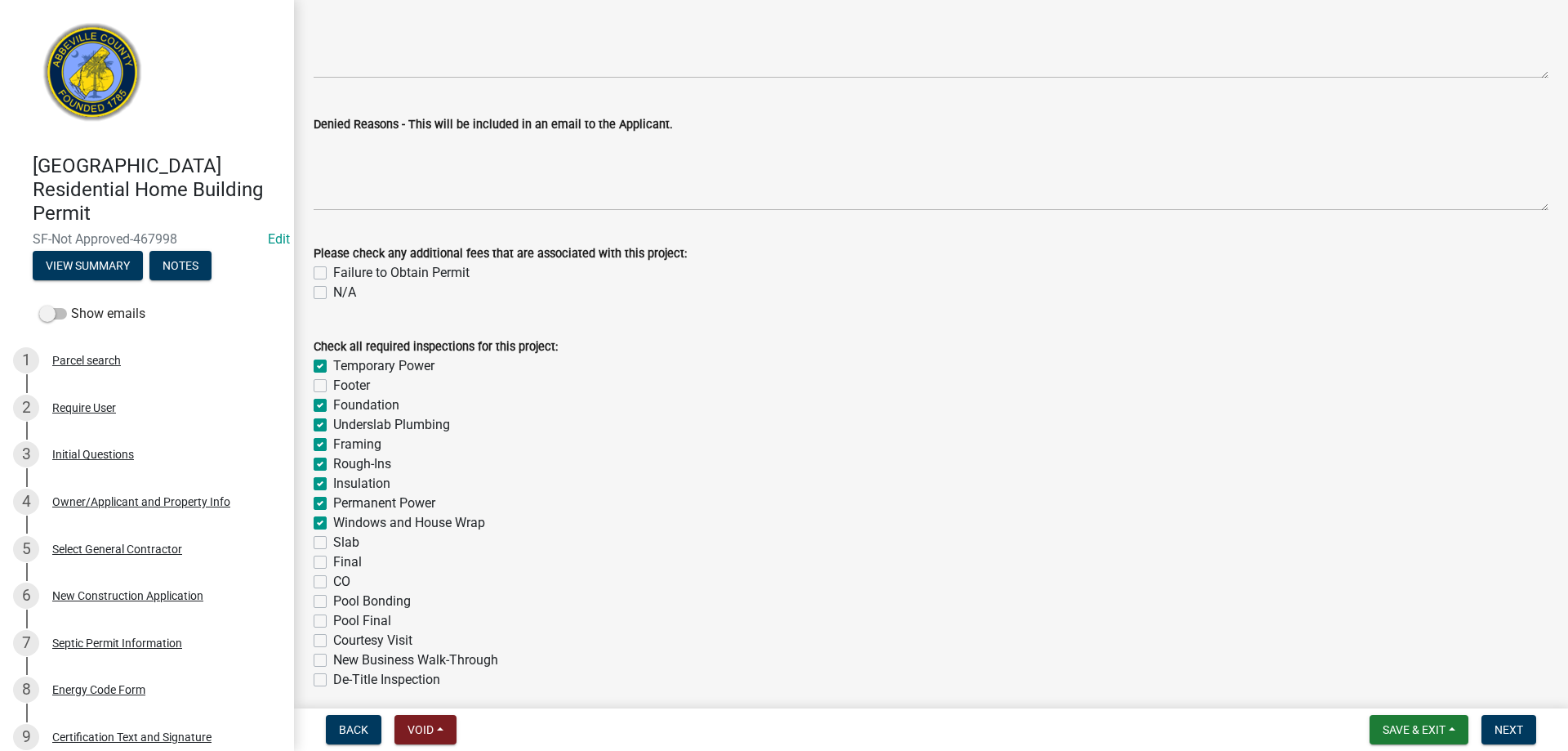
checkbox input "true"
checkbox input "false"
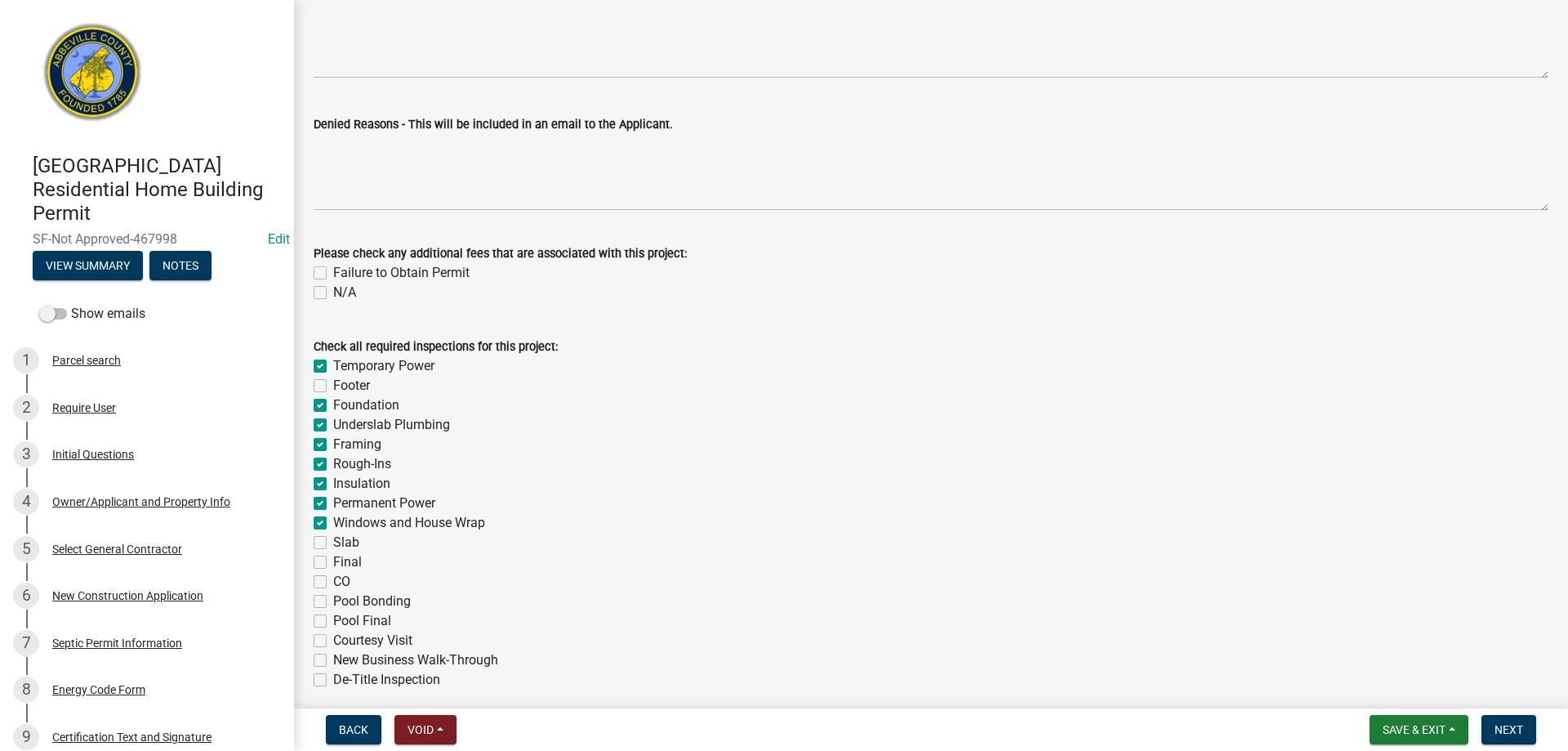
checkbox input "false"
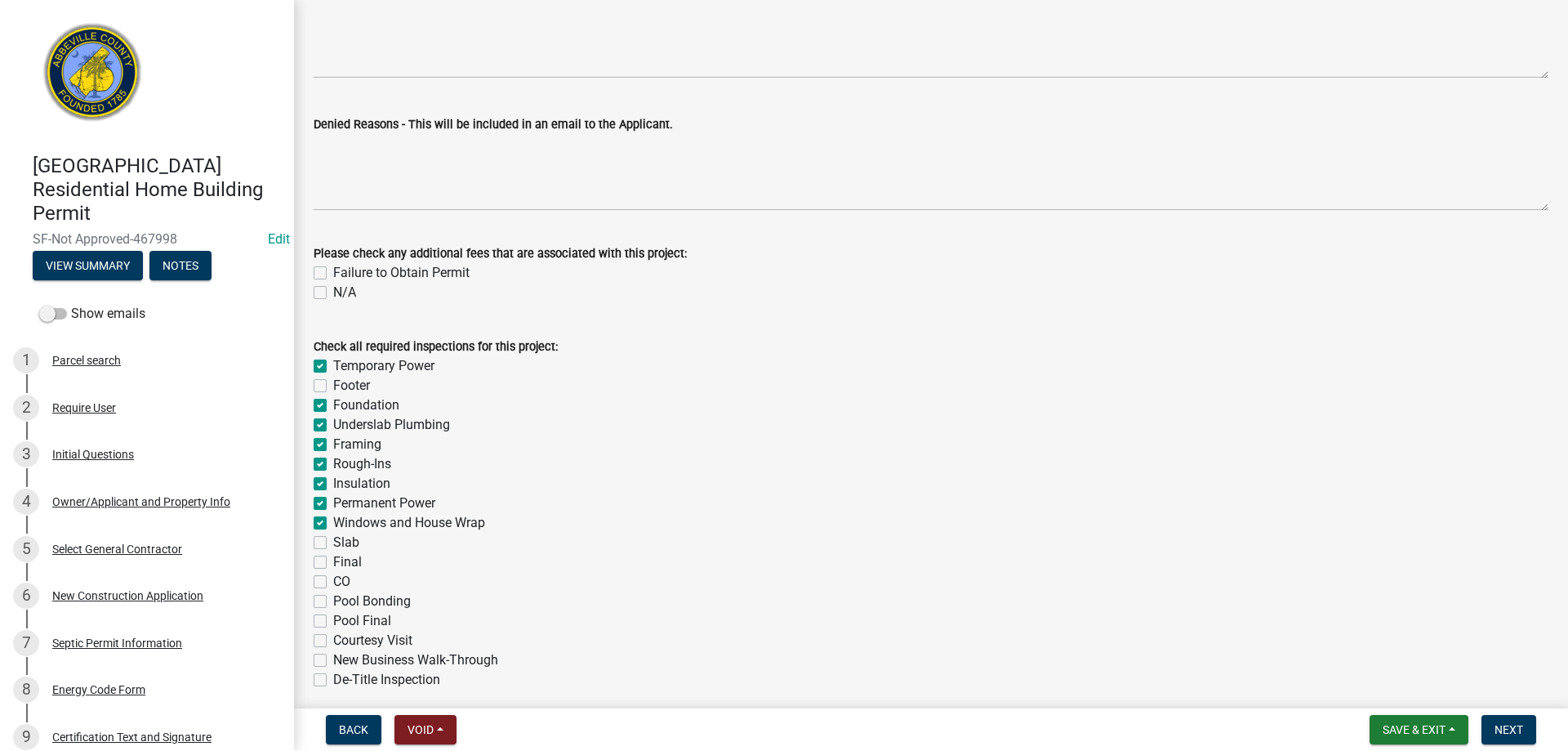
click at [333, 546] on label "Slab" at bounding box center [346, 542] width 26 height 20
click at [333, 543] on input "Slab" at bounding box center [338, 537] width 10 height 10
checkbox input "true"
checkbox input "false"
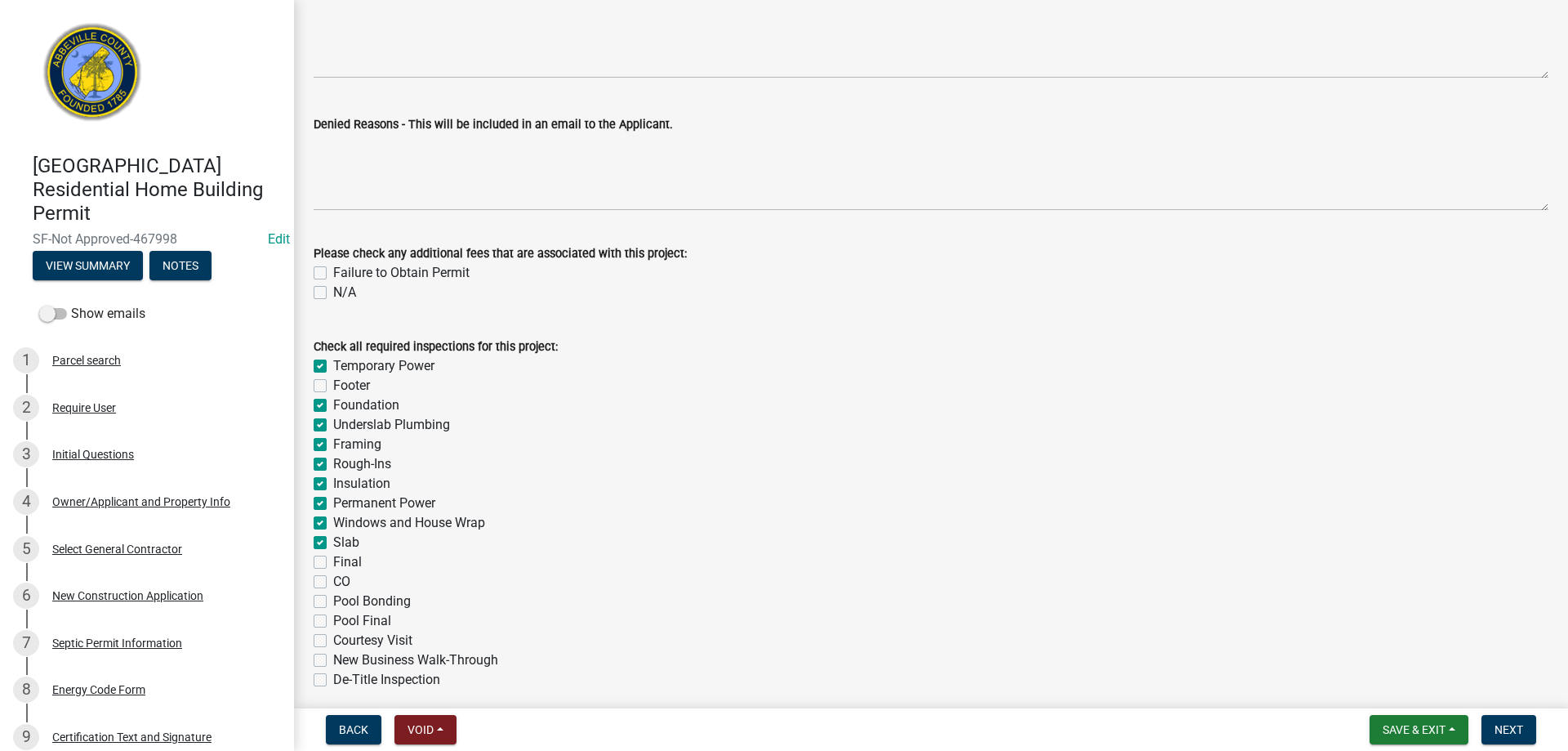
checkbox input "true"
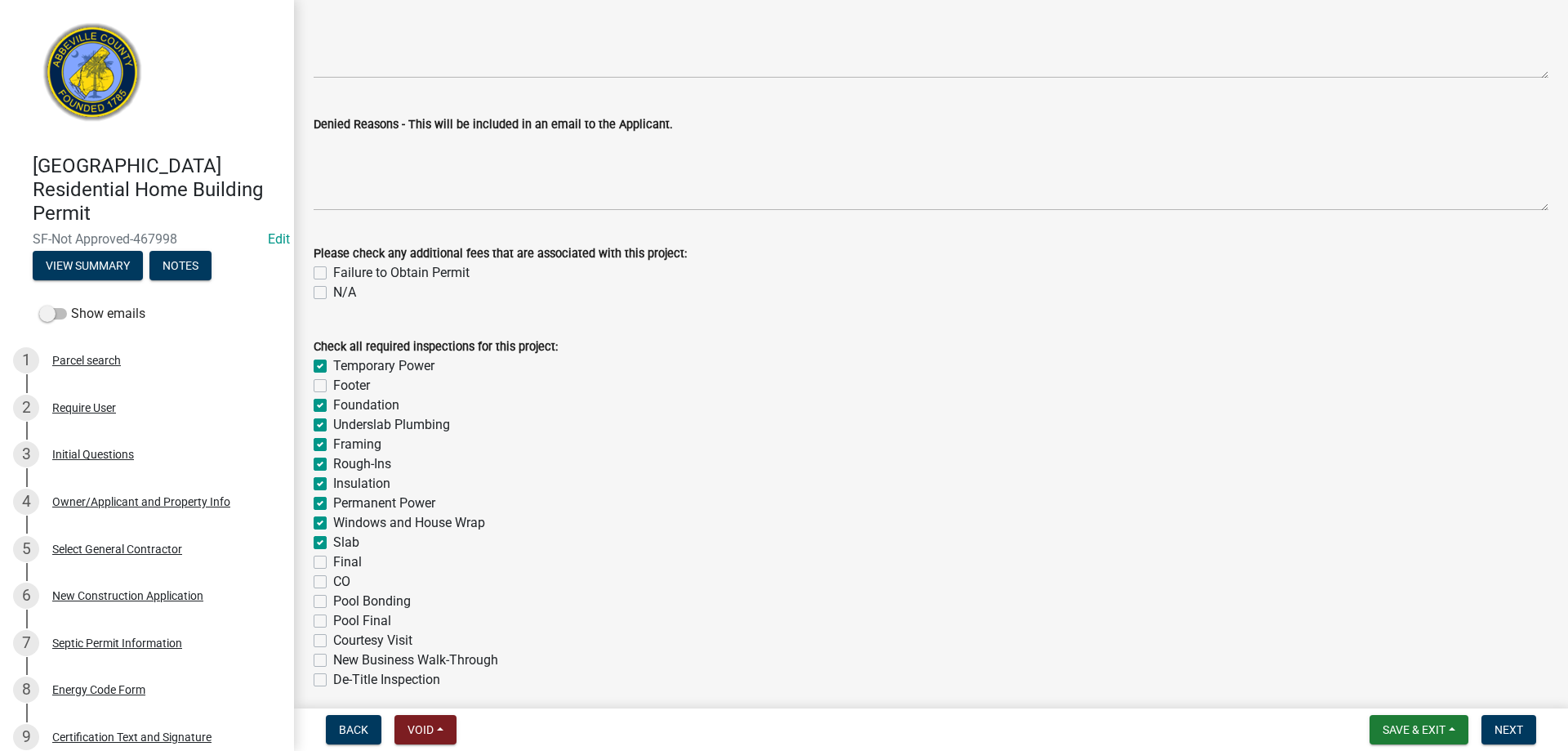
checkbox input "true"
checkbox input "false"
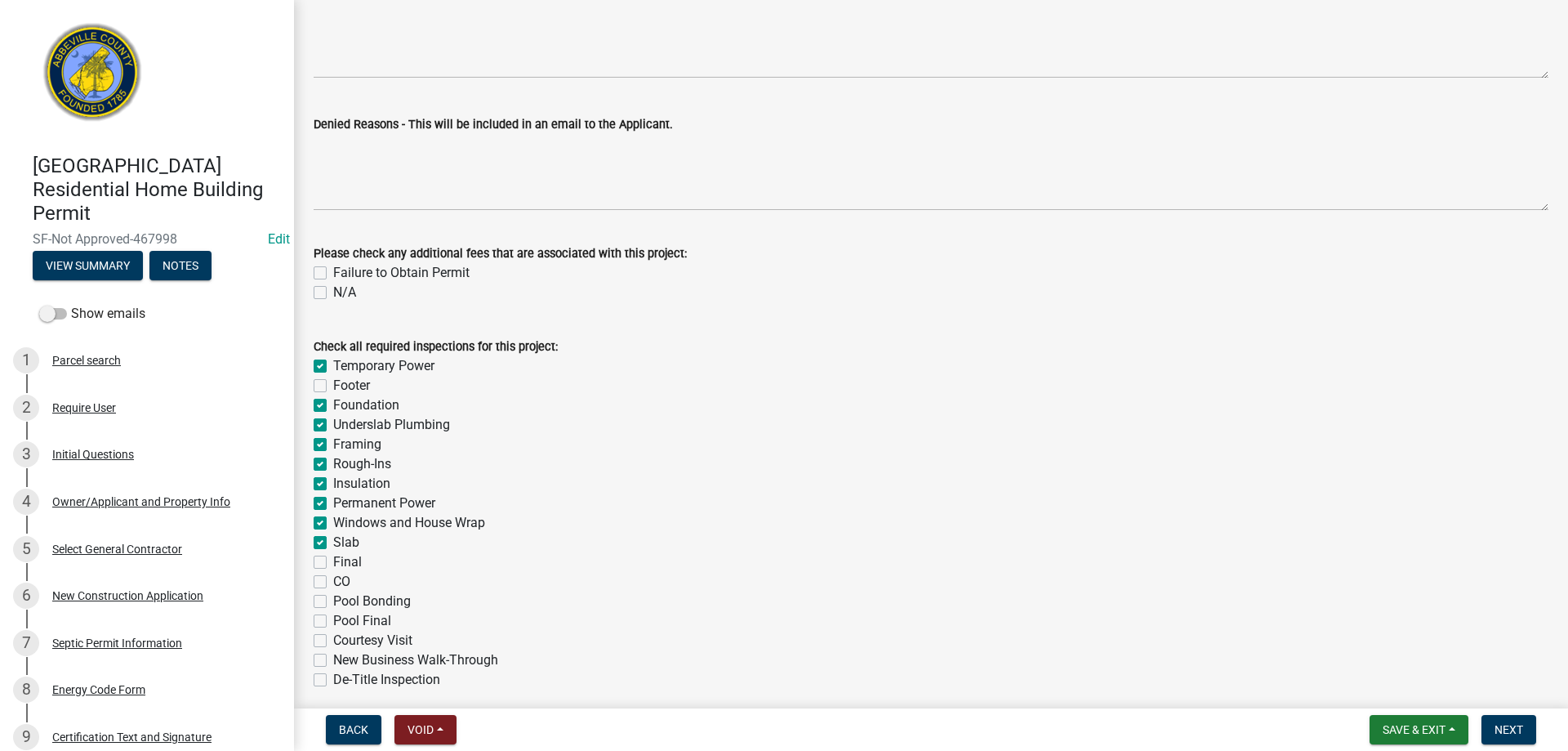
checkbox input "false"
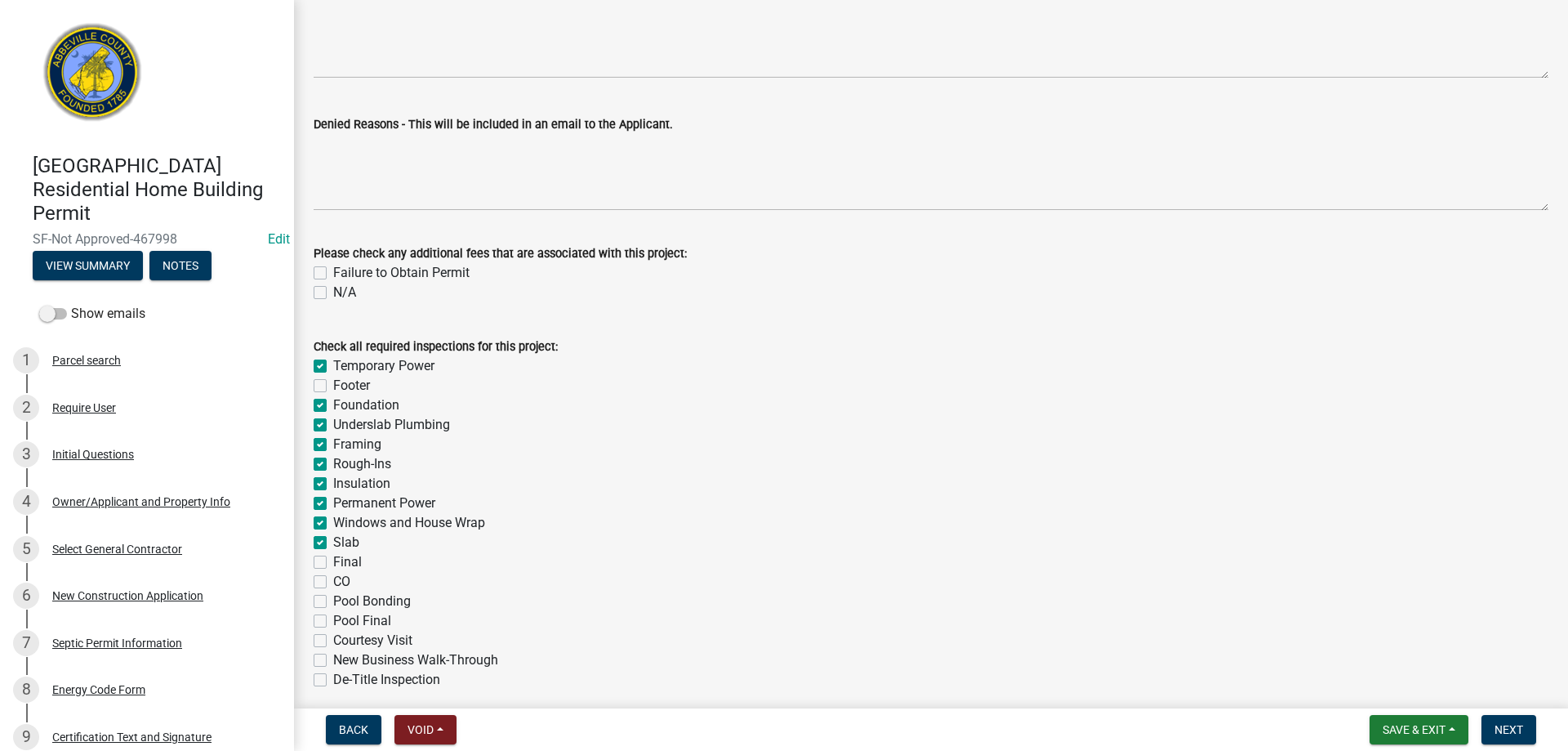
click at [333, 565] on label "Final" at bounding box center [347, 561] width 28 height 20
click at [333, 562] on input "Final" at bounding box center [338, 557] width 10 height 10
checkbox input "true"
checkbox input "false"
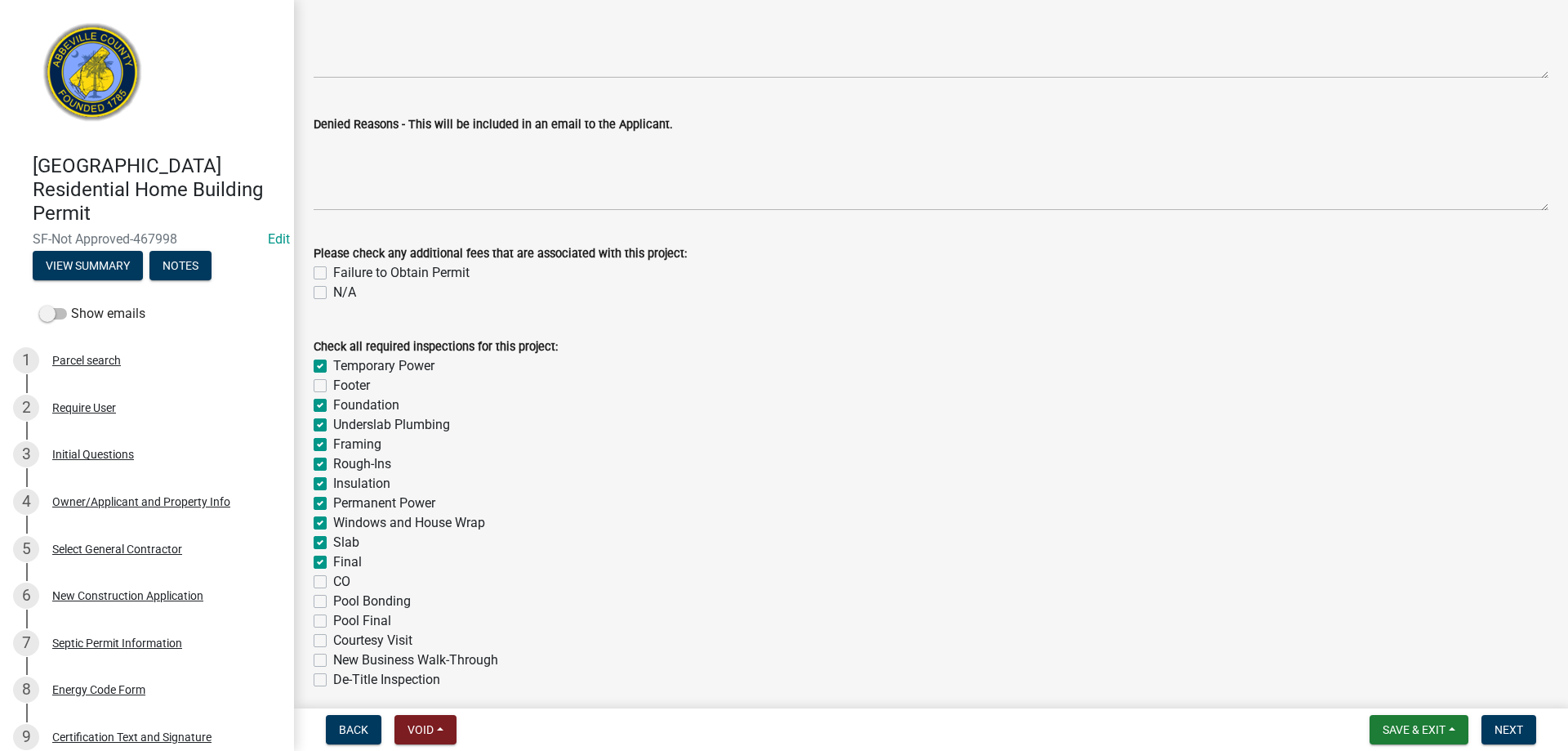
checkbox input "true"
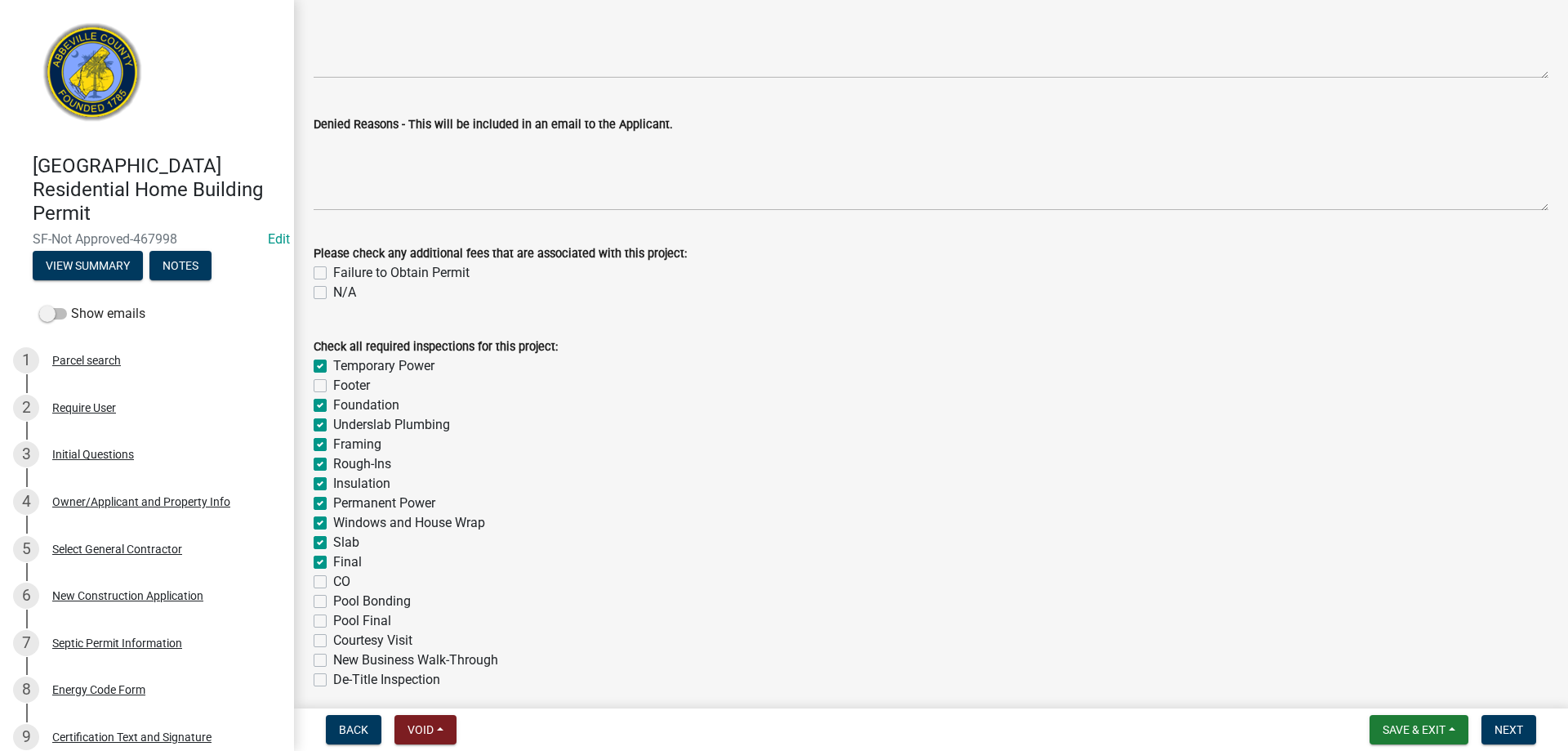
checkbox input "true"
checkbox input "false"
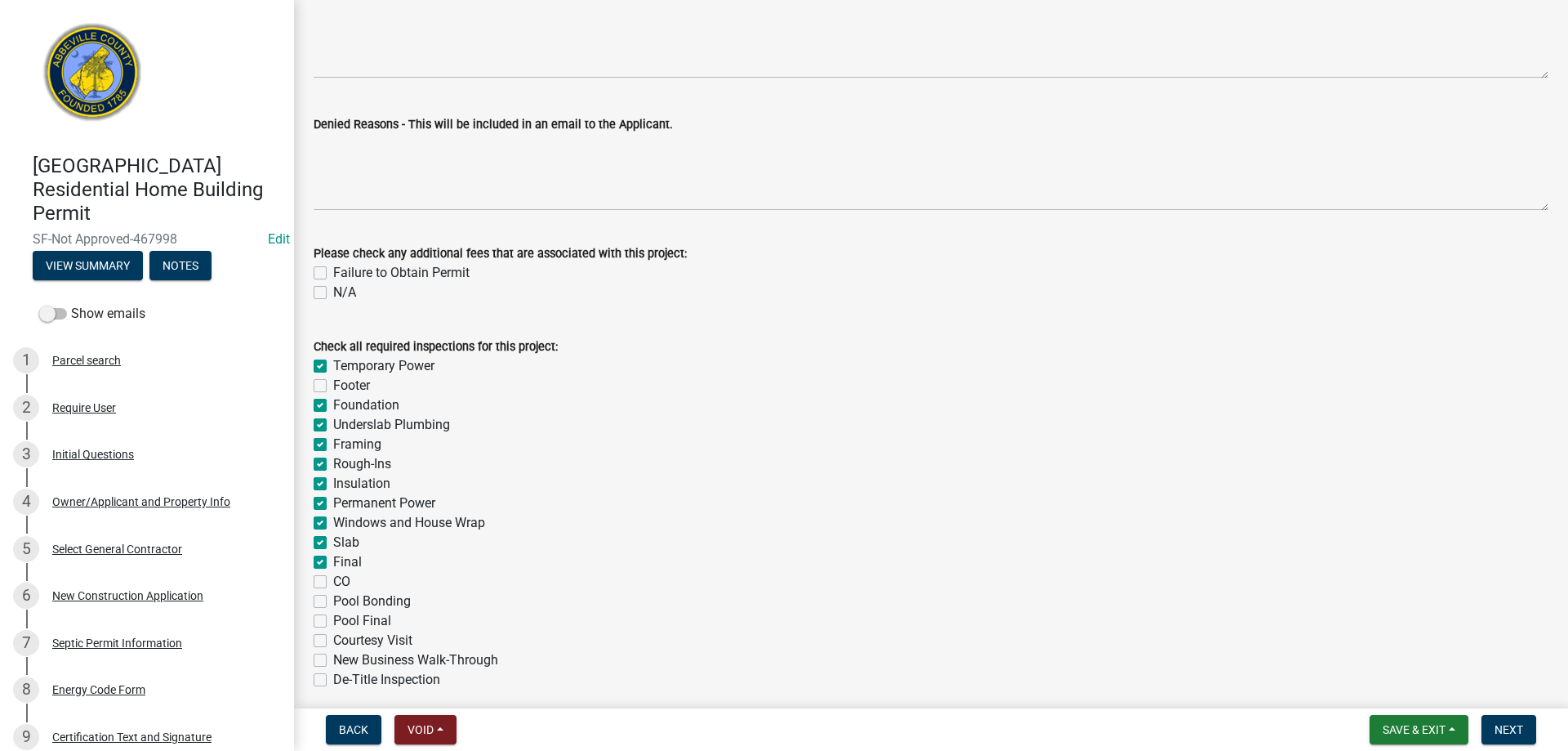
checkbox input "false"
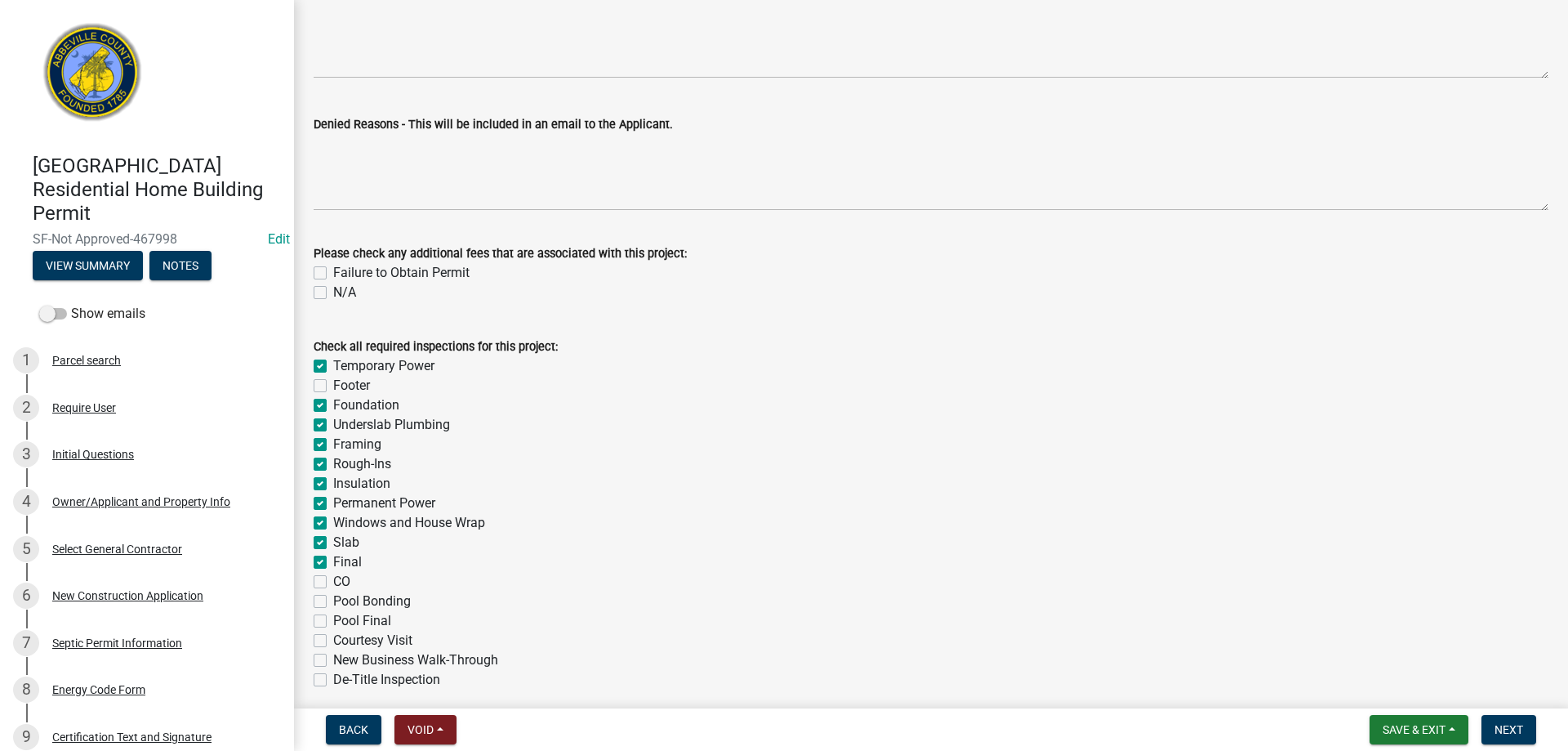
click at [333, 579] on label "CO" at bounding box center [342, 581] width 17 height 20
click at [333, 579] on input "CO" at bounding box center [338, 576] width 10 height 10
checkbox input "true"
checkbox input "false"
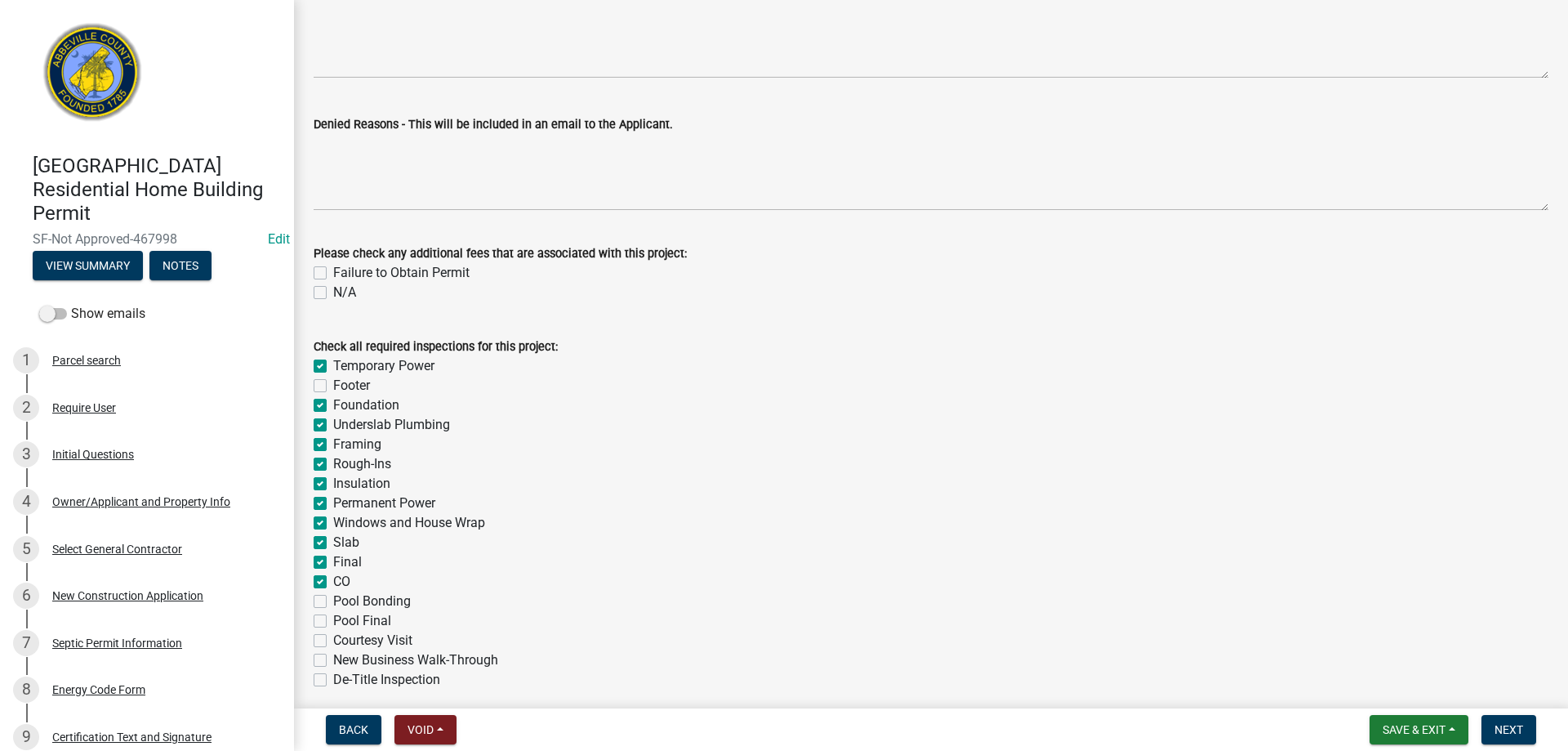
checkbox input "true"
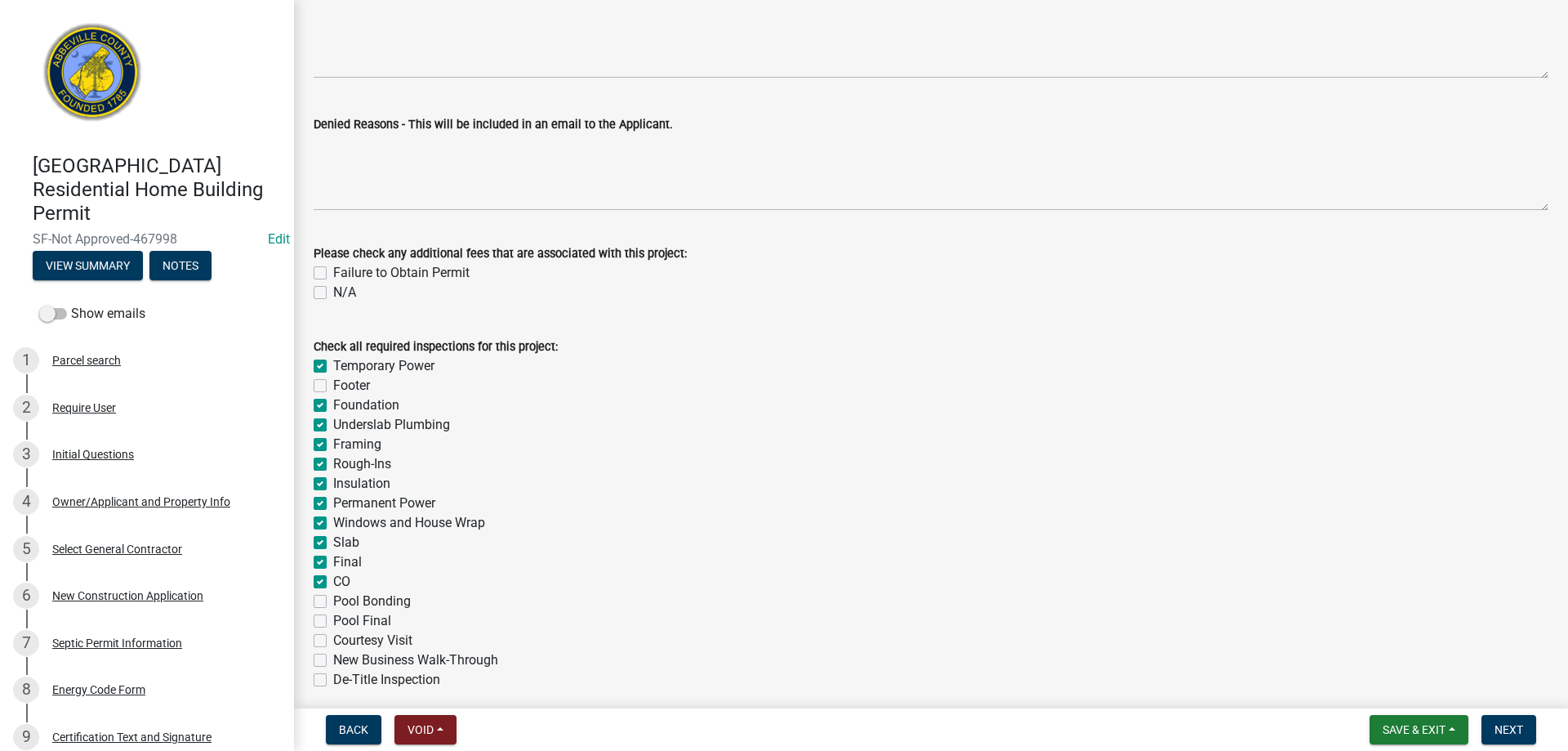
checkbox input "true"
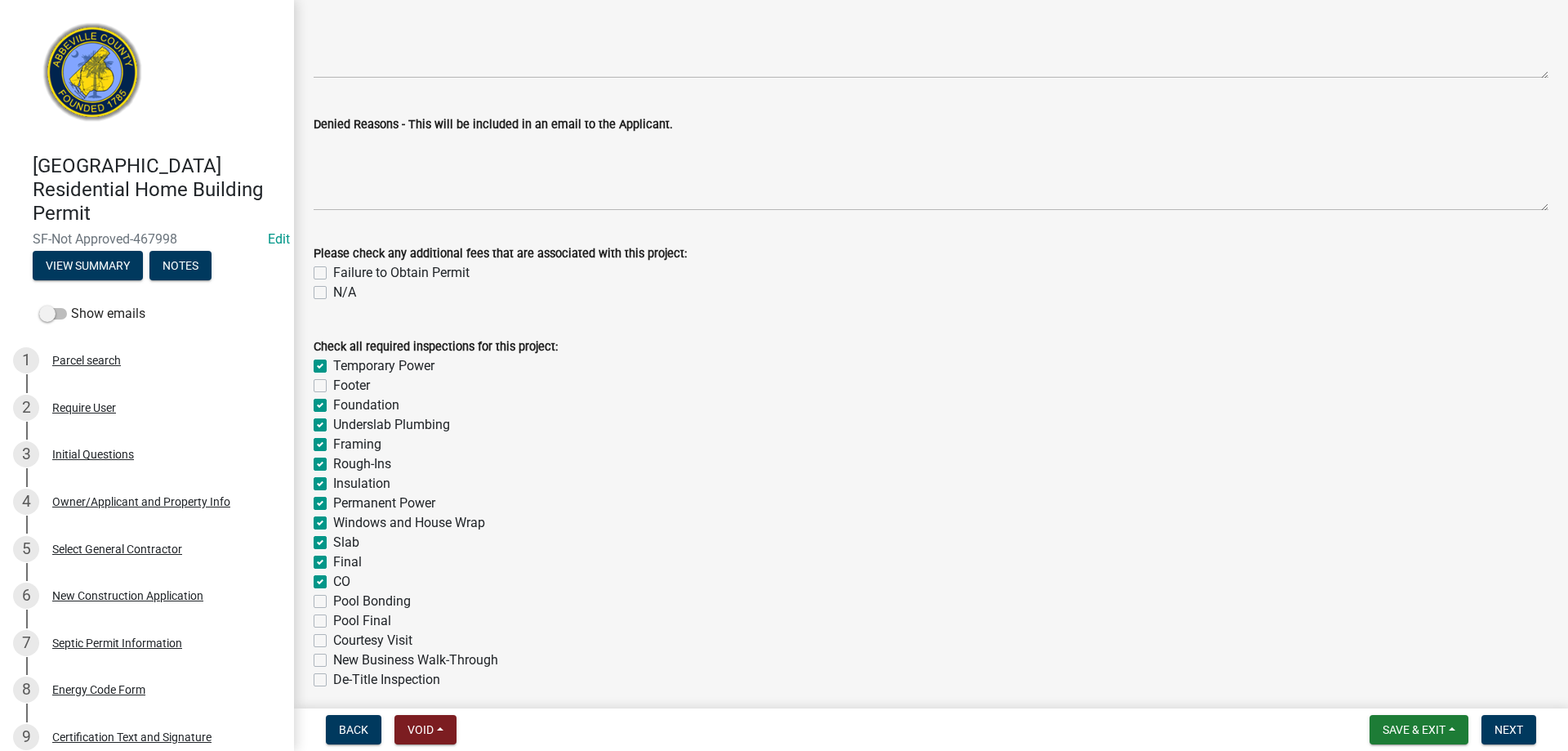
checkbox input "false"
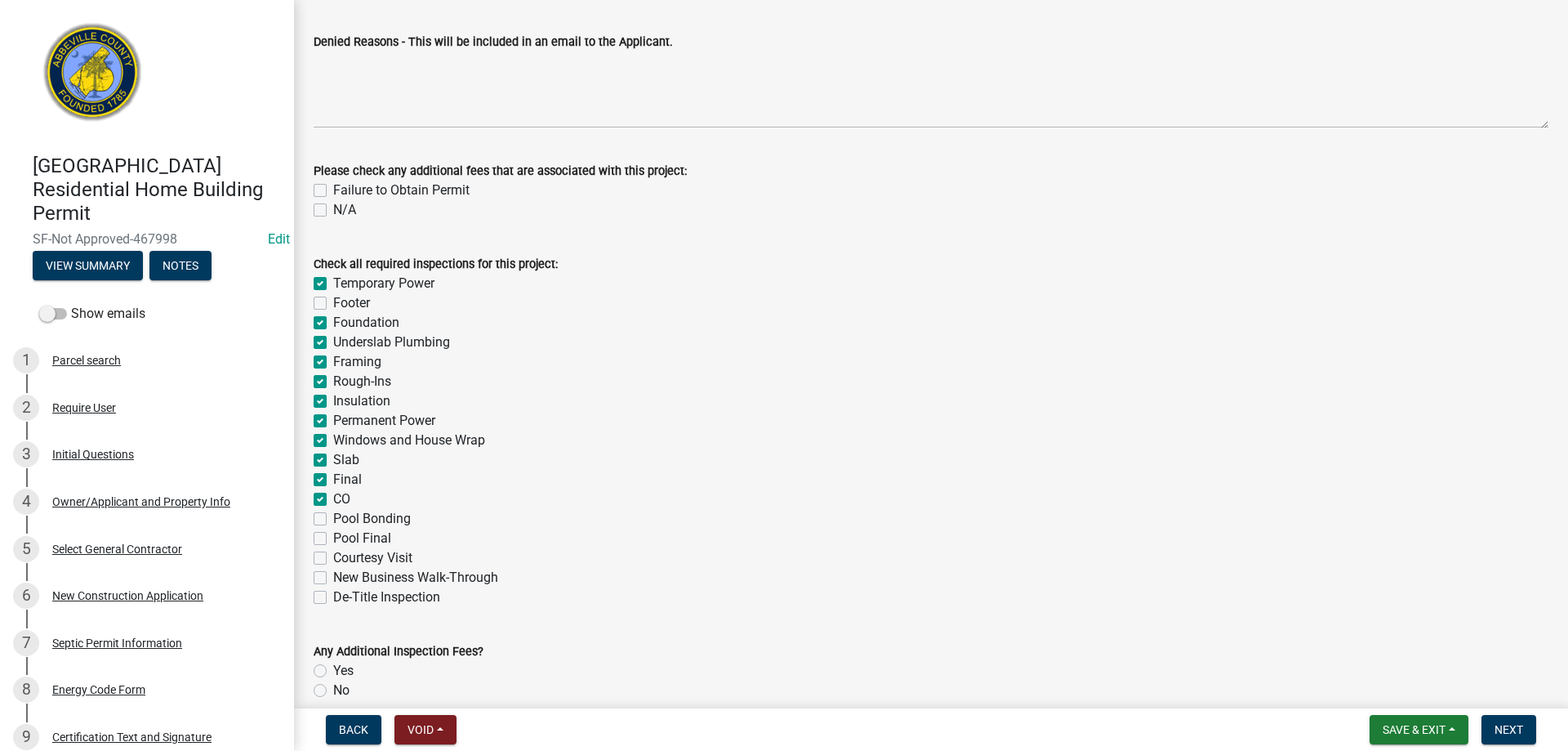
scroll to position [405, 0]
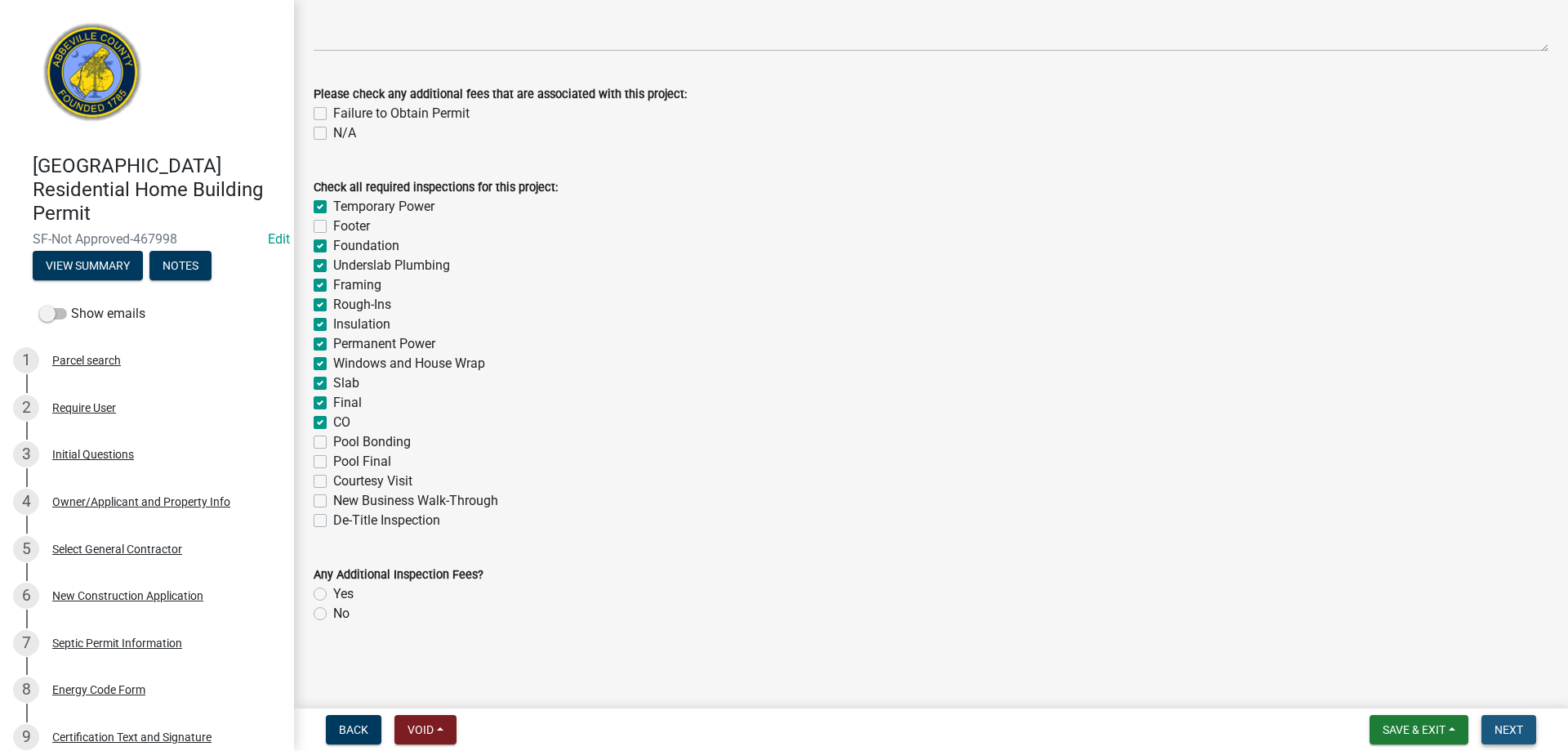
click at [1507, 743] on button "Next" at bounding box center [1509, 729] width 55 height 29
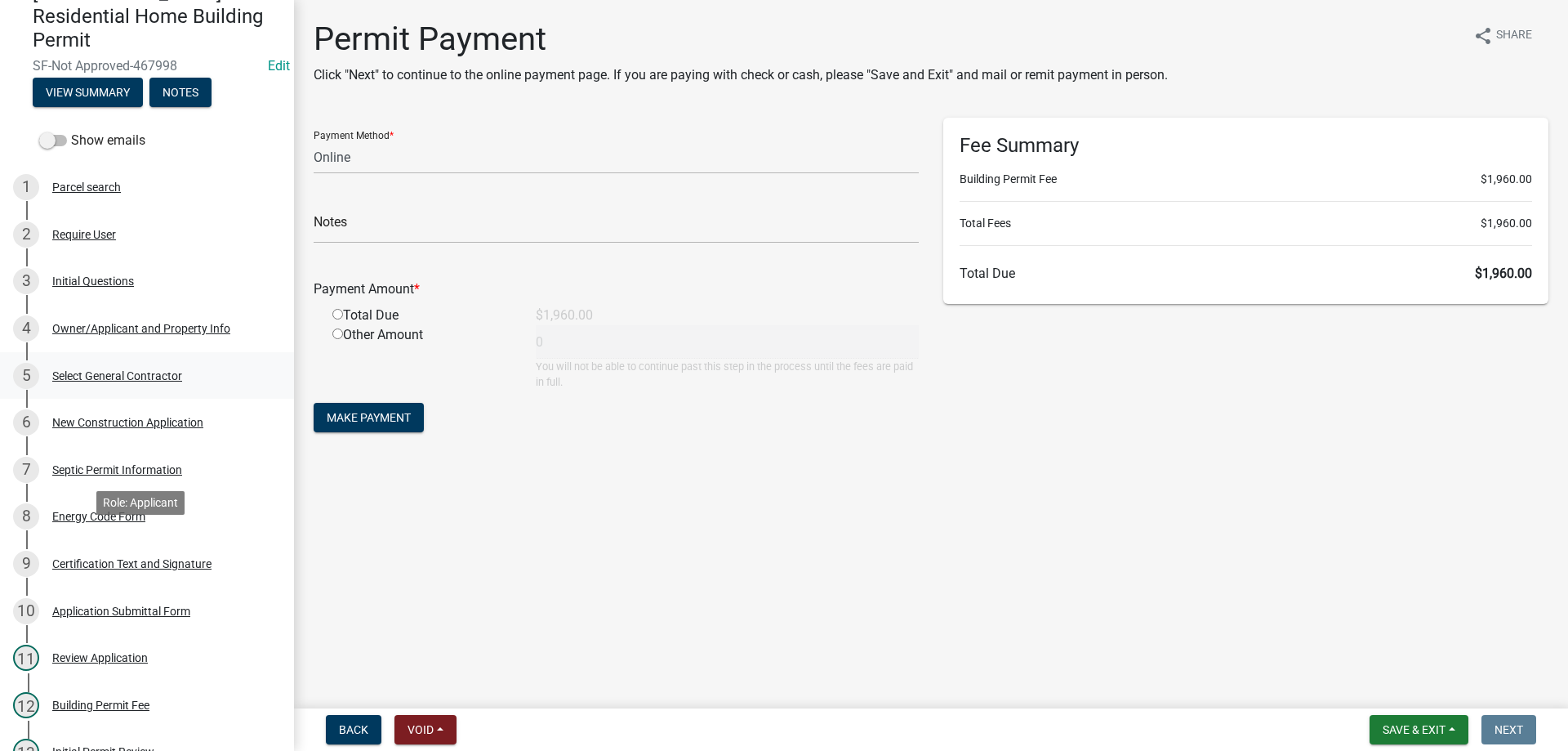
scroll to position [409, 0]
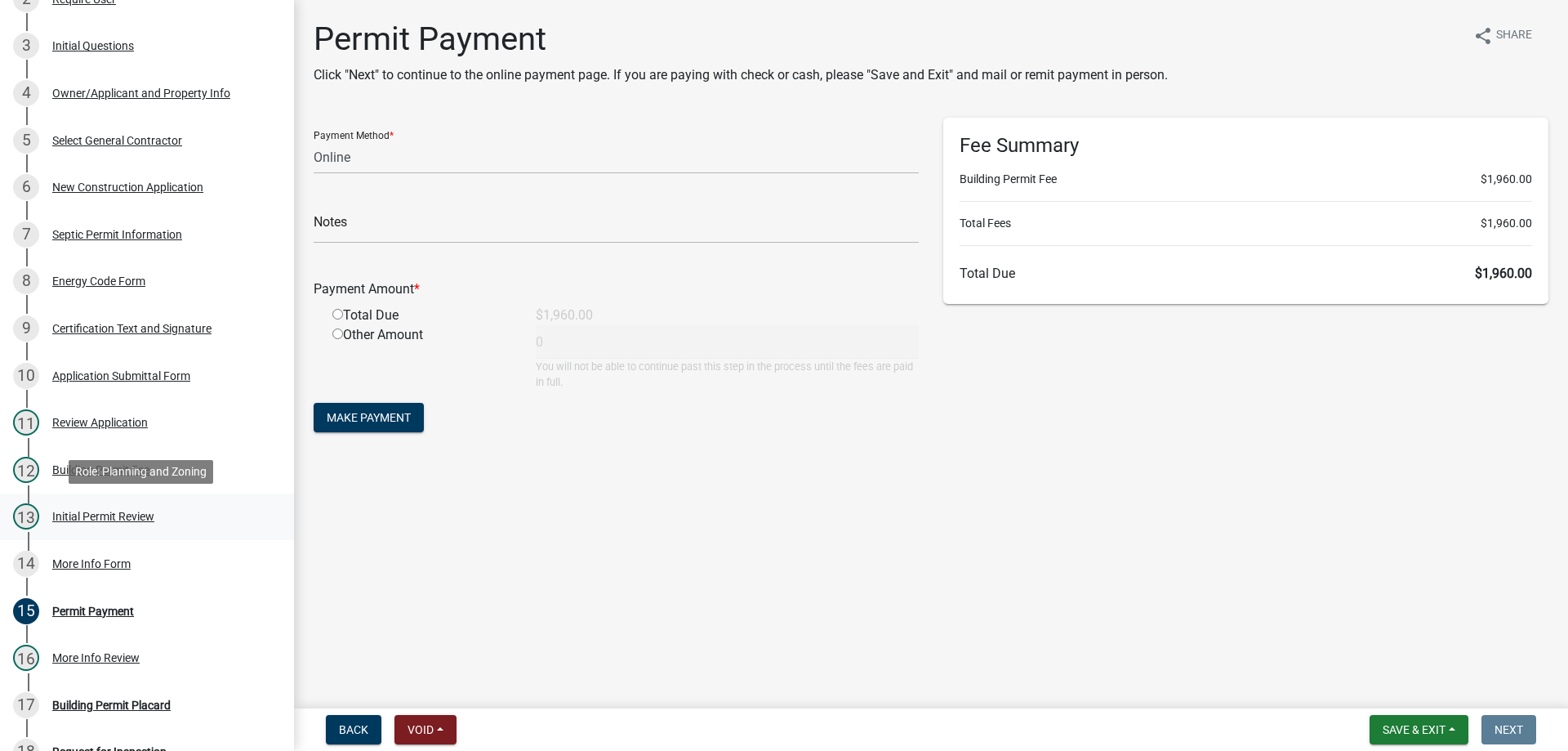
click at [52, 520] on div "13 Initial Permit Review" at bounding box center [141, 516] width 255 height 26
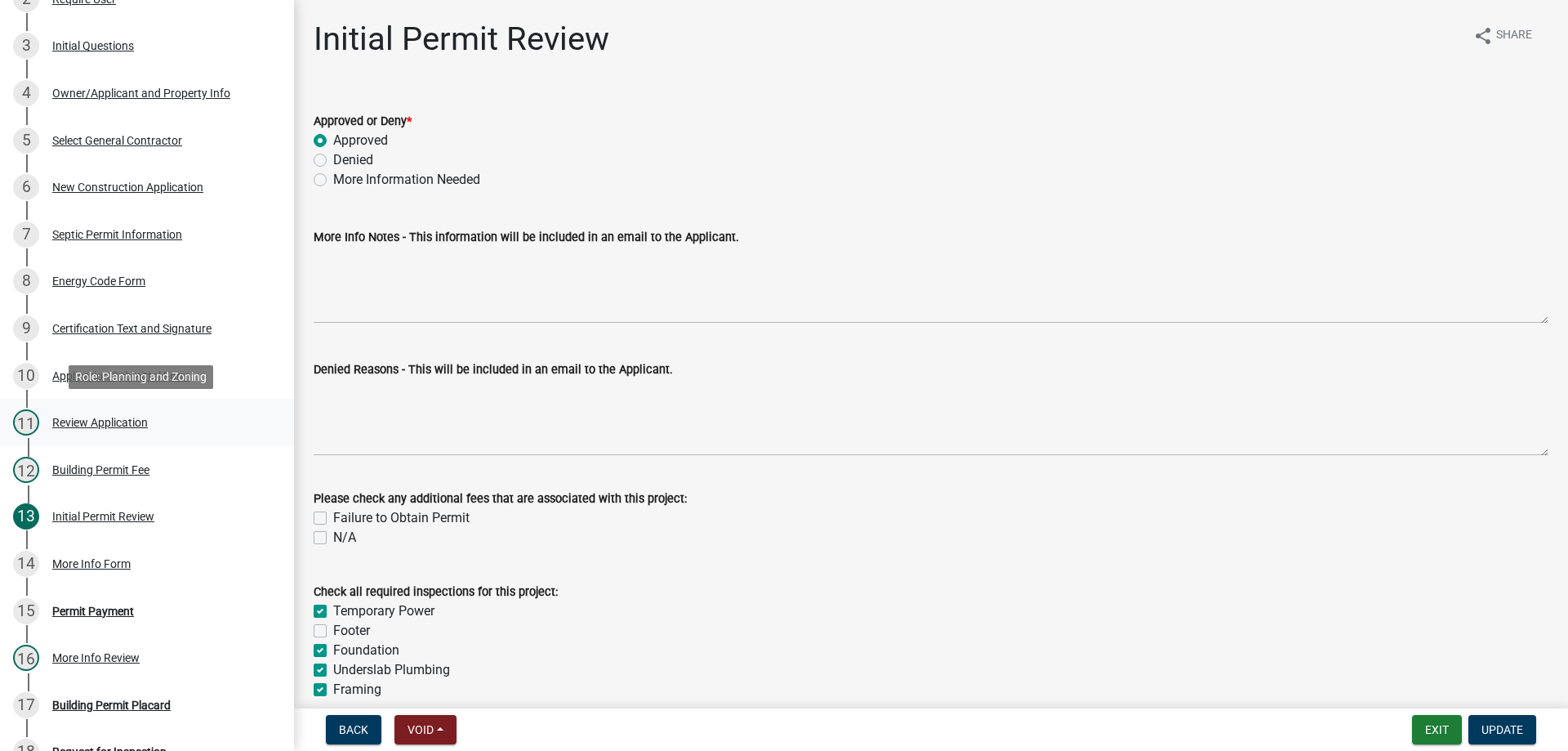
click at [68, 417] on div "Review Application" at bounding box center [99, 423] width 95 height 11
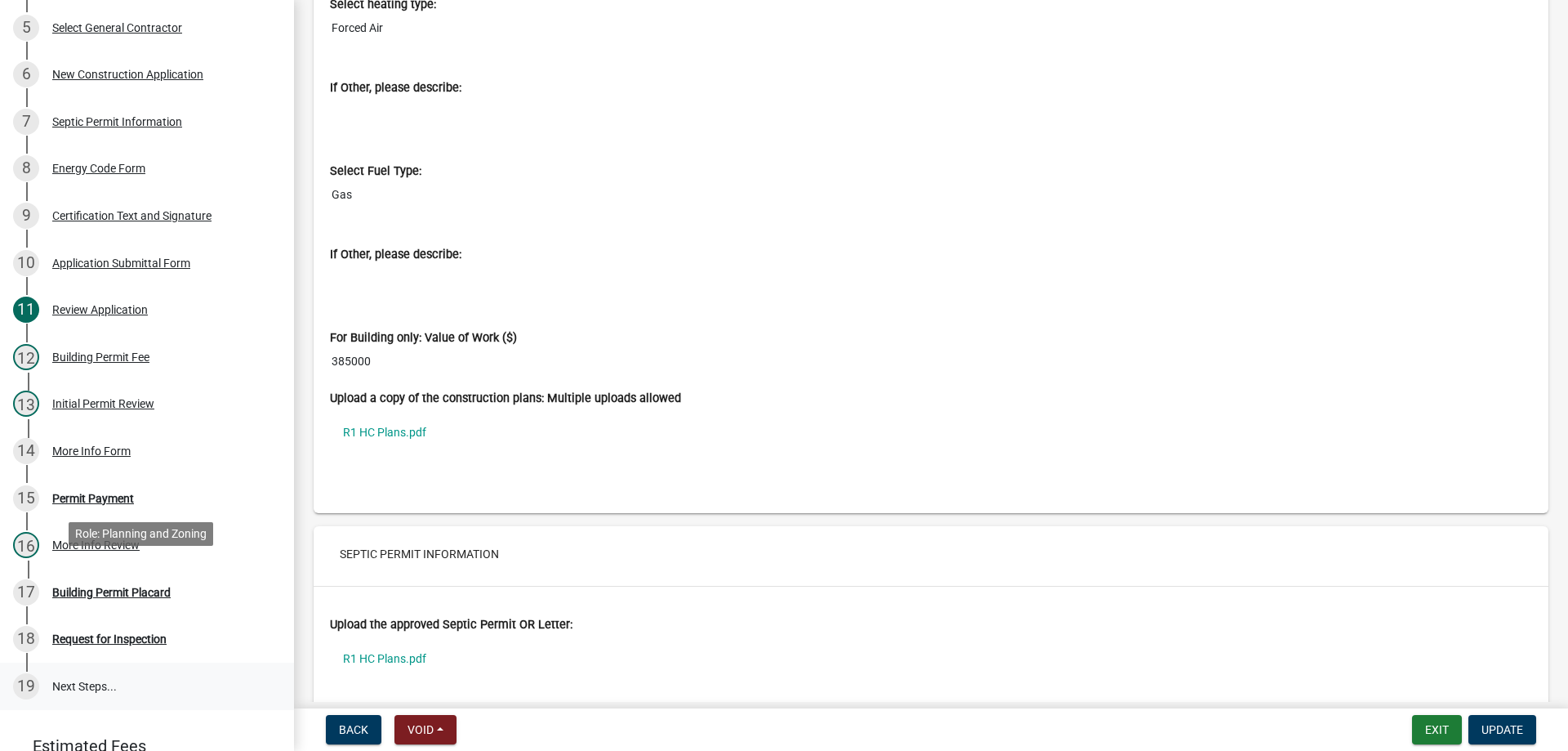
scroll to position [632, 0]
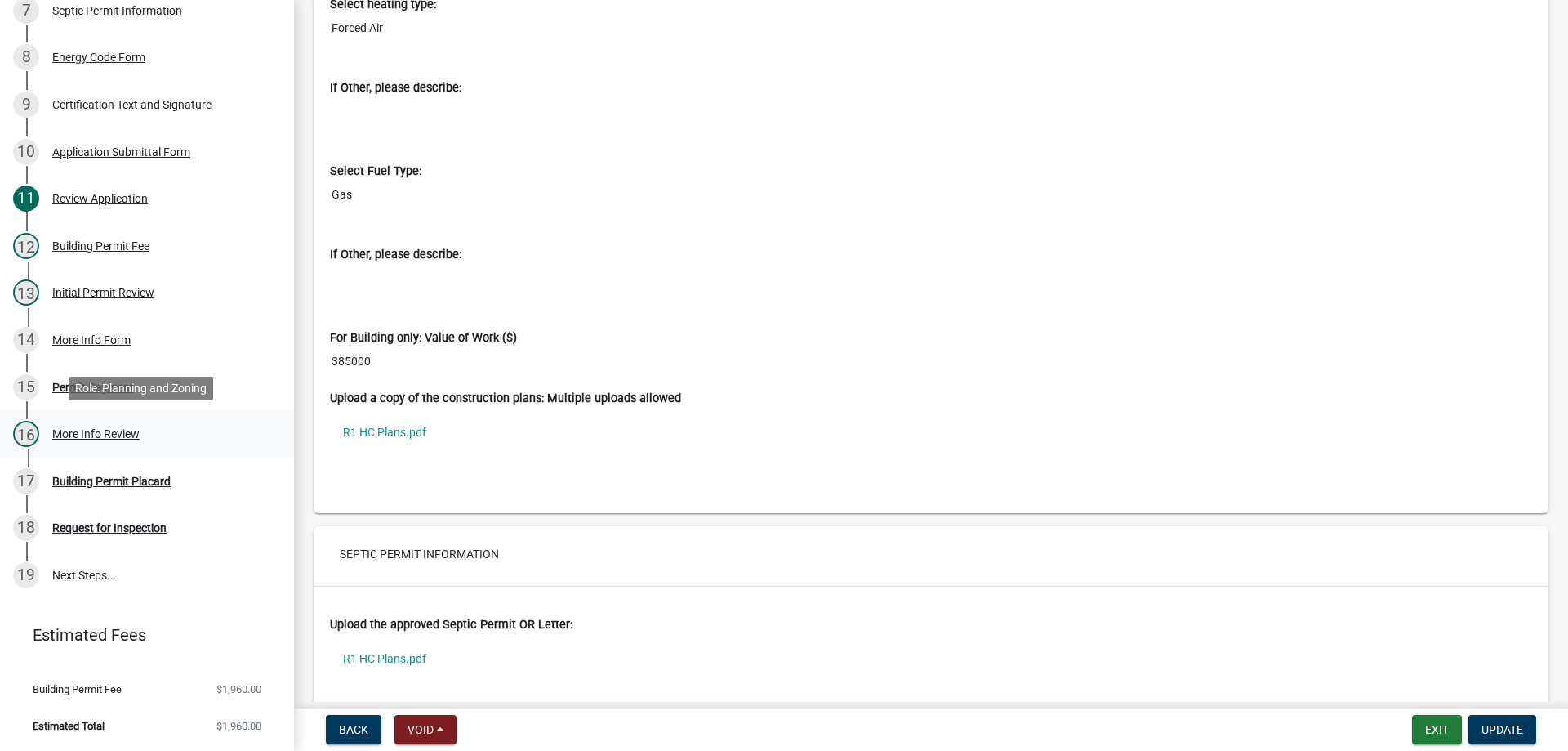
click at [67, 440] on div "More Info Review" at bounding box center [95, 434] width 88 height 11
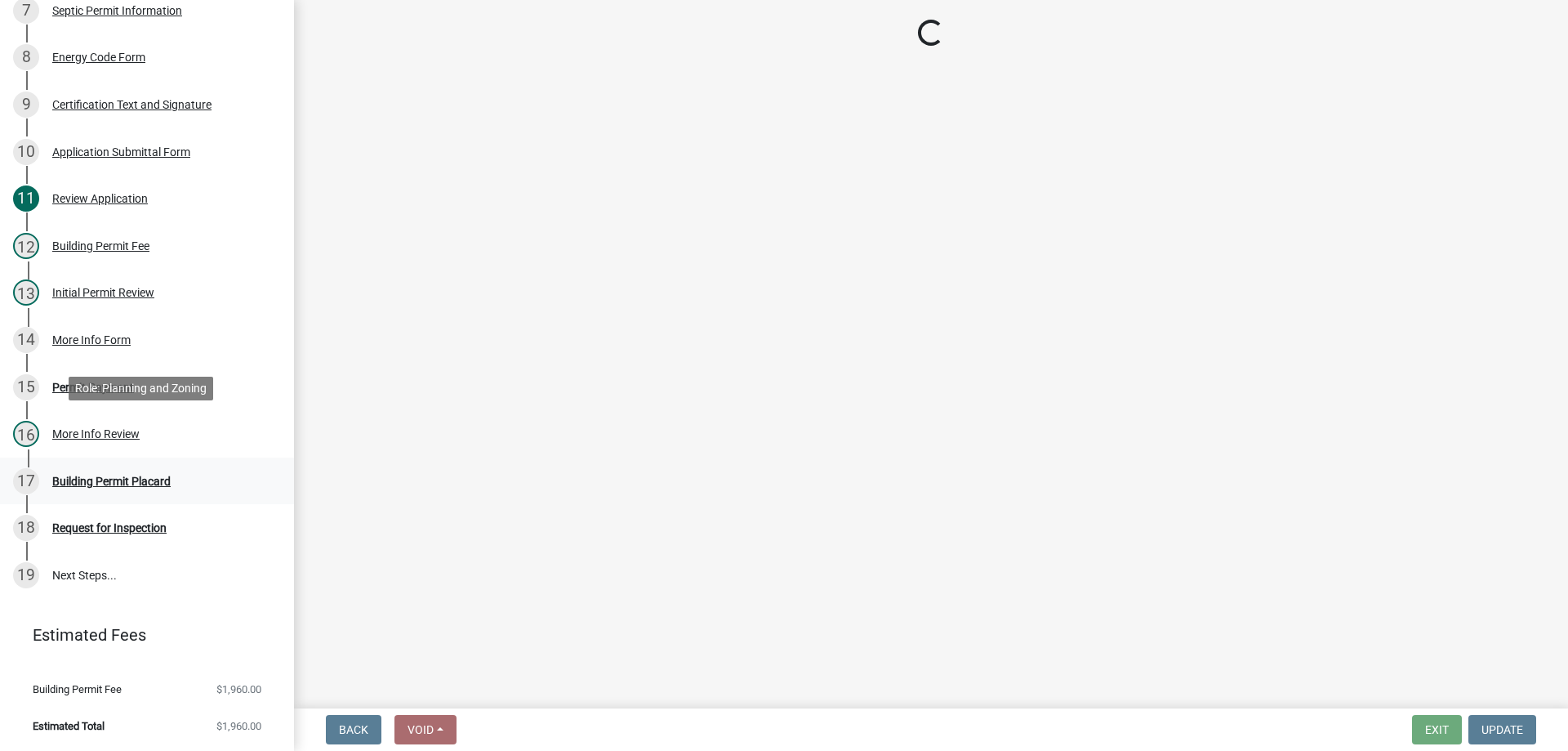
scroll to position [0, 0]
click at [74, 478] on div "Building Permit Placard" at bounding box center [111, 481] width 119 height 11
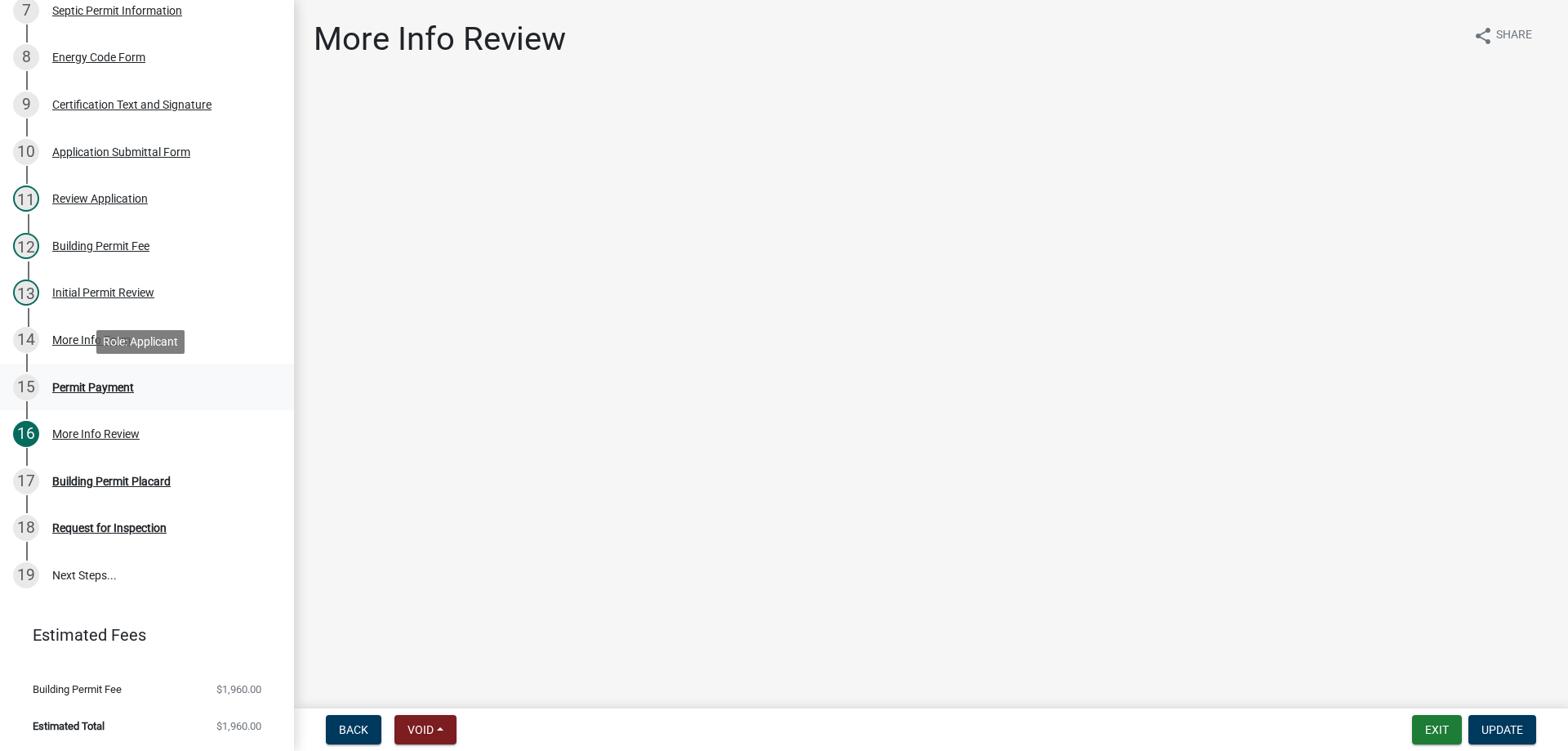
click at [100, 388] on div "Permit Payment" at bounding box center [92, 387] width 82 height 11
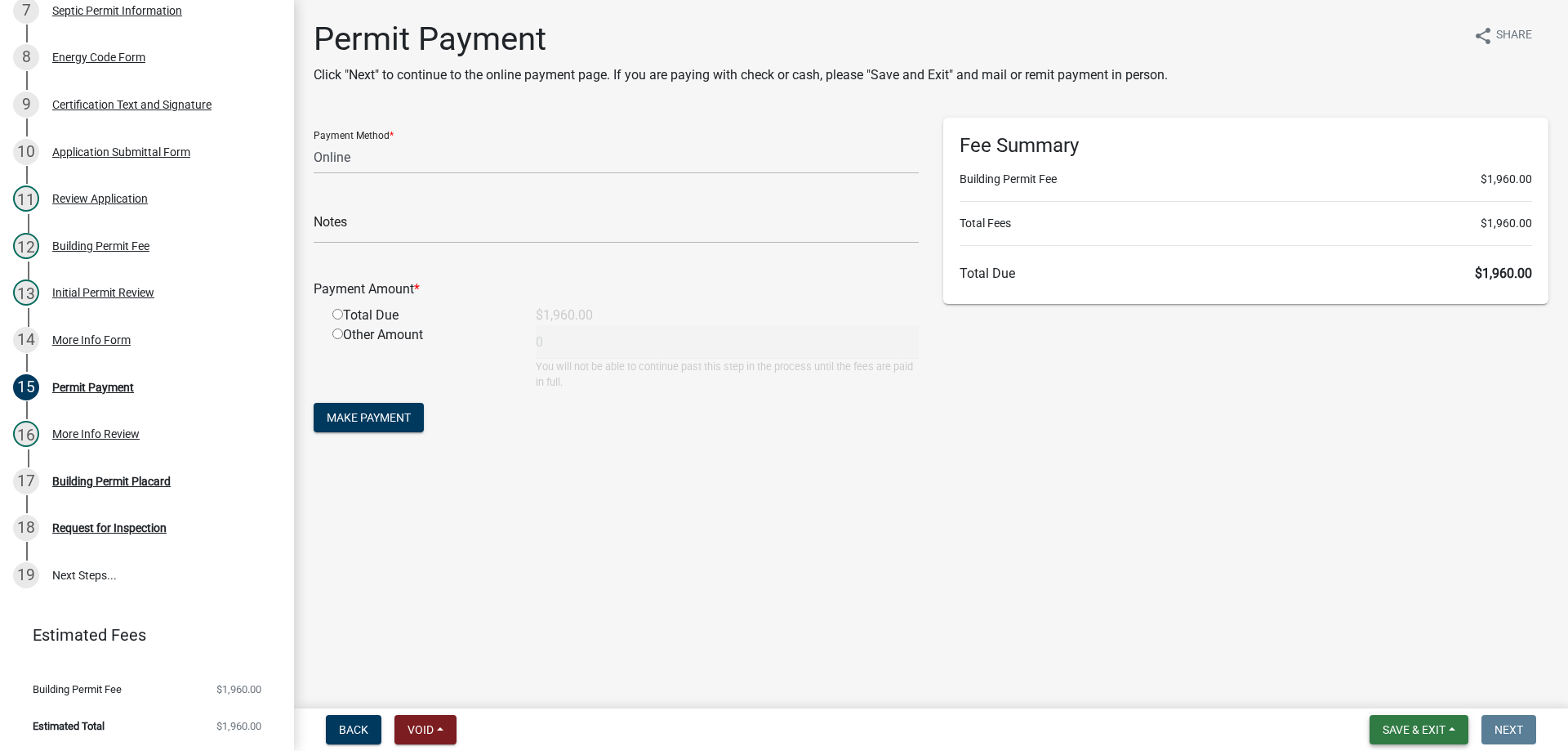
click at [1404, 731] on span "Save & Exit" at bounding box center [1414, 729] width 63 height 13
click at [1404, 701] on button "Save & Exit" at bounding box center [1403, 687] width 131 height 40
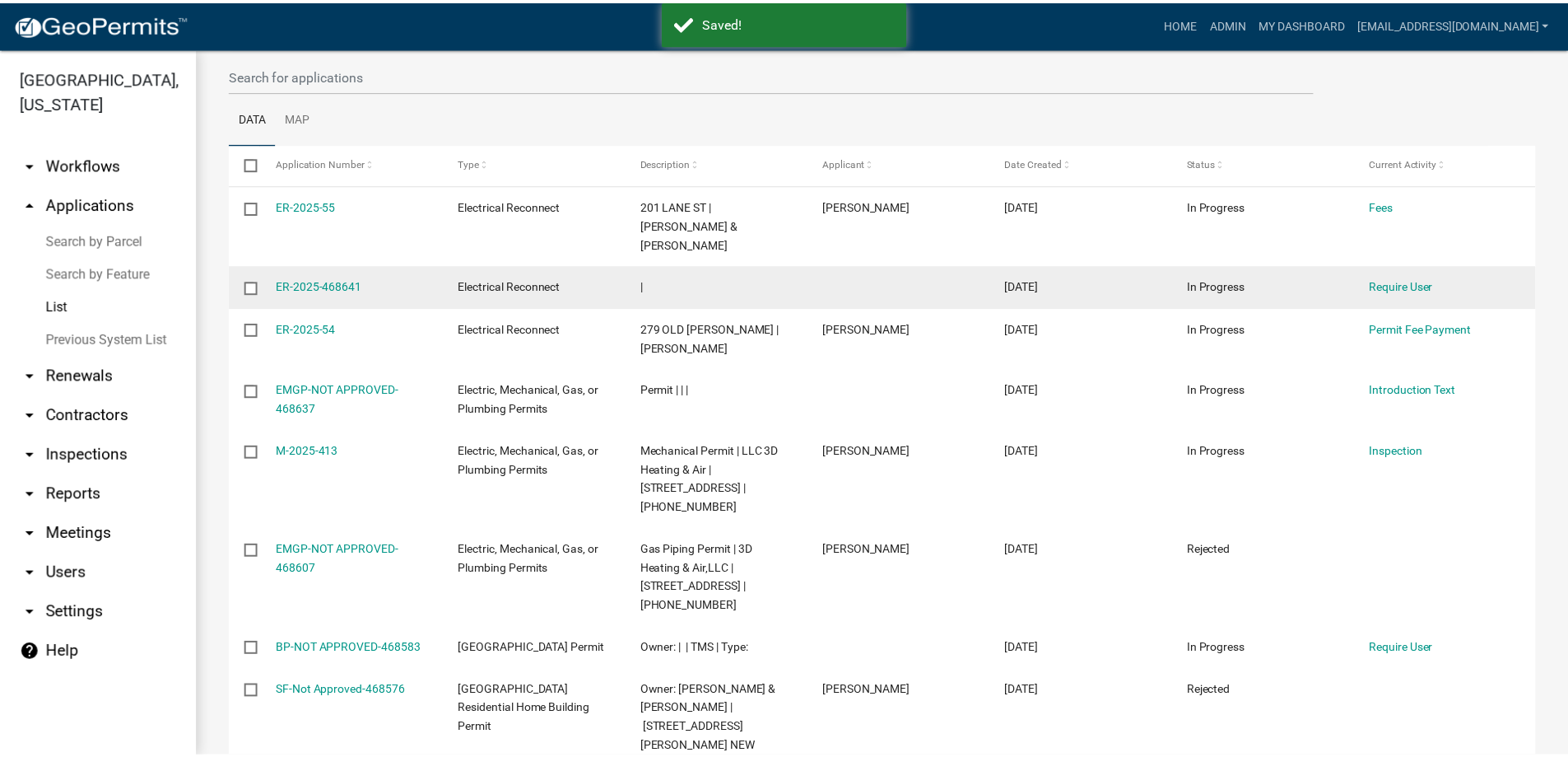
scroll to position [247, 0]
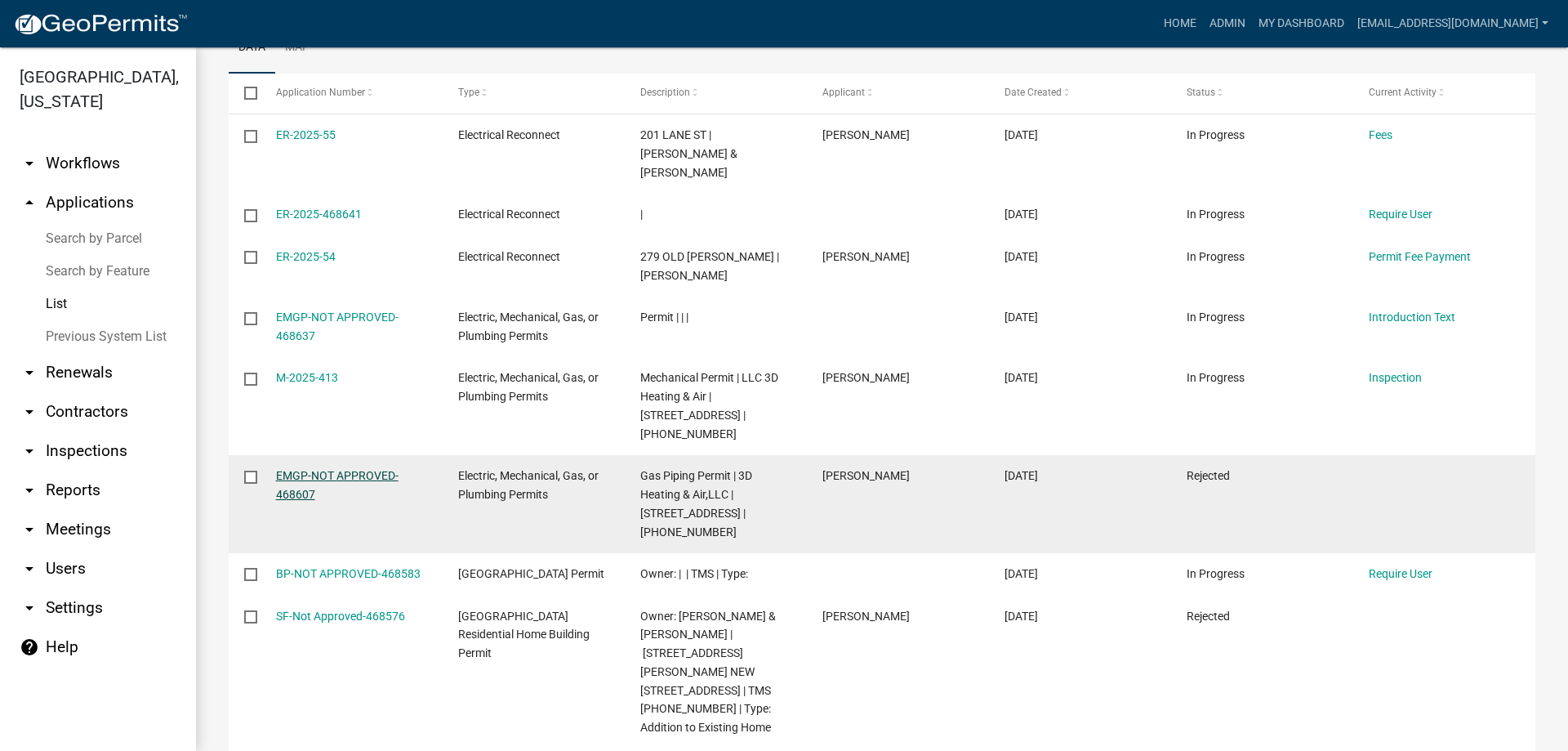
click at [286, 469] on link "EMGP-NOT APPROVED-468607" at bounding box center [338, 485] width 123 height 32
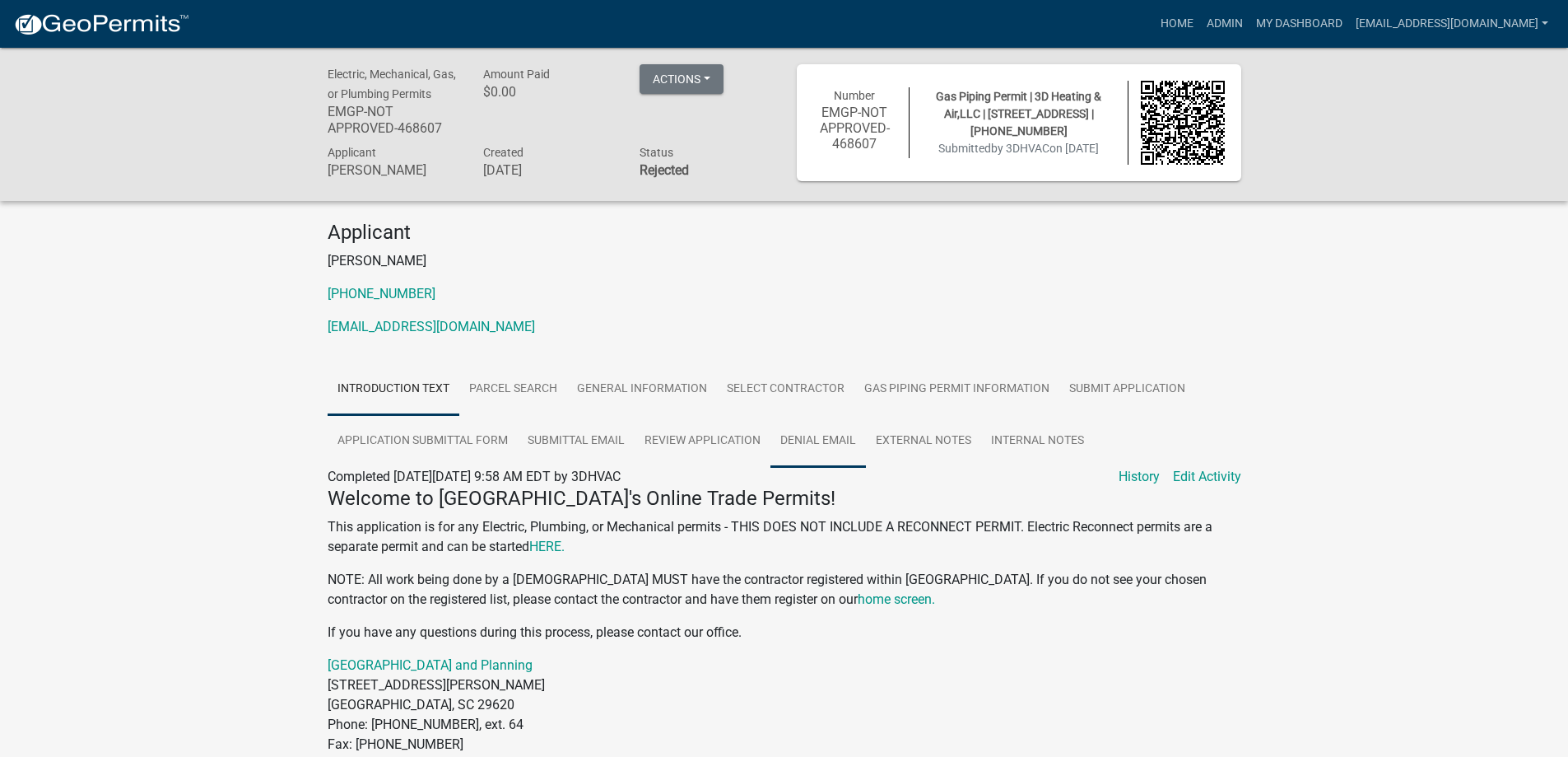
click at [819, 444] on link "Denial Email" at bounding box center [818, 440] width 95 height 52
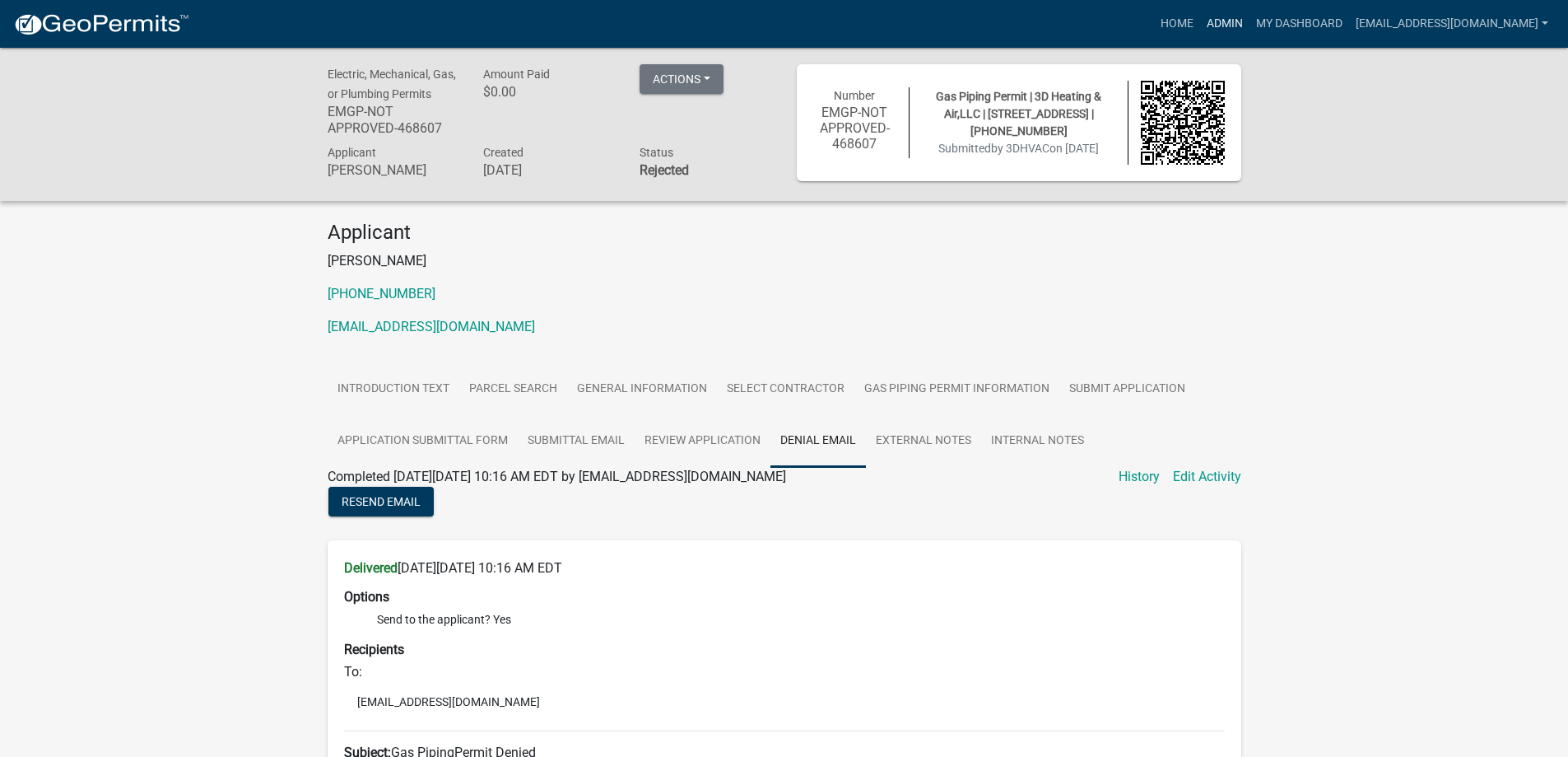
click at [1206, 26] on link "Admin" at bounding box center [1225, 24] width 49 height 31
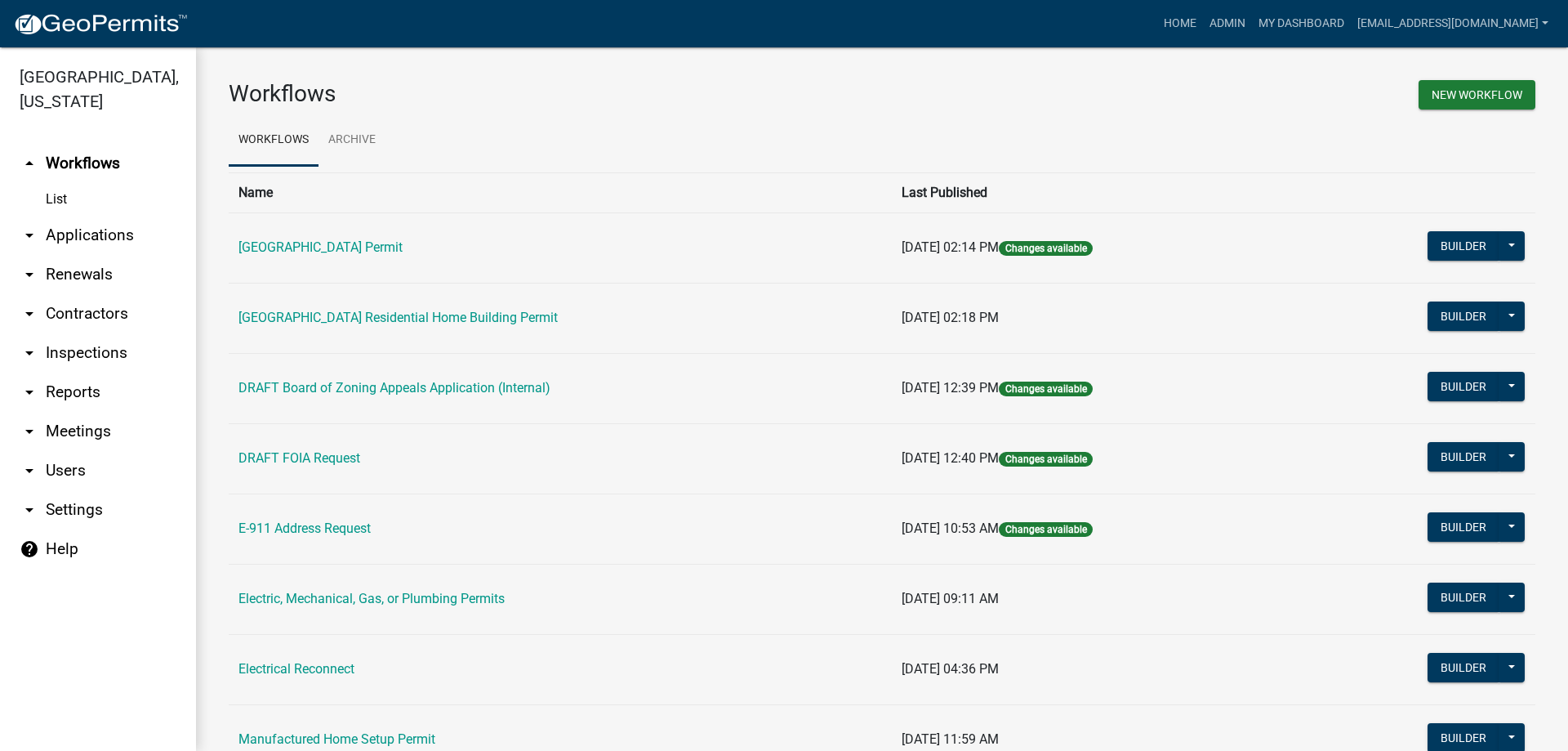
click at [81, 239] on link "arrow_drop_down Applications" at bounding box center [98, 236] width 196 height 40
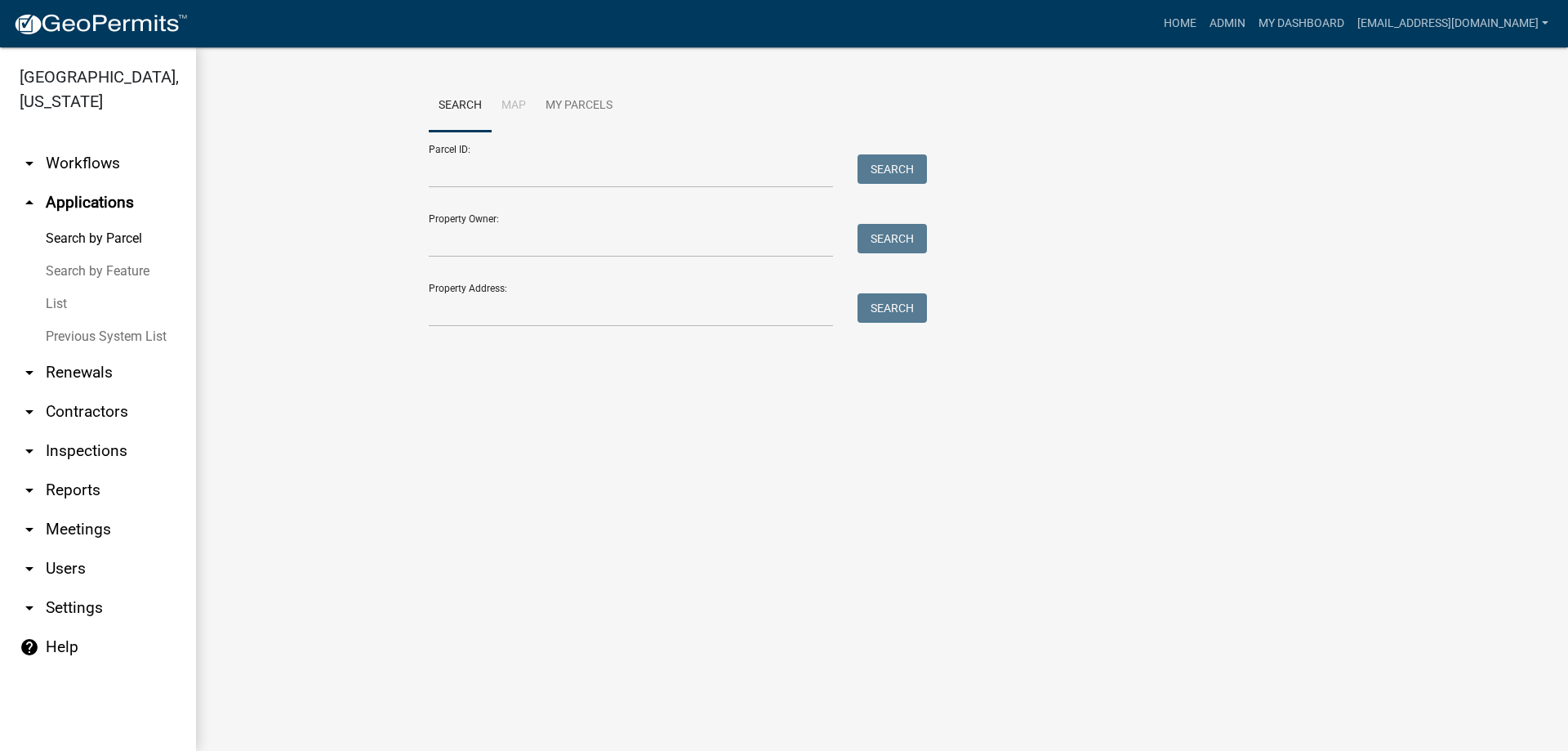
click at [78, 307] on link "List" at bounding box center [98, 304] width 196 height 33
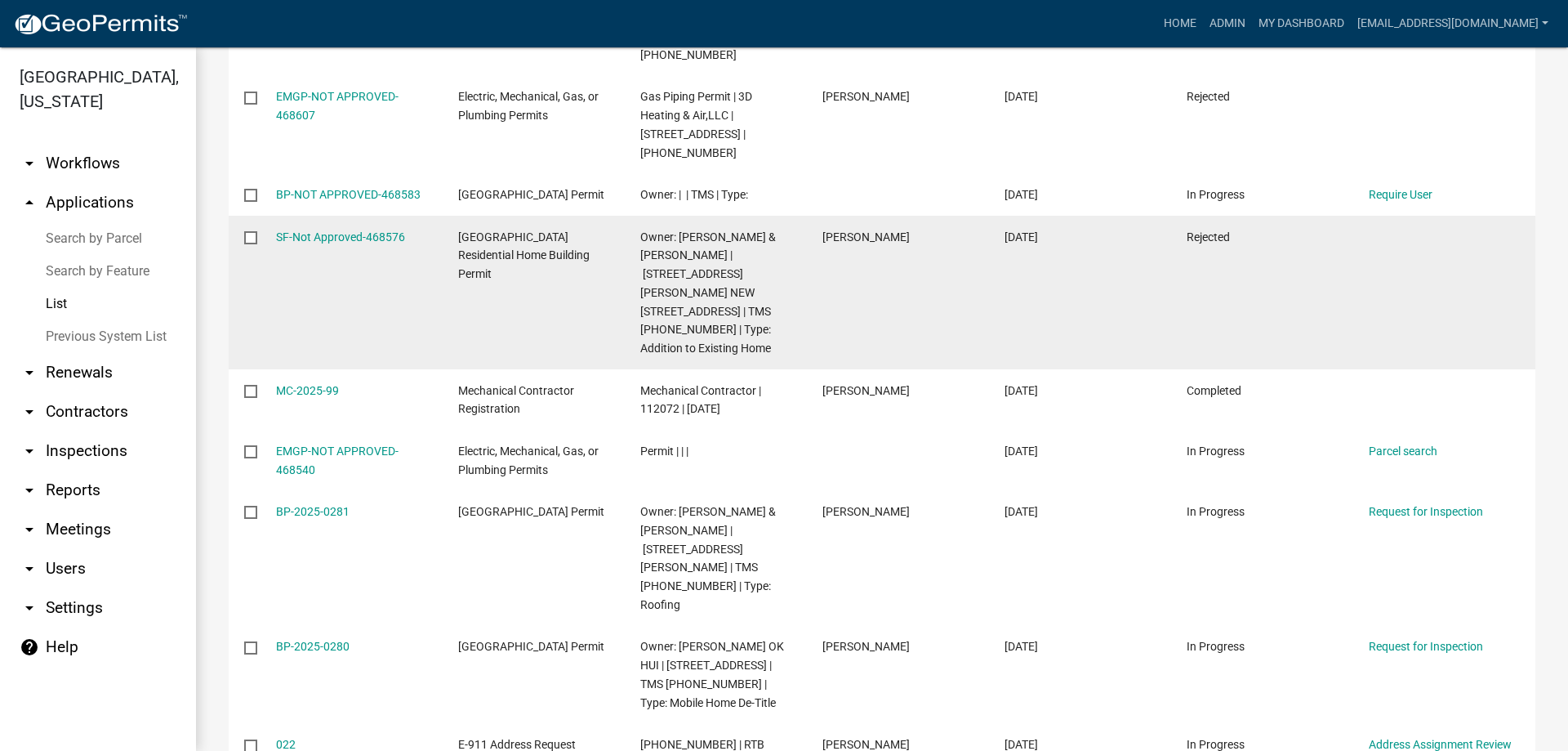
scroll to position [654, 0]
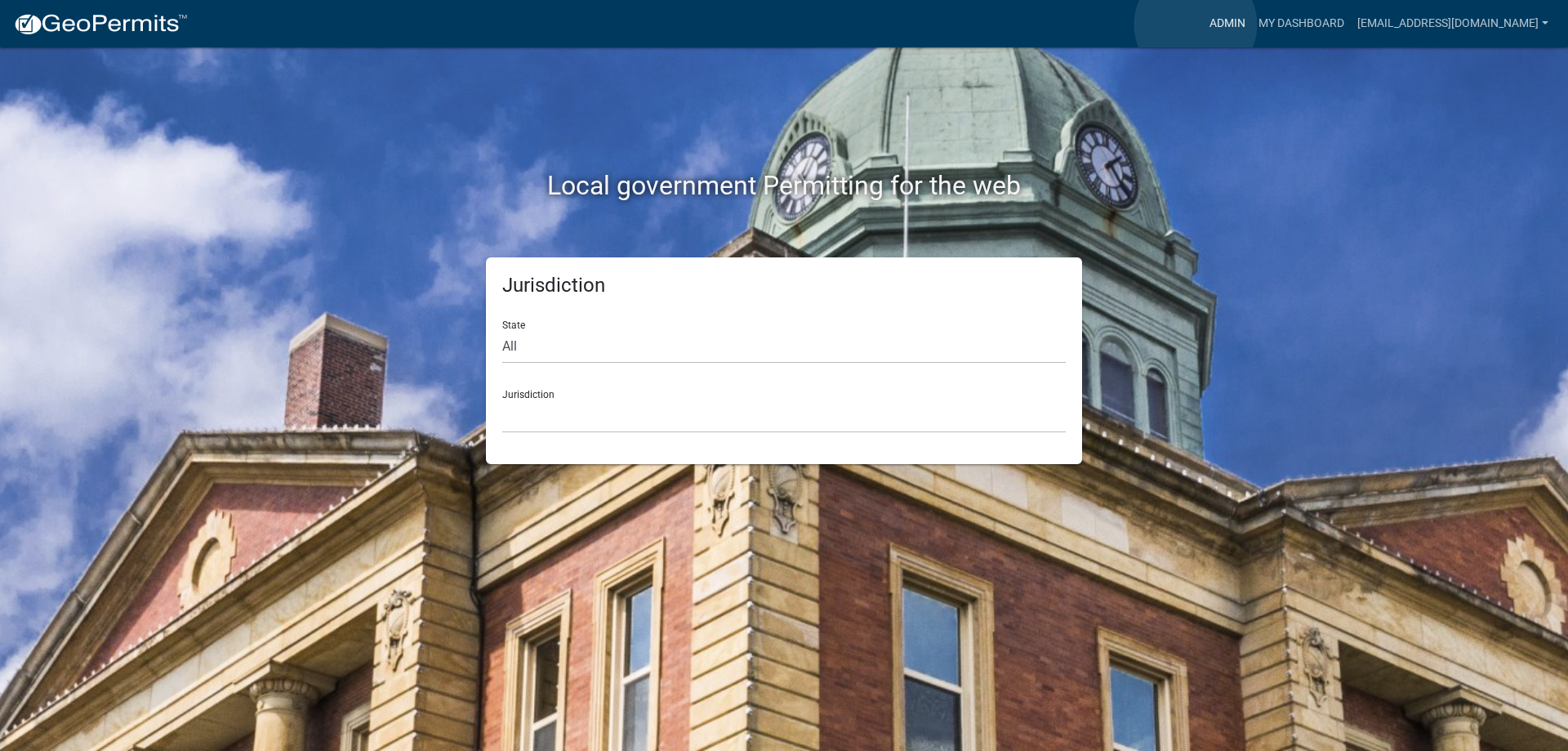
click at [1203, 25] on link "Admin" at bounding box center [1227, 24] width 49 height 31
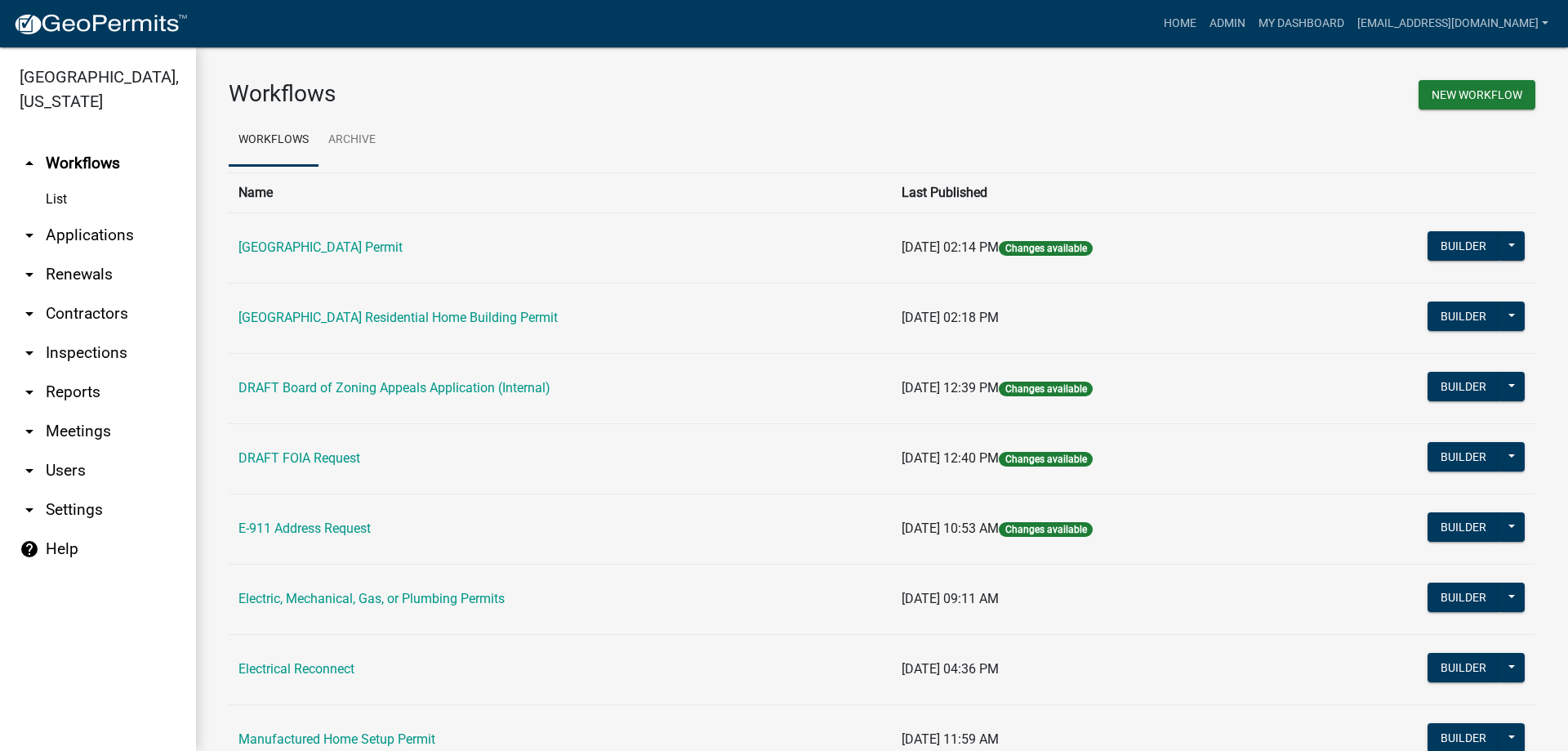
click at [105, 231] on link "arrow_drop_down Applications" at bounding box center [98, 236] width 196 height 40
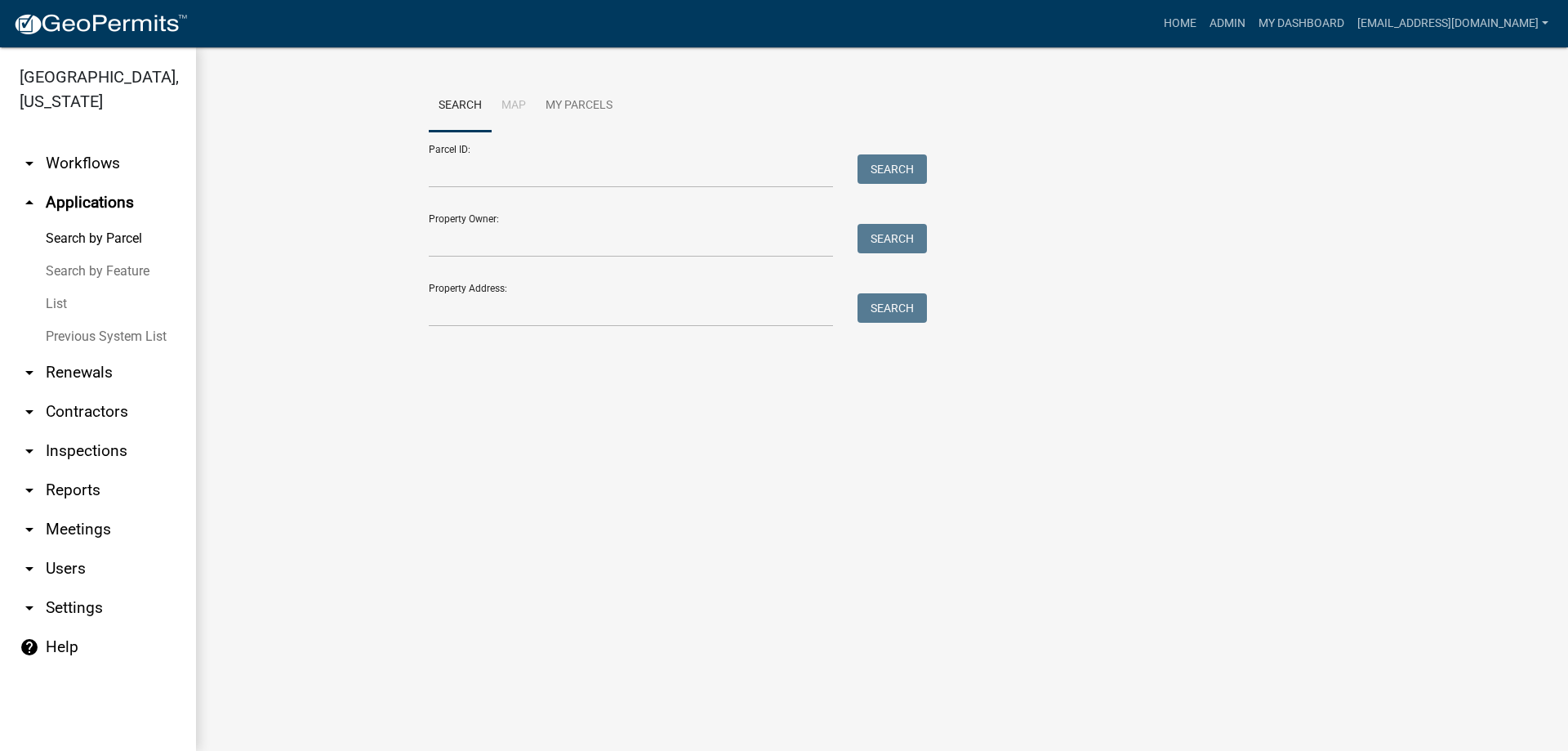
click at [69, 304] on link "List" at bounding box center [98, 304] width 196 height 33
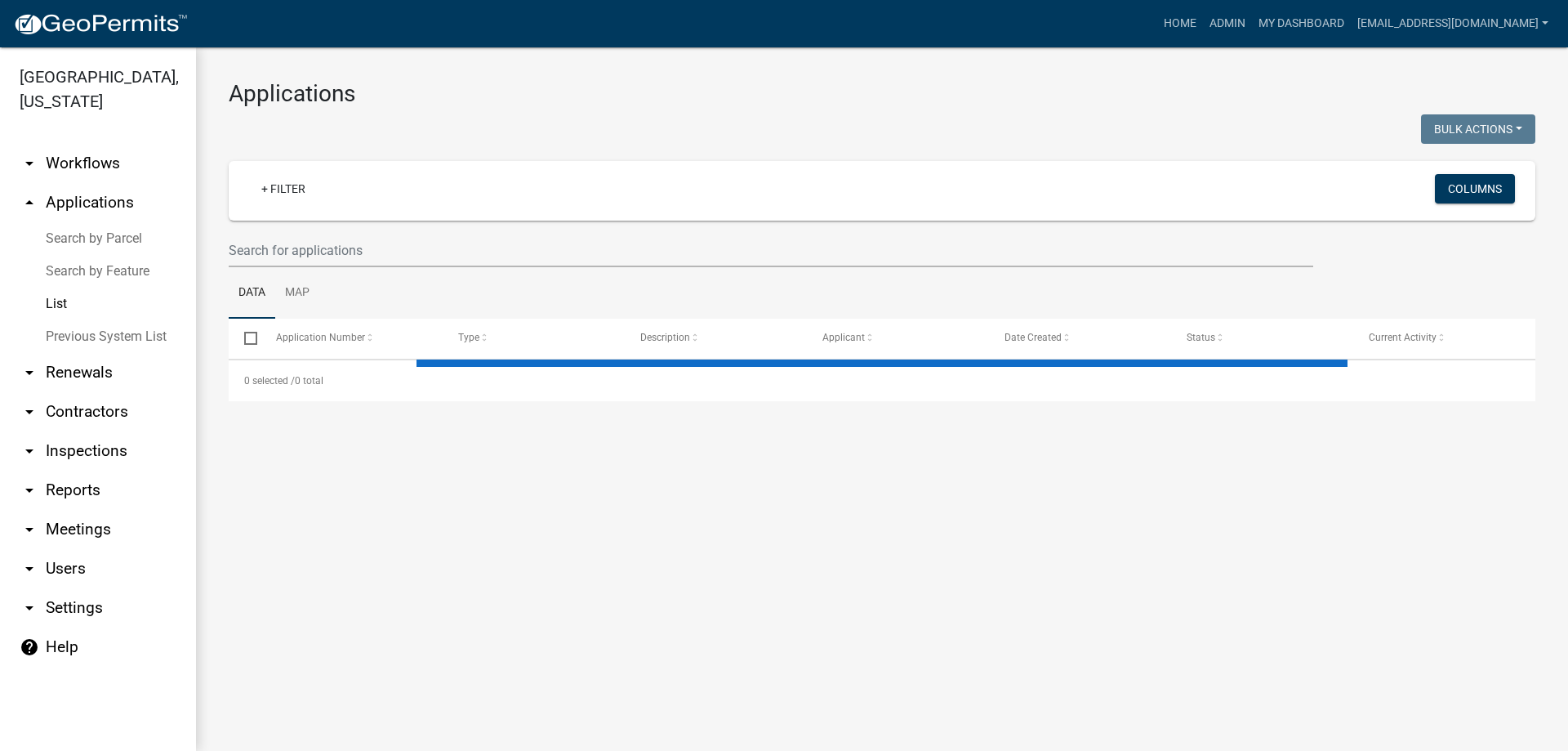
select select "1: 25"
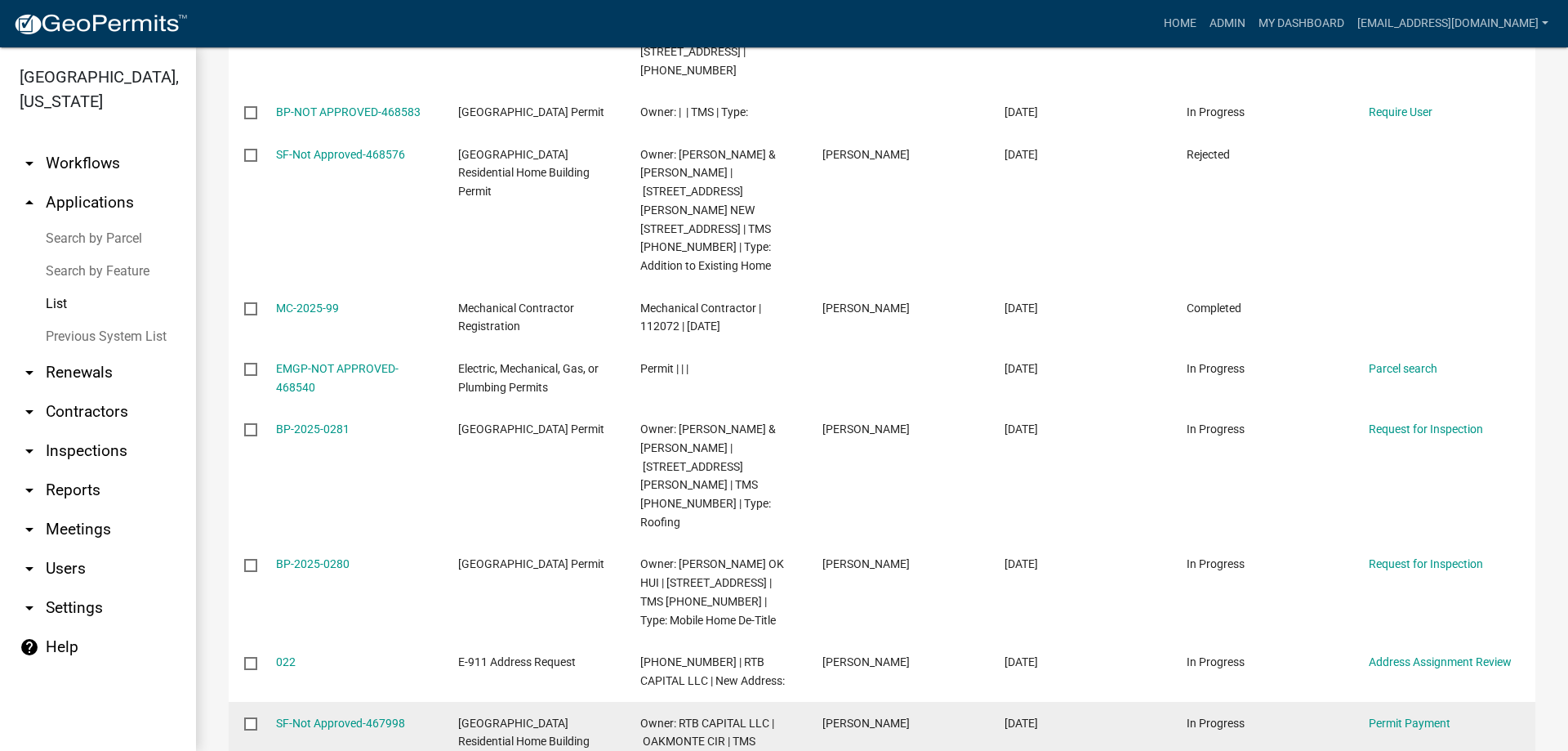
scroll to position [735, 0]
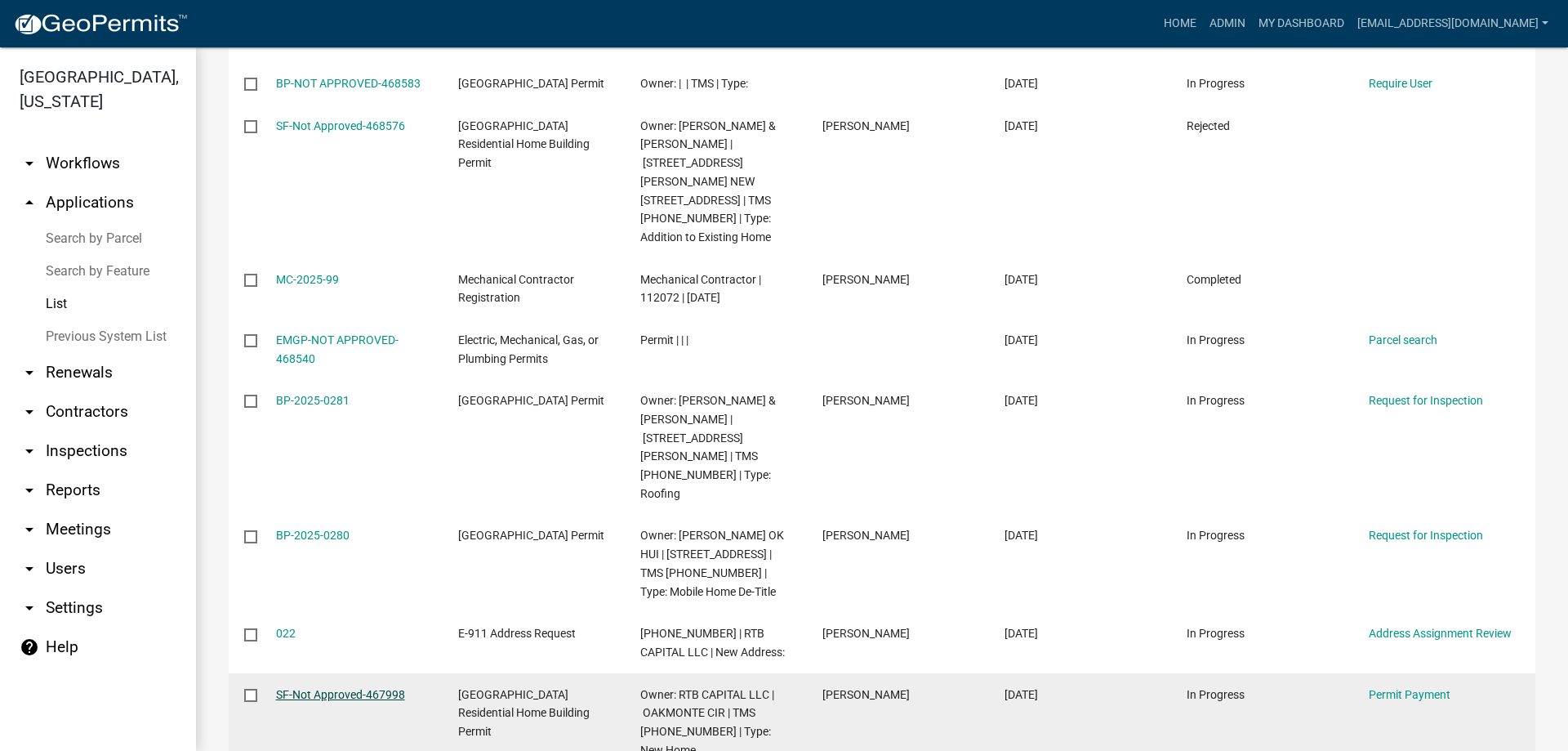
click at [308, 688] on link "SF-Not Approved-467998" at bounding box center [341, 694] width 129 height 13
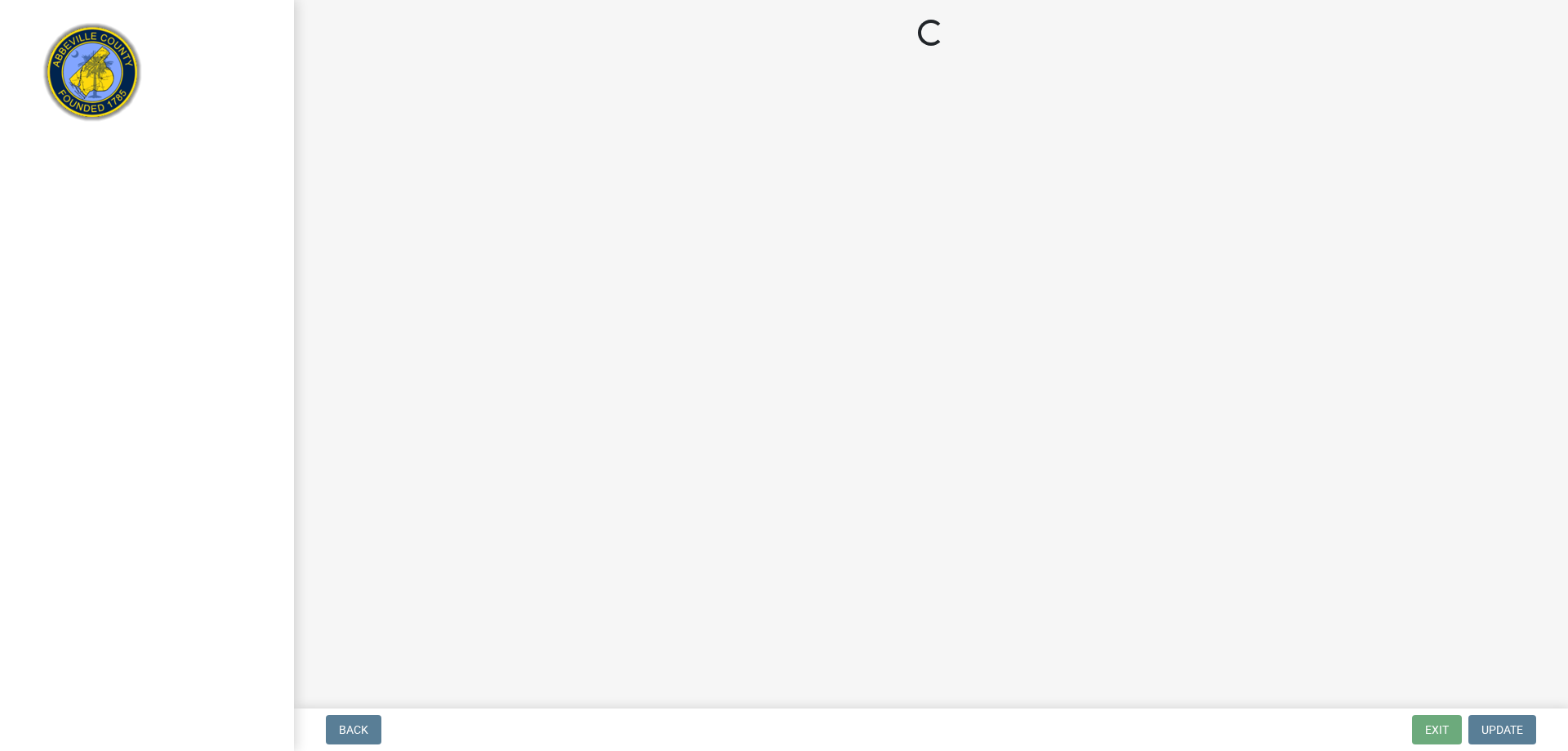
select select "3: 3"
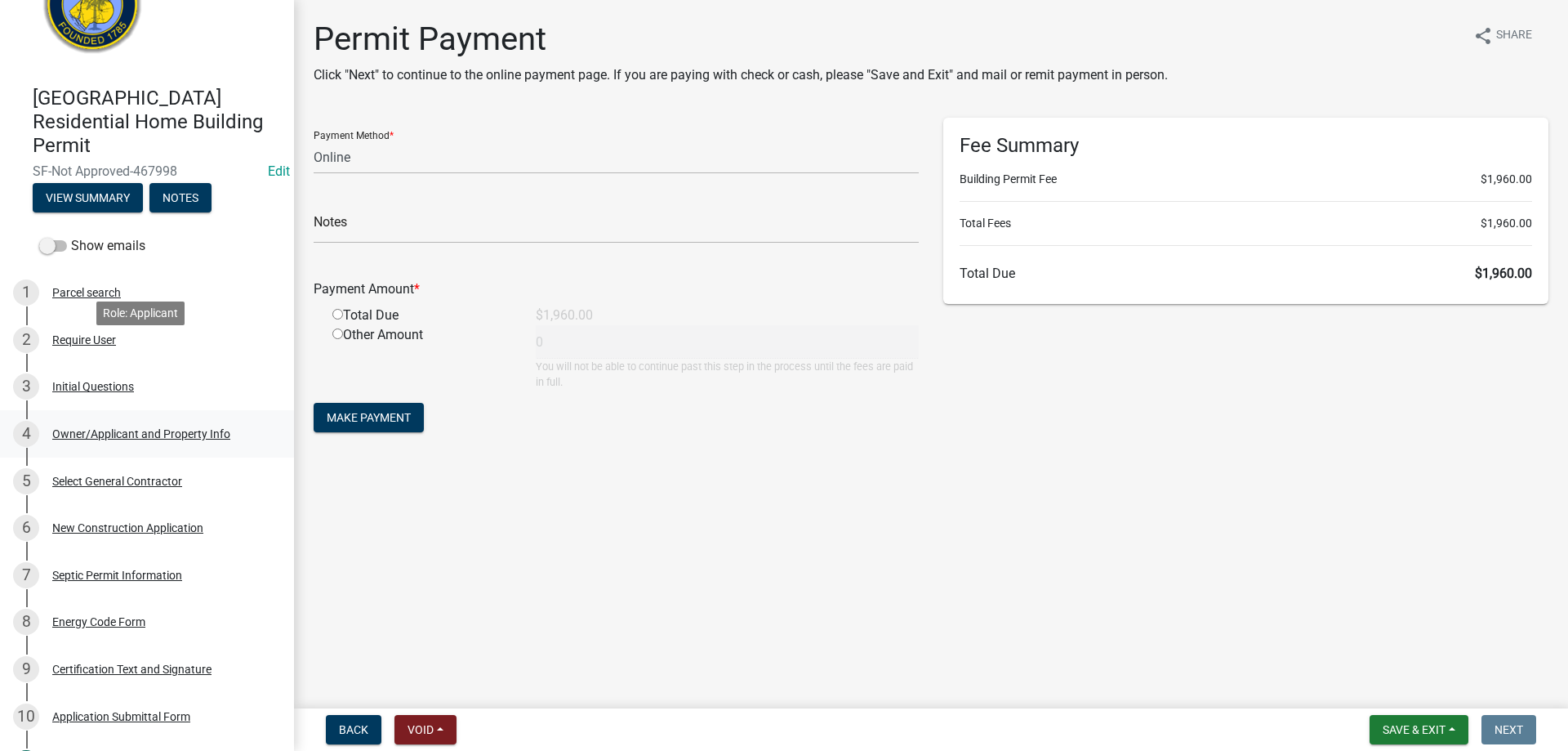
scroll to position [163, 0]
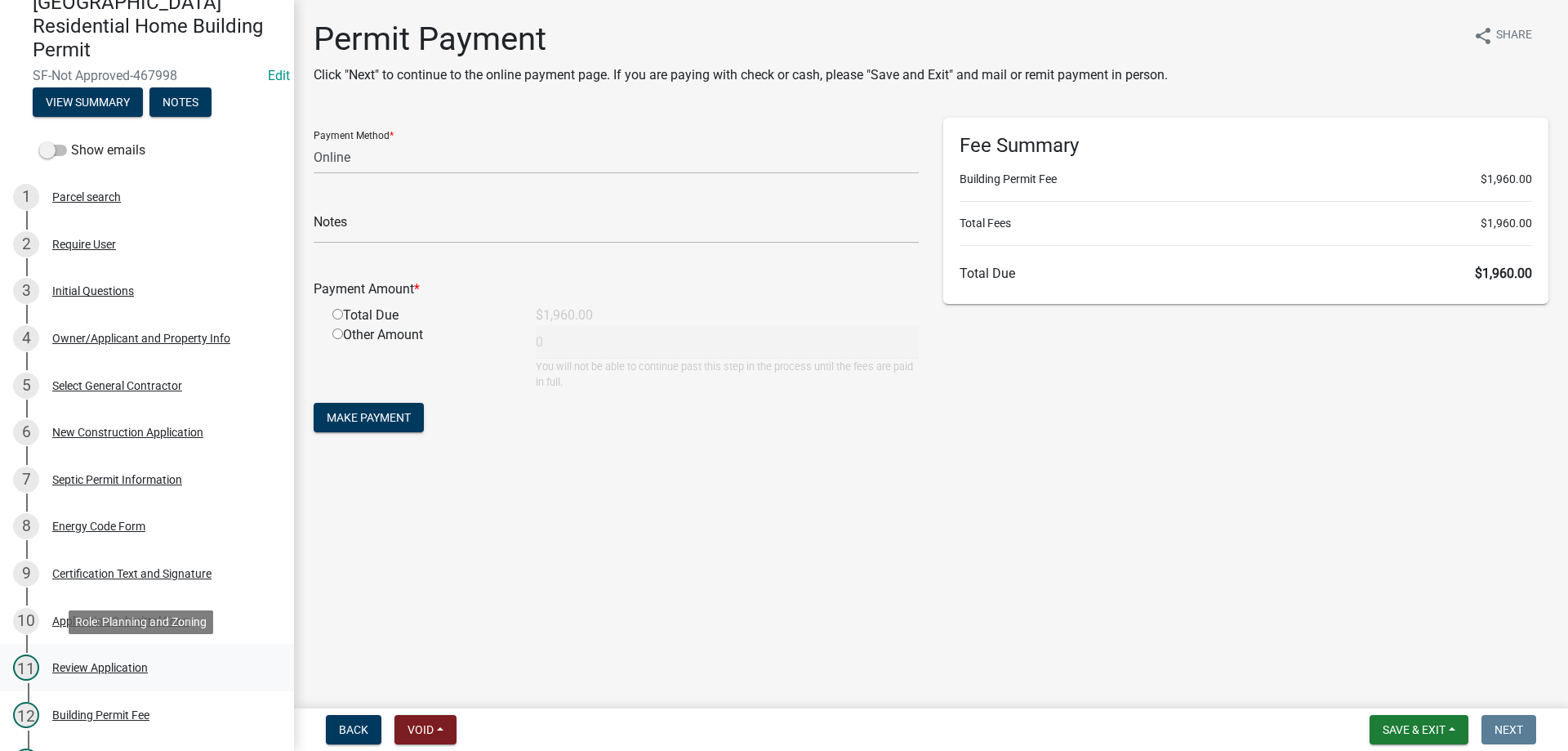
click at [109, 661] on div "Review Application" at bounding box center [99, 667] width 95 height 11
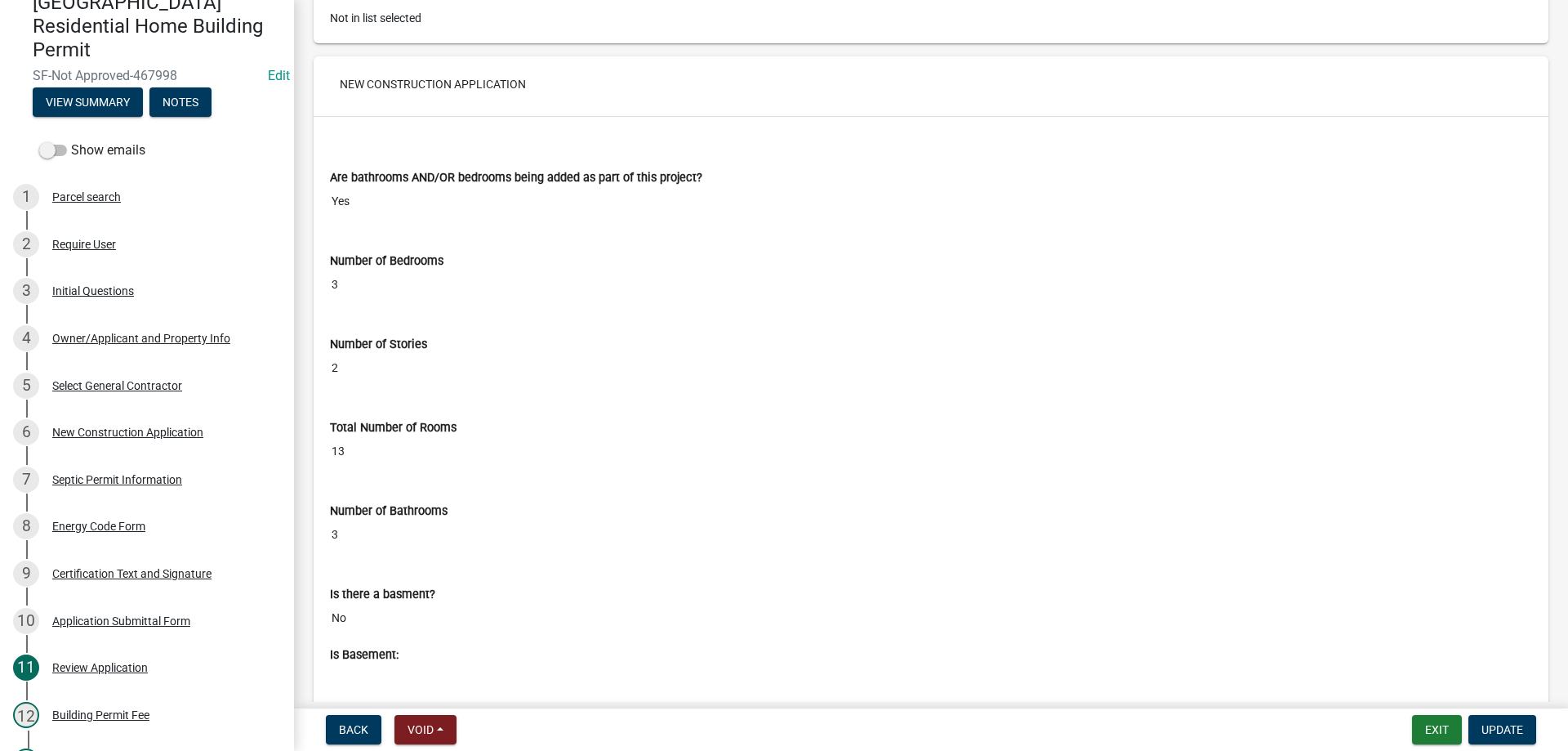
scroll to position [2859, 0]
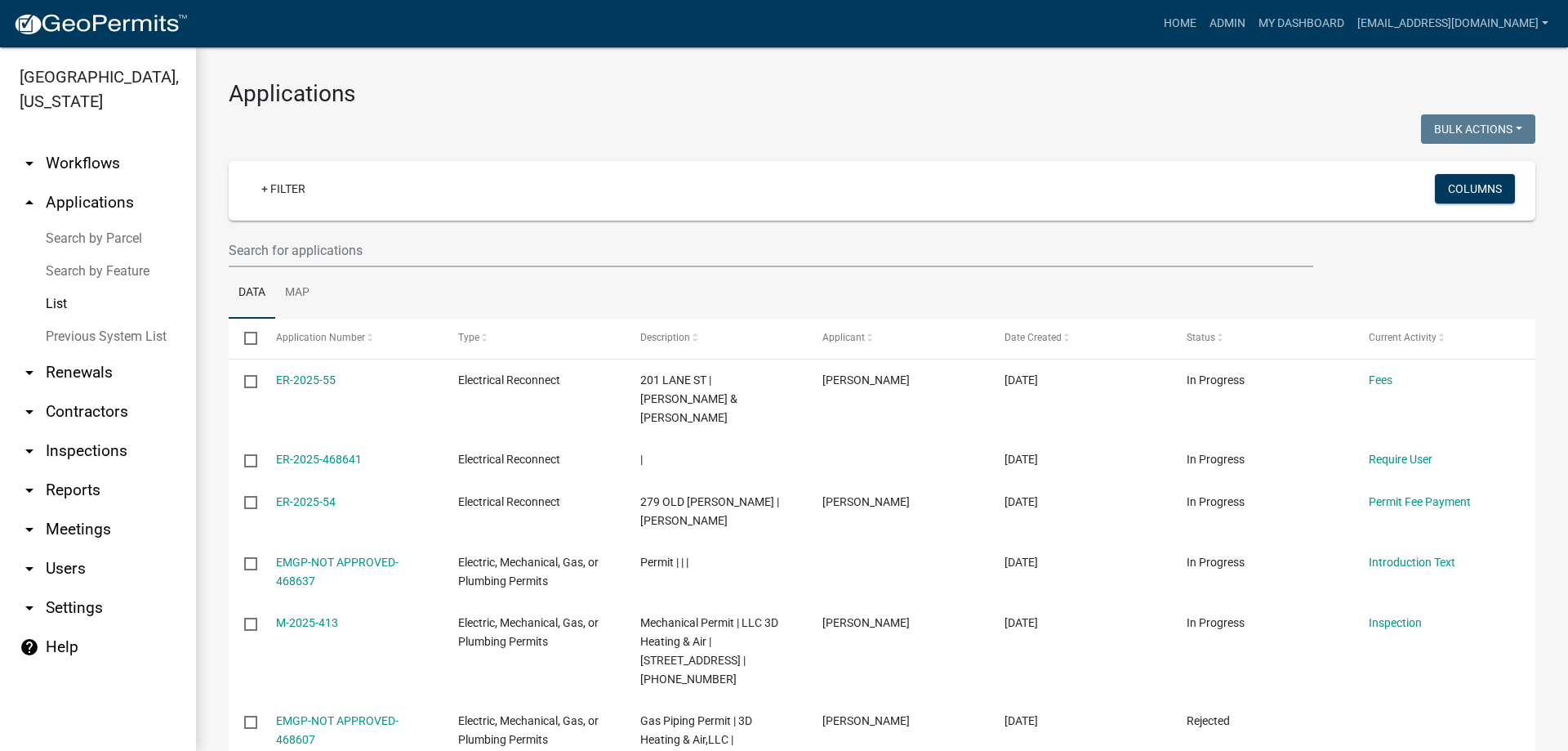
select select "1: 25"
